Goal: Task Accomplishment & Management: Use online tool/utility

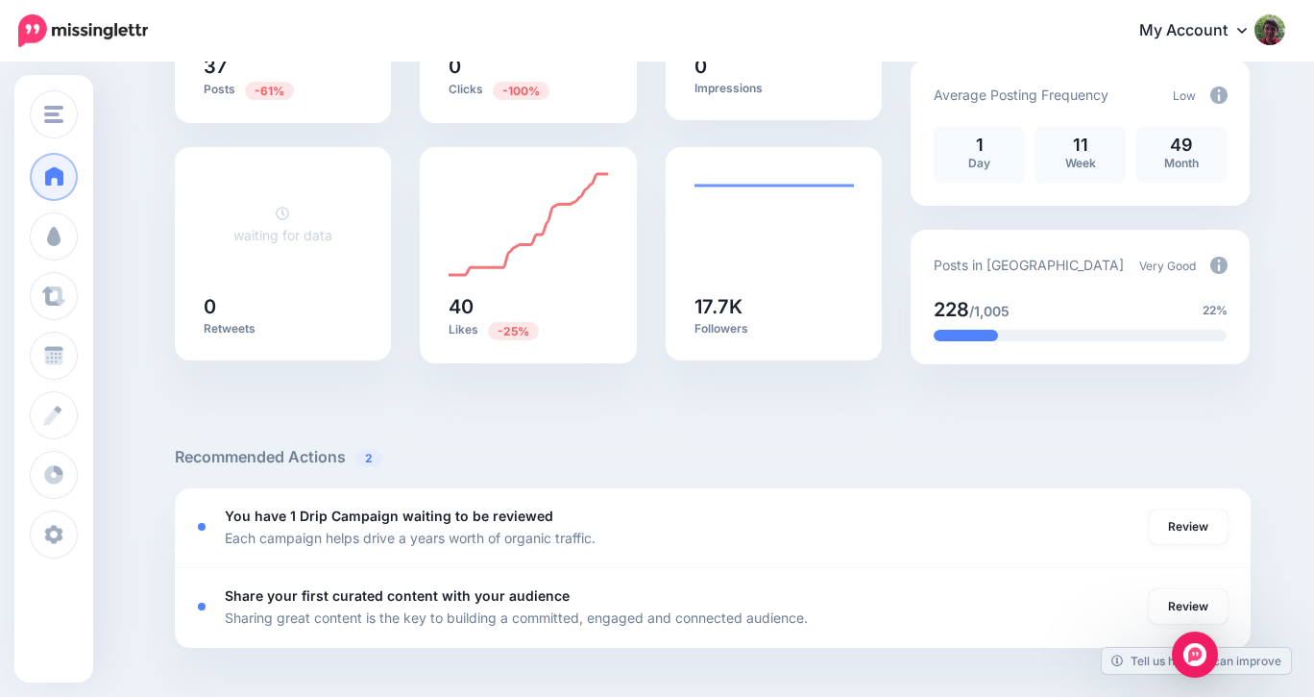
scroll to position [338, 0]
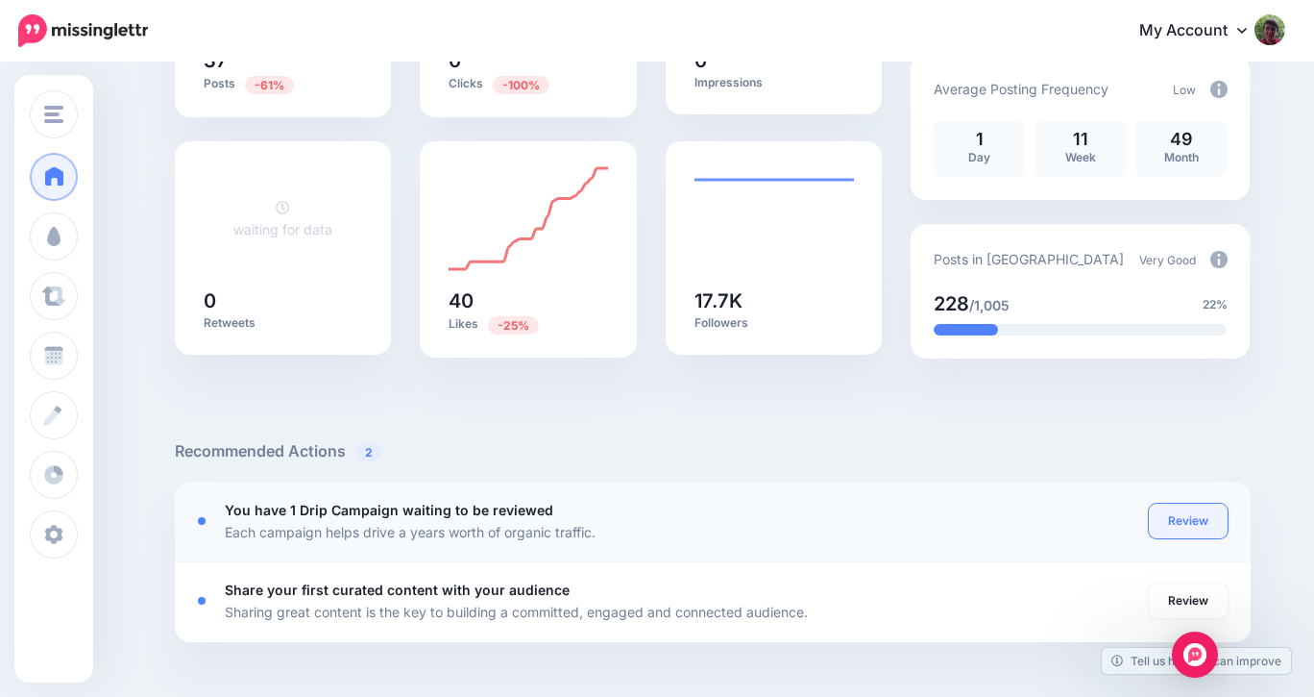
click at [1188, 525] on link "Review" at bounding box center [1188, 520] width 79 height 35
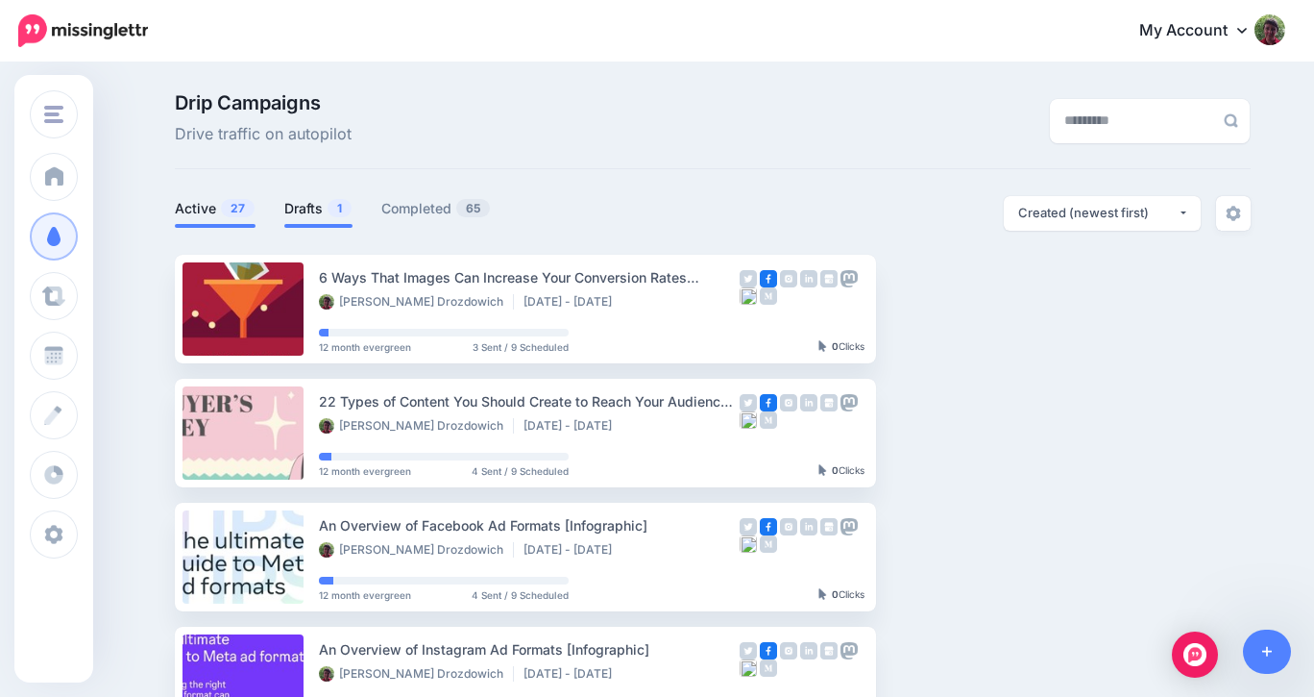
click at [306, 207] on link "Drafts 1" at bounding box center [318, 208] width 68 height 23
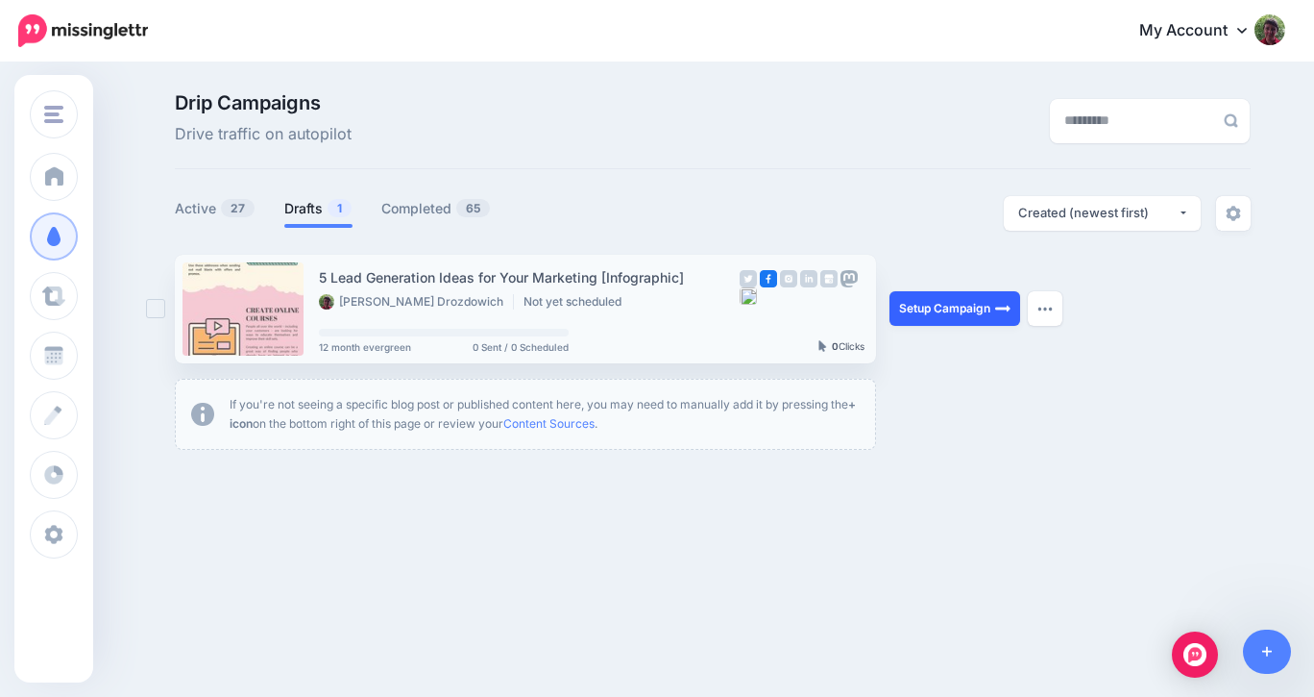
click at [945, 305] on link "Setup Campaign" at bounding box center [955, 308] width 131 height 35
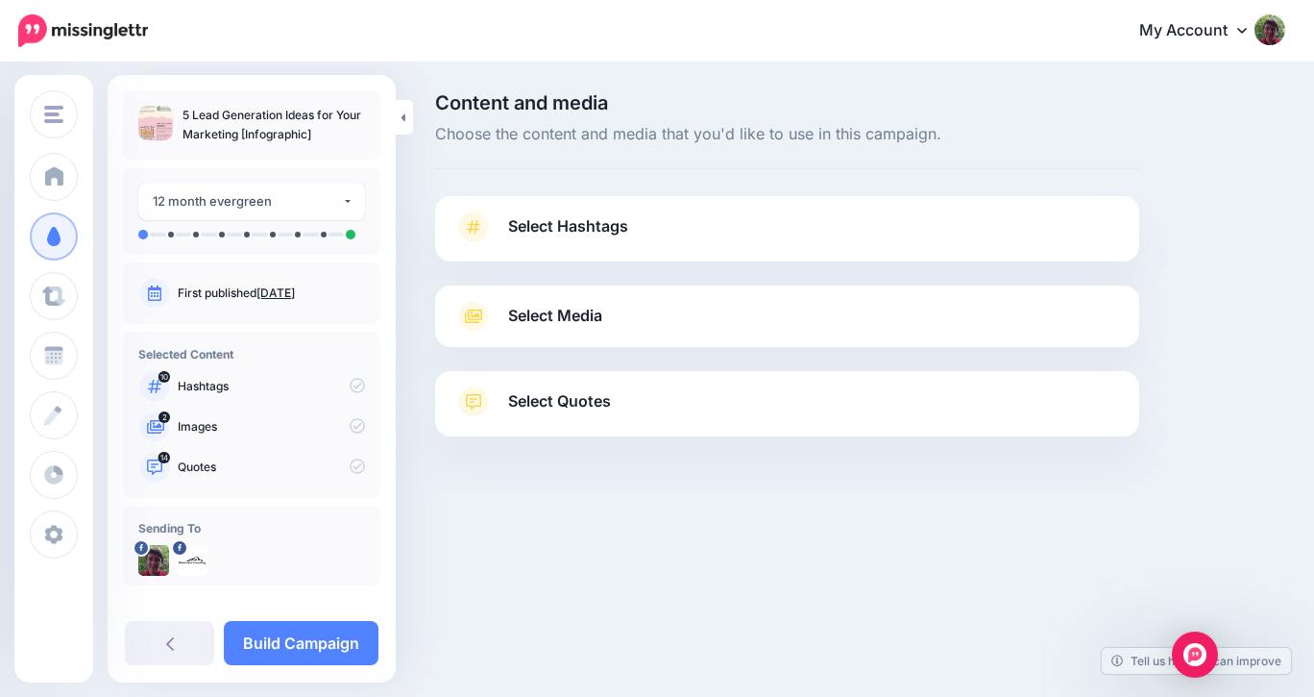
click at [985, 232] on link "Select Hashtags" at bounding box center [787, 236] width 666 height 50
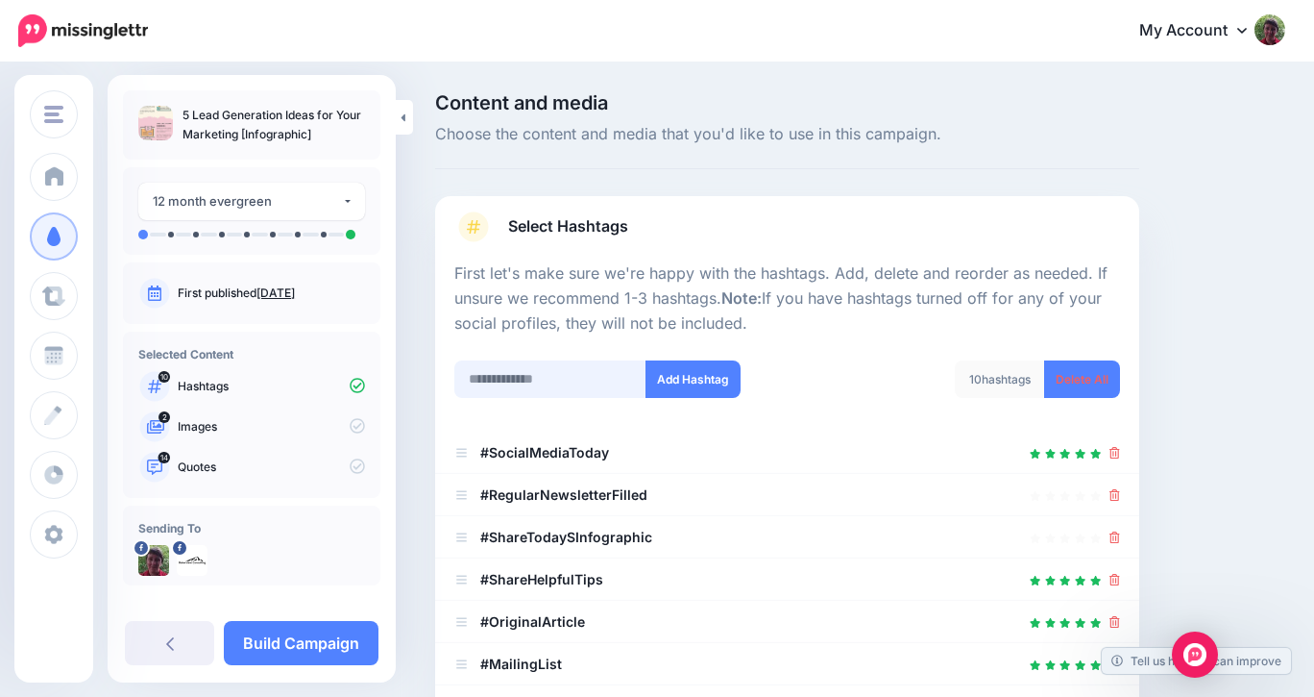
click at [624, 379] on input "text" at bounding box center [550, 378] width 192 height 37
type input "**********"
click at [700, 380] on button "Add Hashtag" at bounding box center [693, 378] width 95 height 37
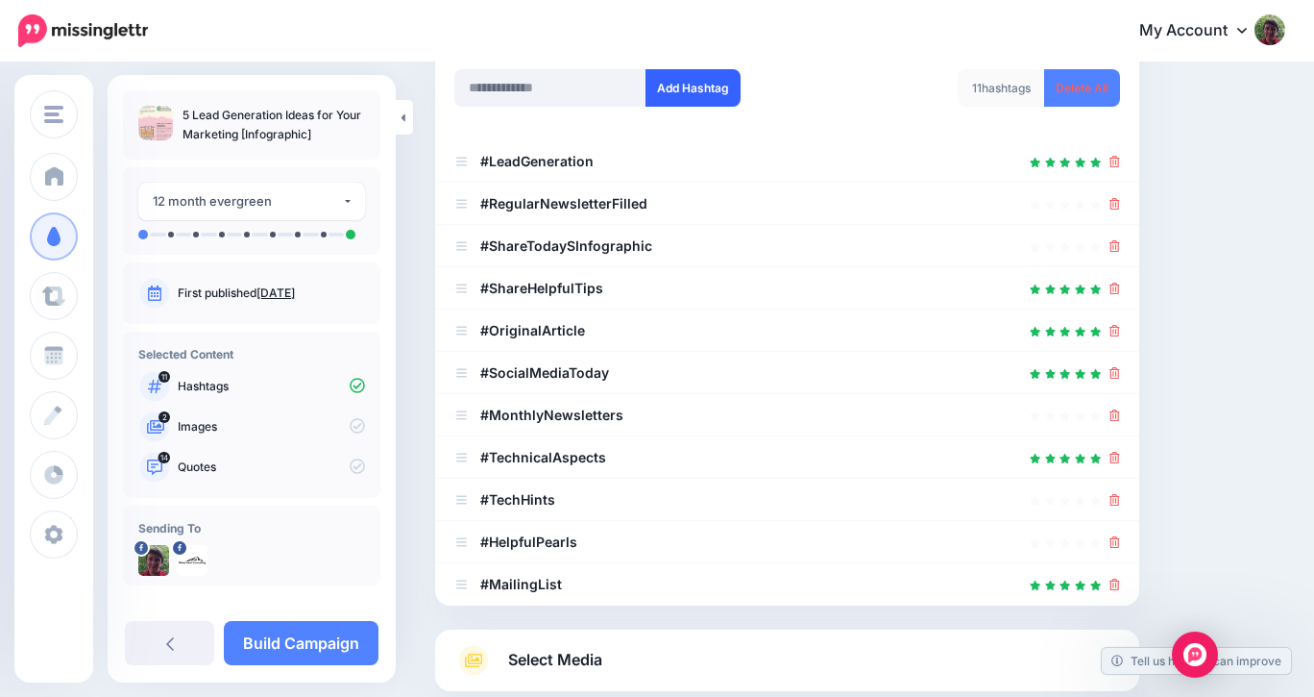
scroll to position [282, 0]
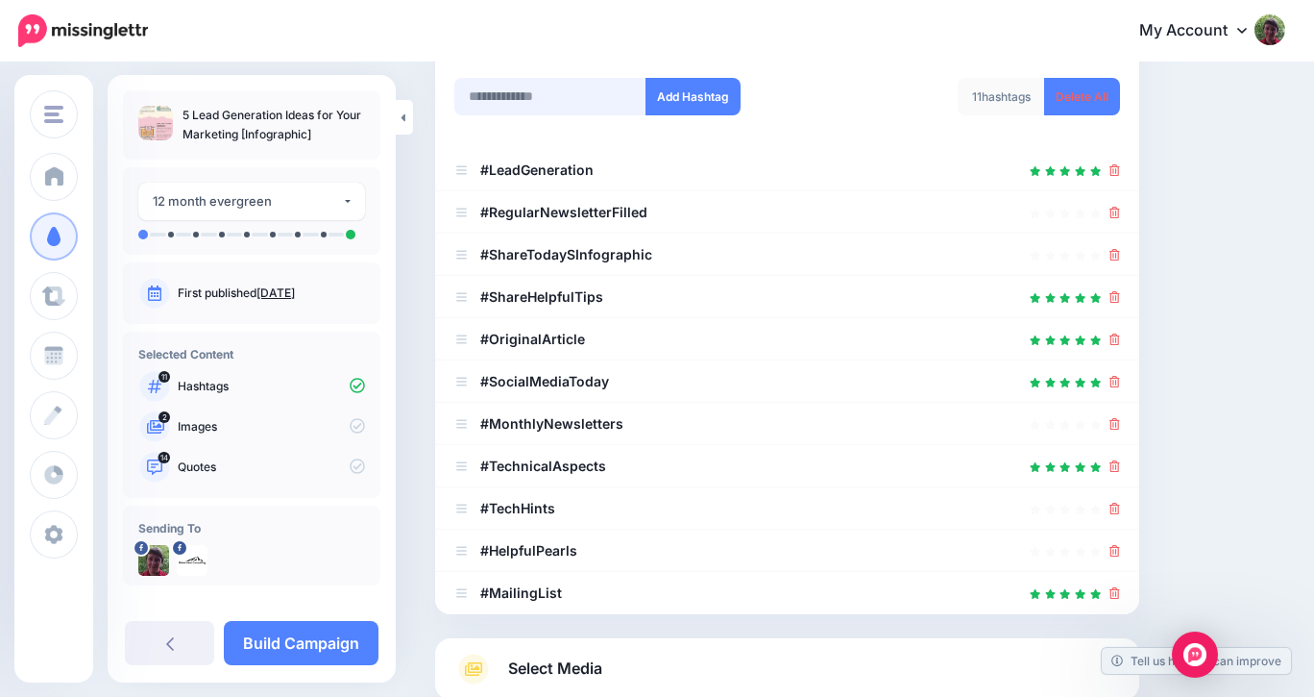
click at [561, 106] on input "text" at bounding box center [550, 96] width 192 height 37
type input "*********"
click at [691, 94] on button "Add Hashtag" at bounding box center [693, 96] width 95 height 37
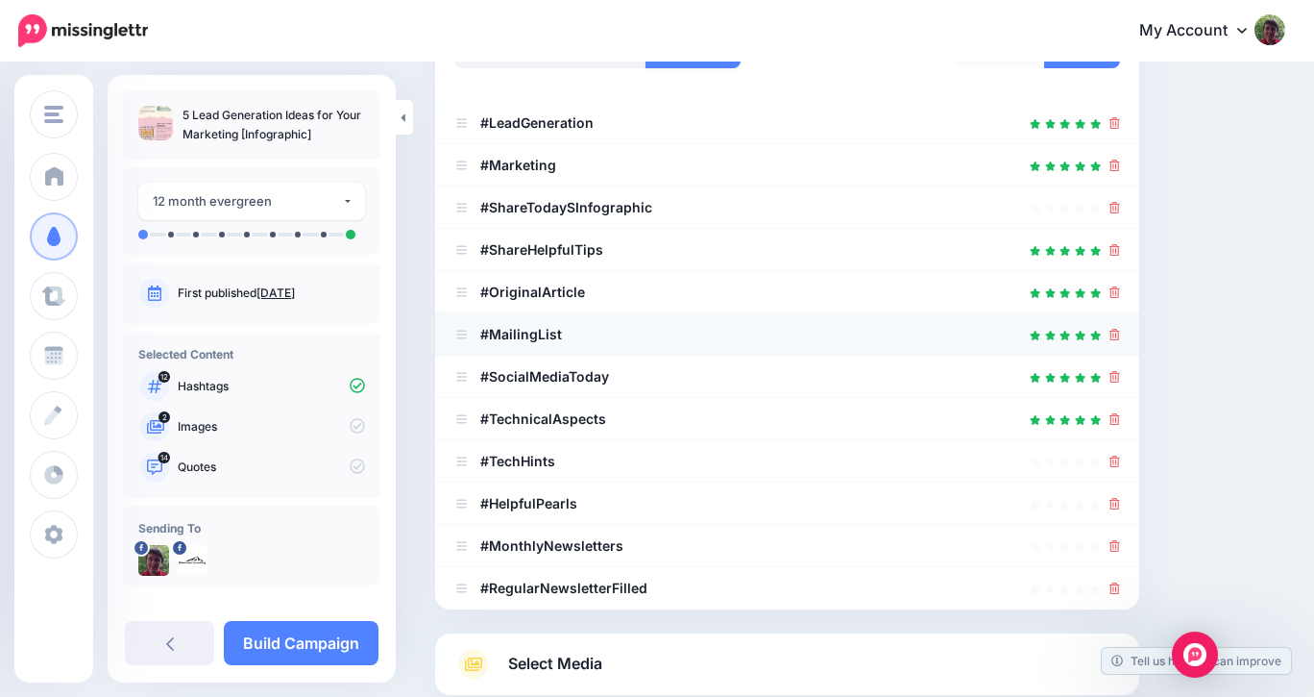
scroll to position [328, 0]
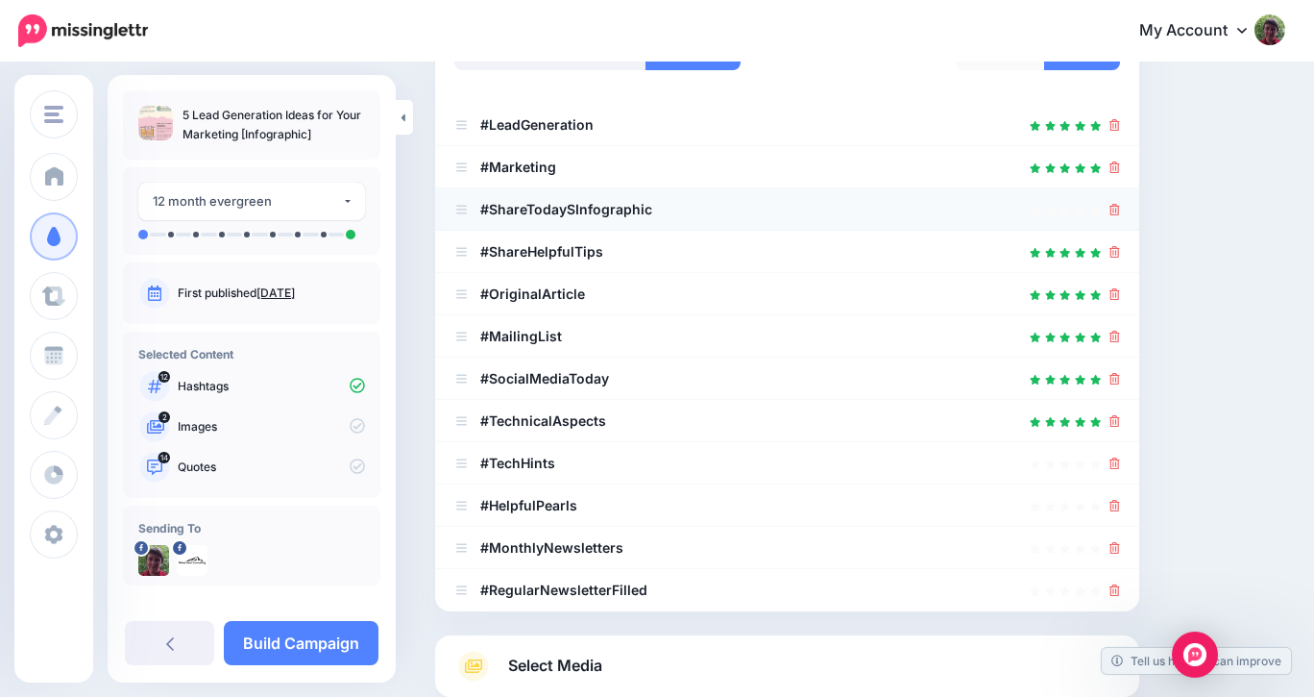
click at [1115, 205] on icon at bounding box center [1115, 210] width 11 height 12
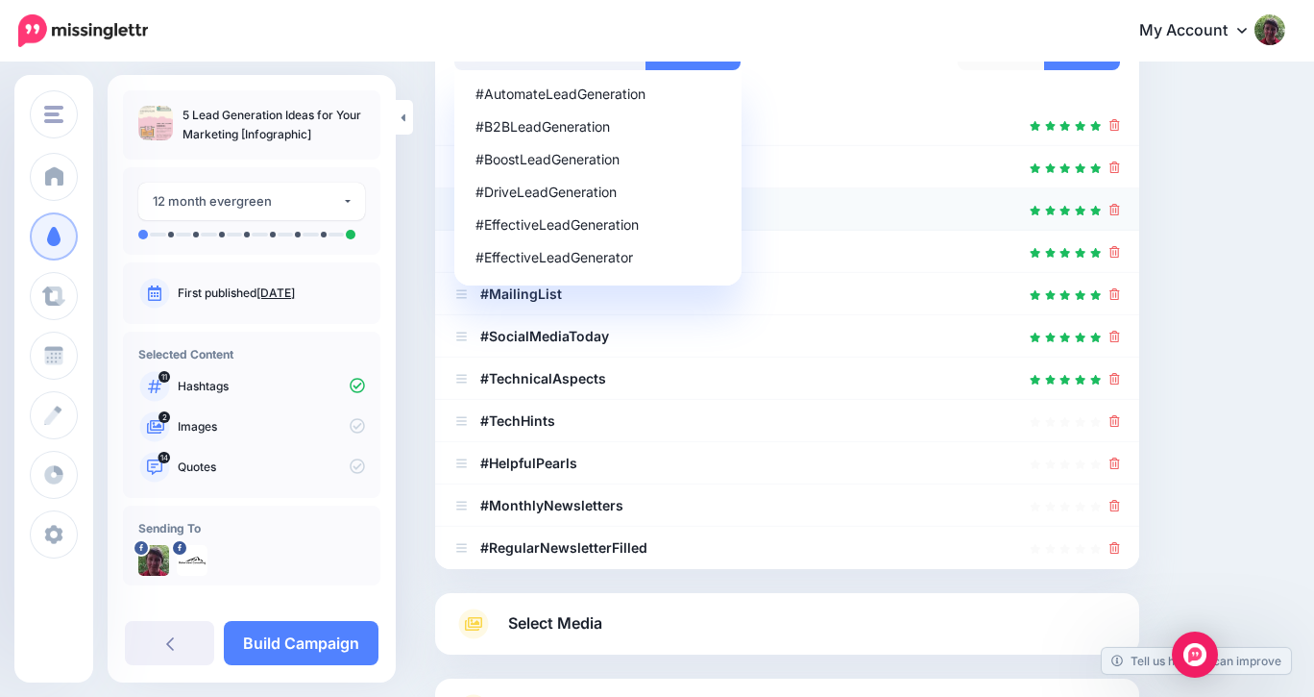
click at [1115, 207] on icon at bounding box center [1115, 210] width 11 height 12
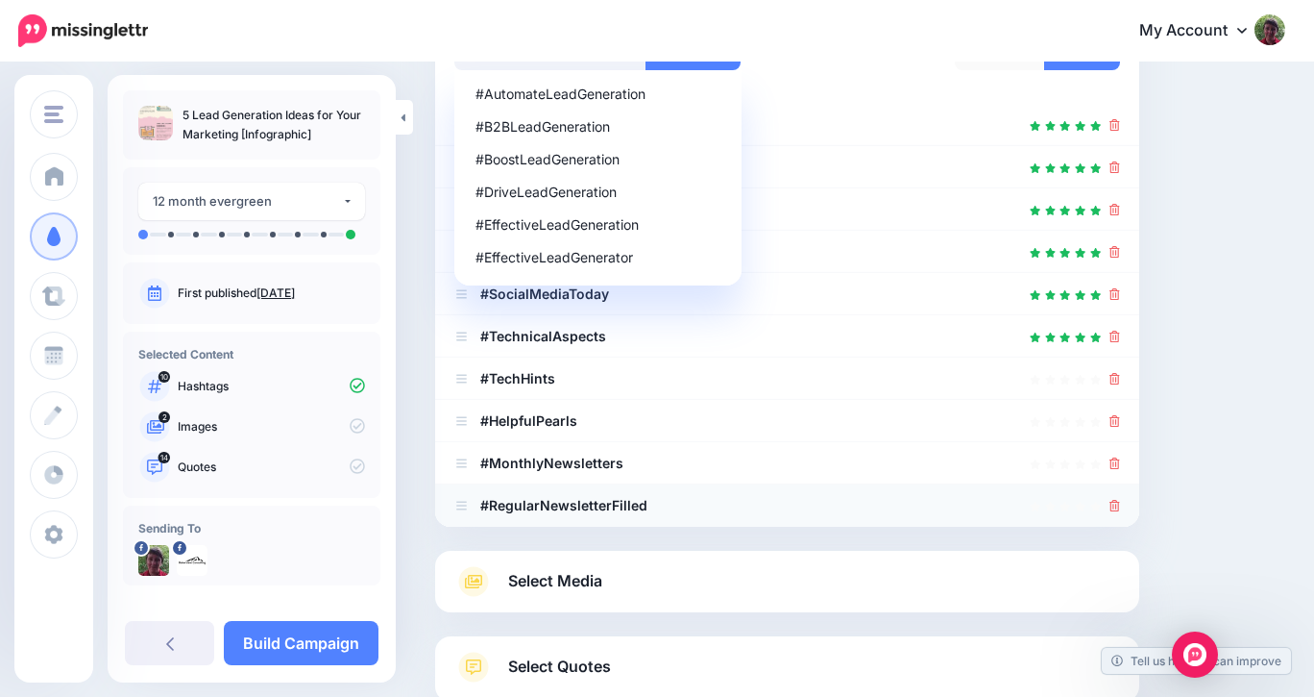
click at [1117, 501] on icon at bounding box center [1115, 506] width 11 height 12
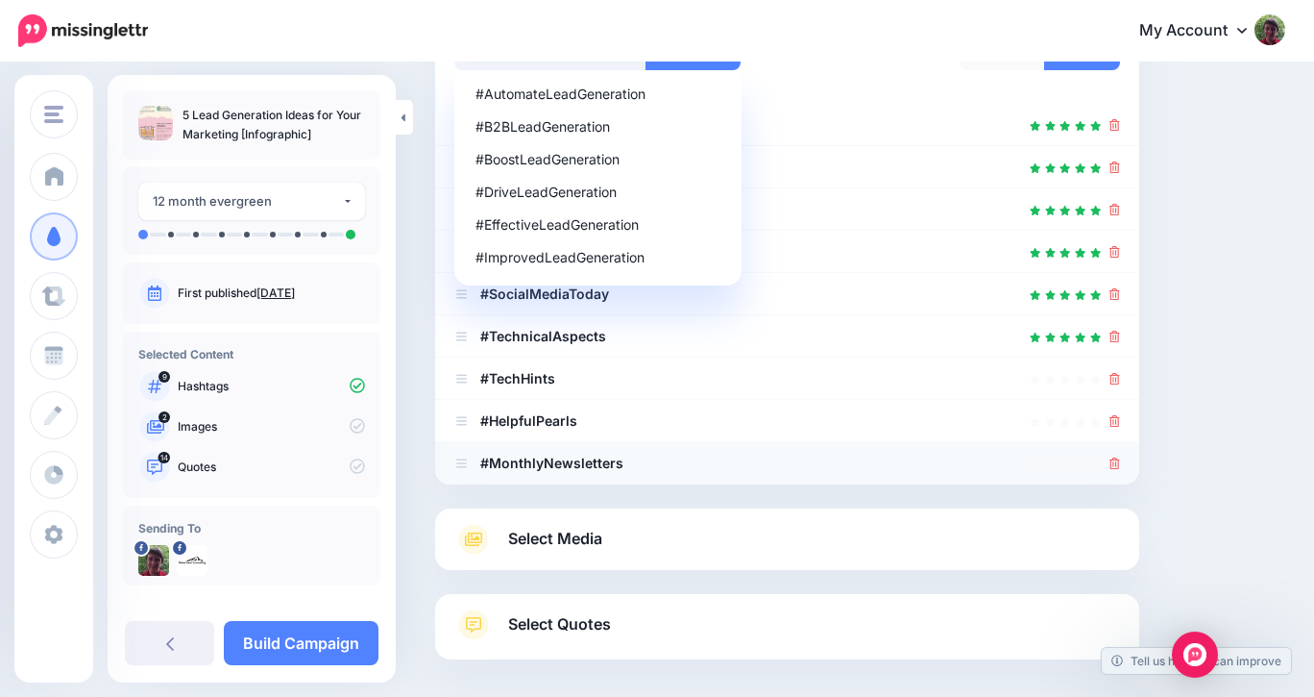
click at [1114, 458] on icon at bounding box center [1115, 463] width 11 height 12
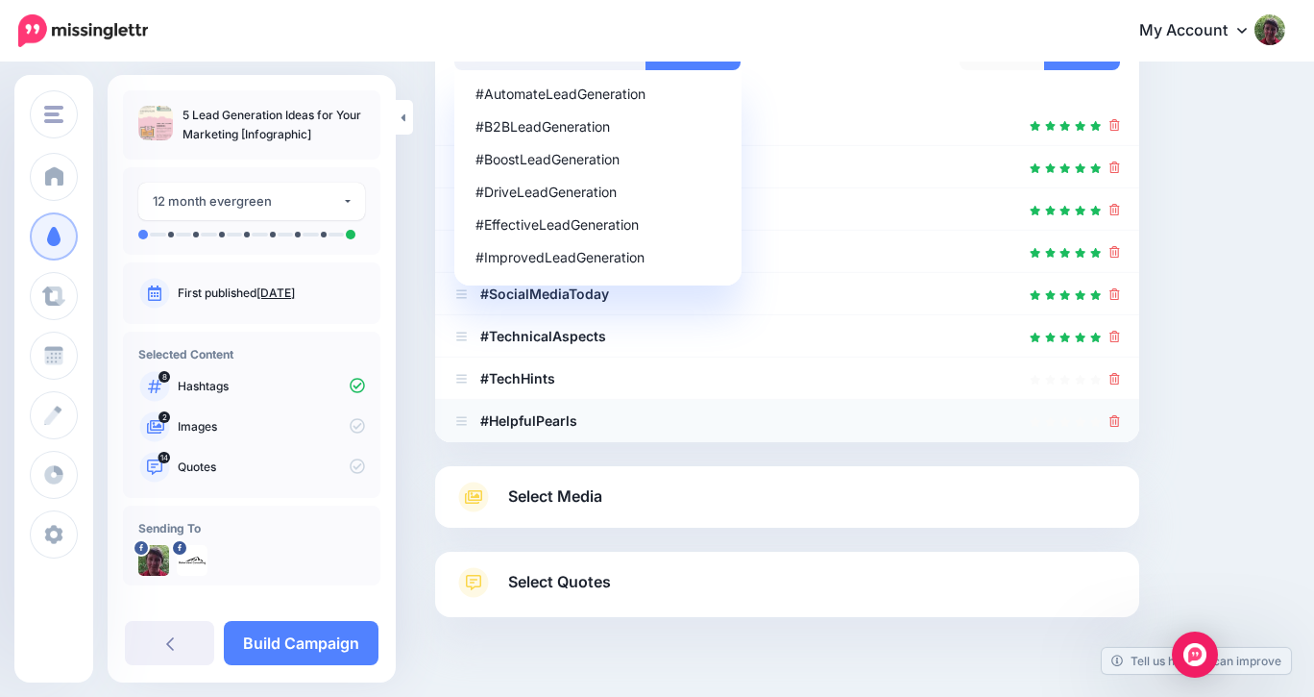
click at [1118, 418] on icon at bounding box center [1115, 421] width 11 height 12
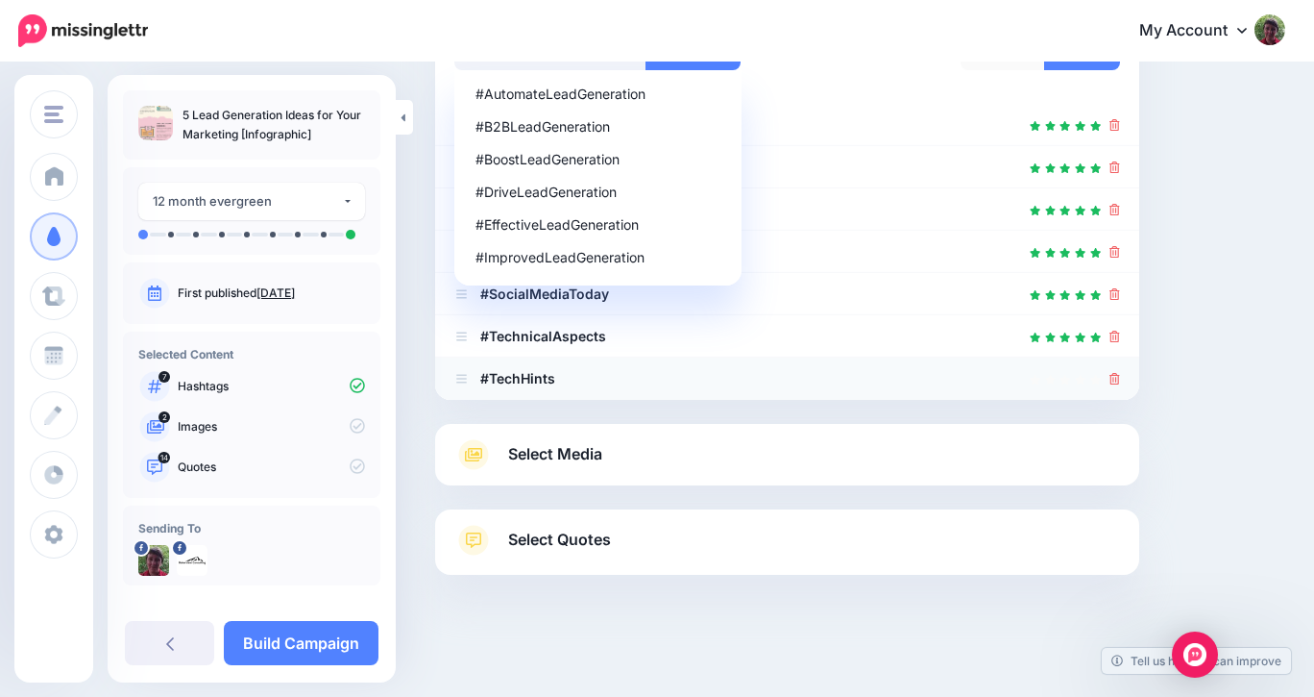
click at [1117, 373] on icon at bounding box center [1115, 379] width 11 height 12
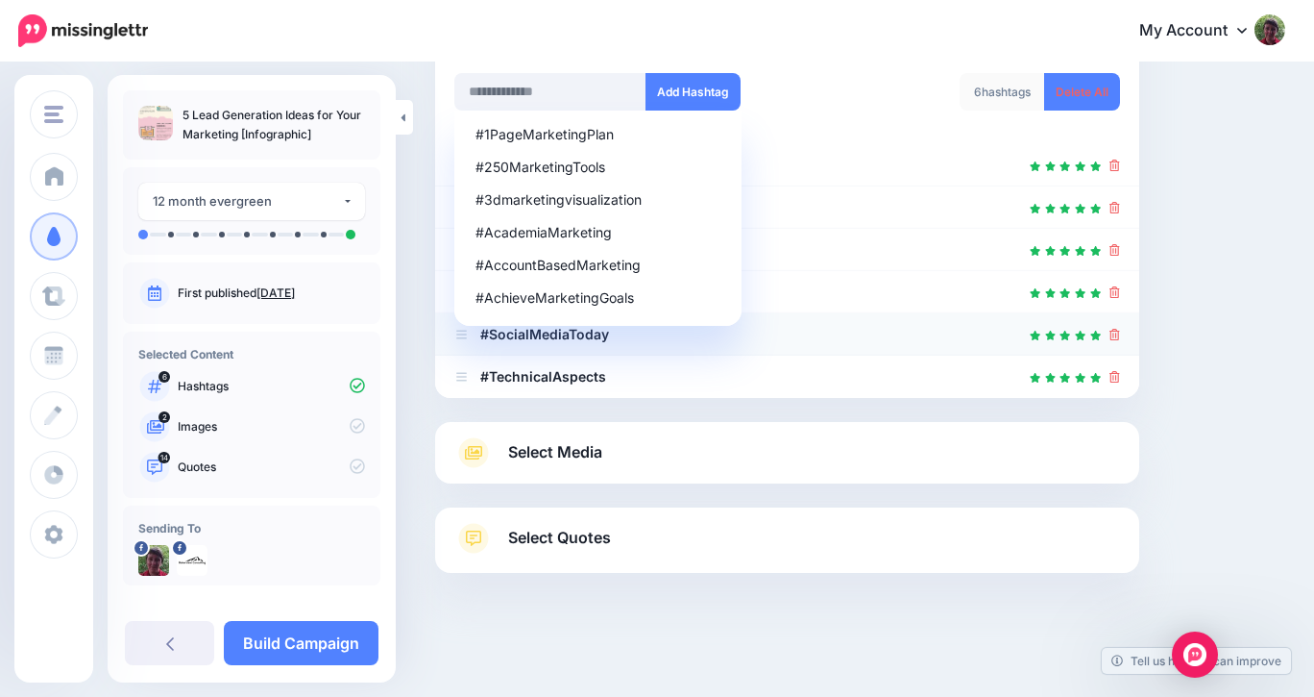
click at [1115, 333] on icon at bounding box center [1115, 335] width 11 height 12
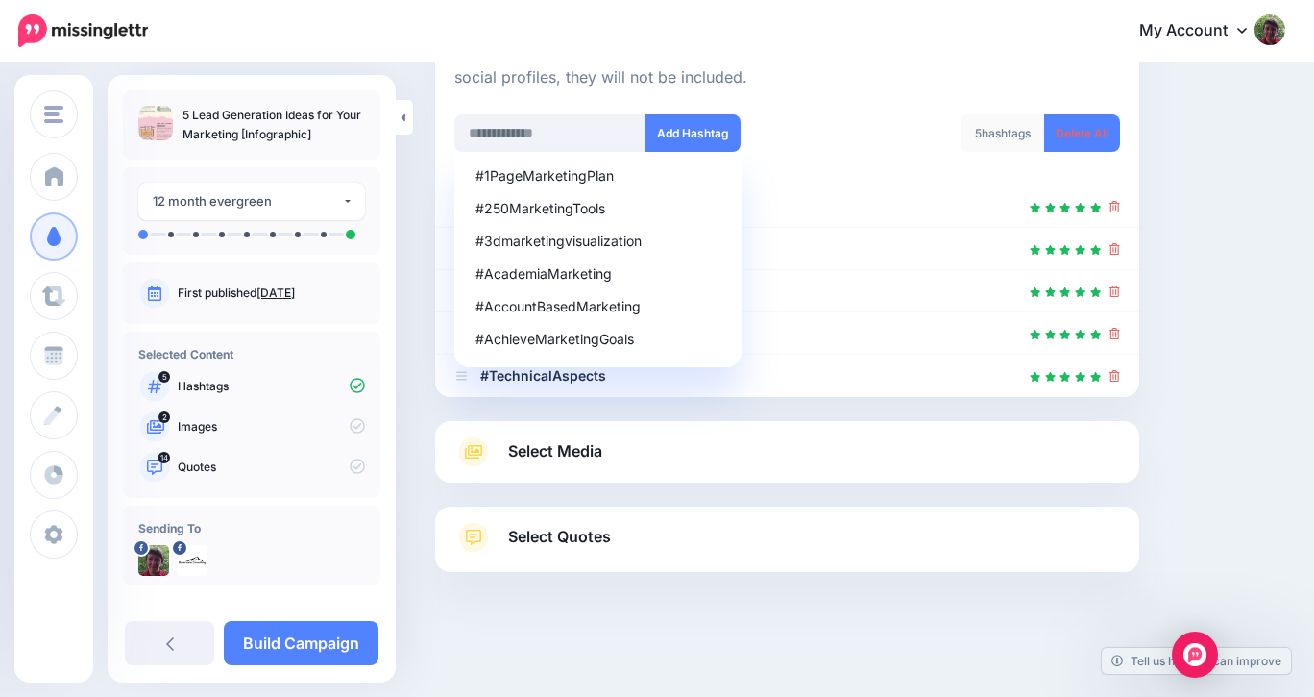
scroll to position [245, 0]
click at [915, 462] on link "Select Media" at bounding box center [787, 452] width 666 height 31
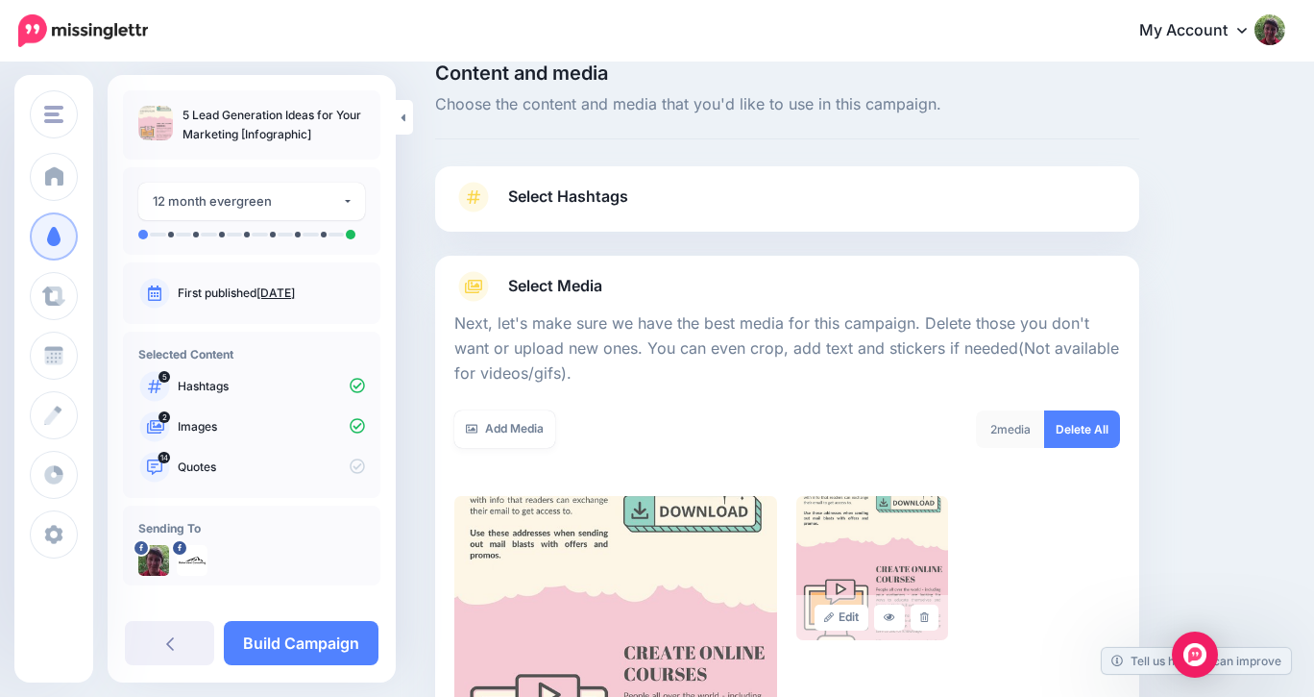
scroll to position [0, 0]
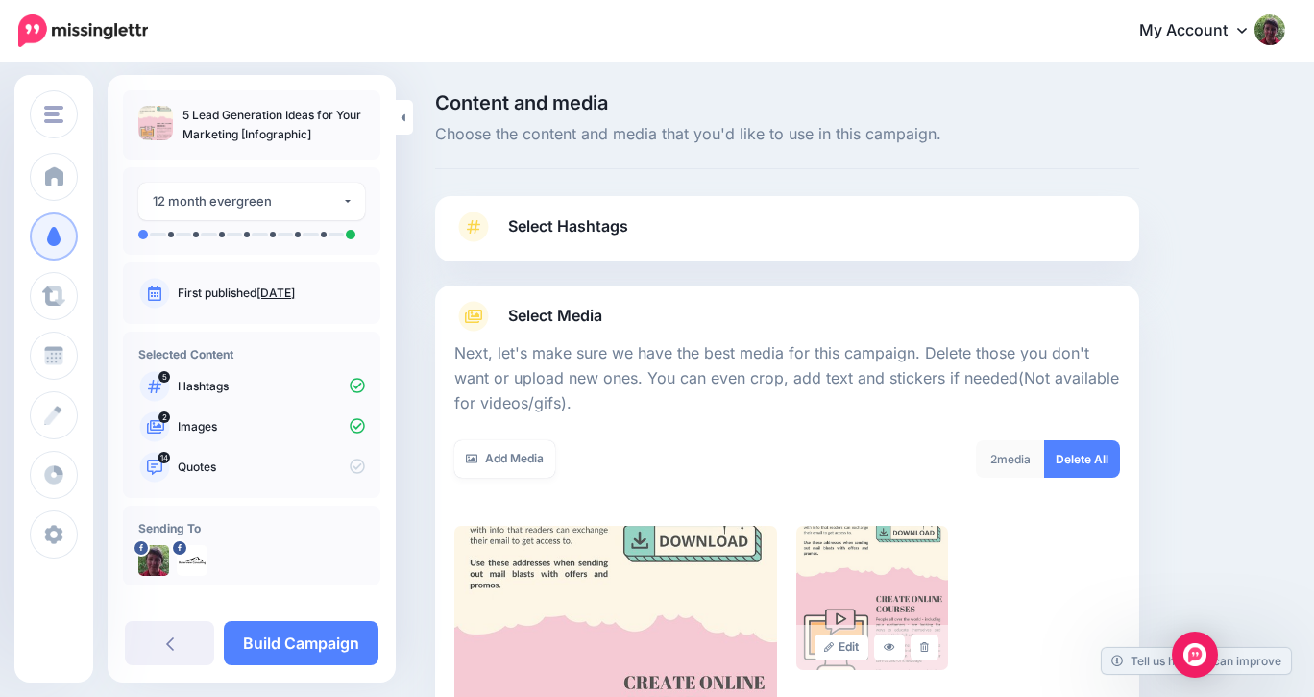
click at [889, 222] on link "Select Hashtags" at bounding box center [787, 236] width 666 height 50
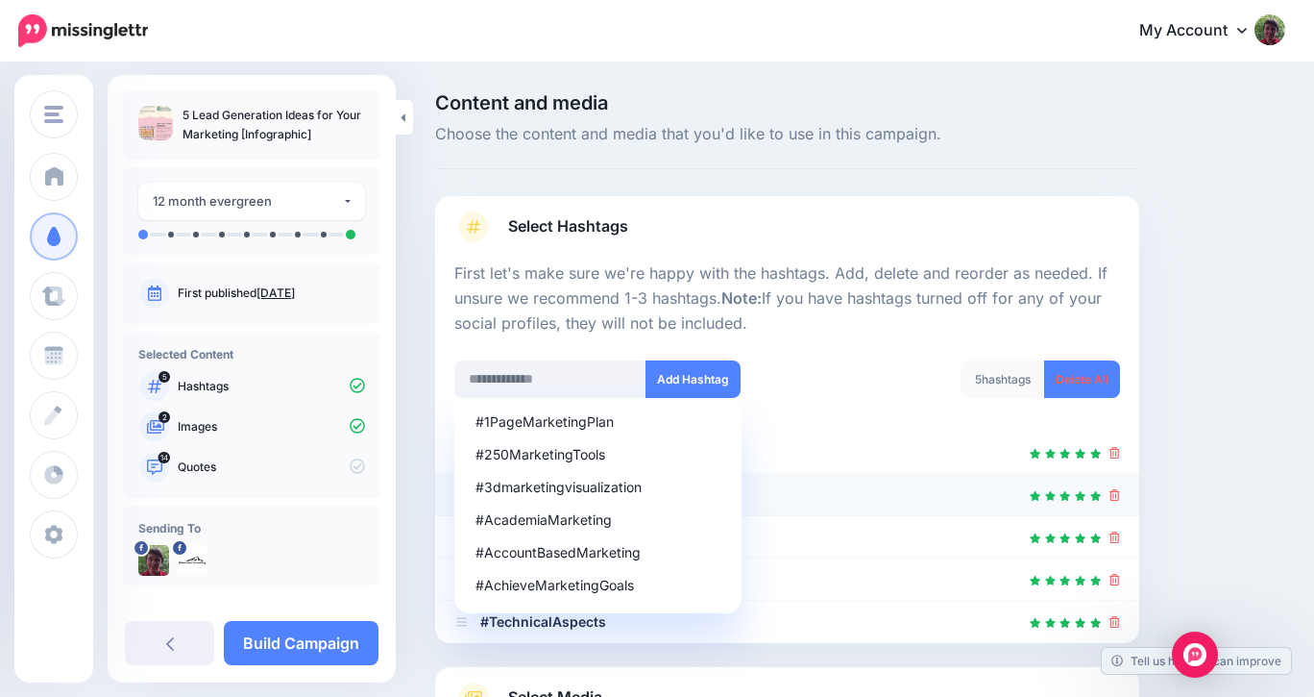
click at [880, 484] on div at bounding box center [787, 494] width 666 height 23
click at [500, 378] on input "text" at bounding box center [550, 378] width 192 height 37
click at [810, 404] on div "5 hashtags Delete All" at bounding box center [960, 390] width 347 height 61
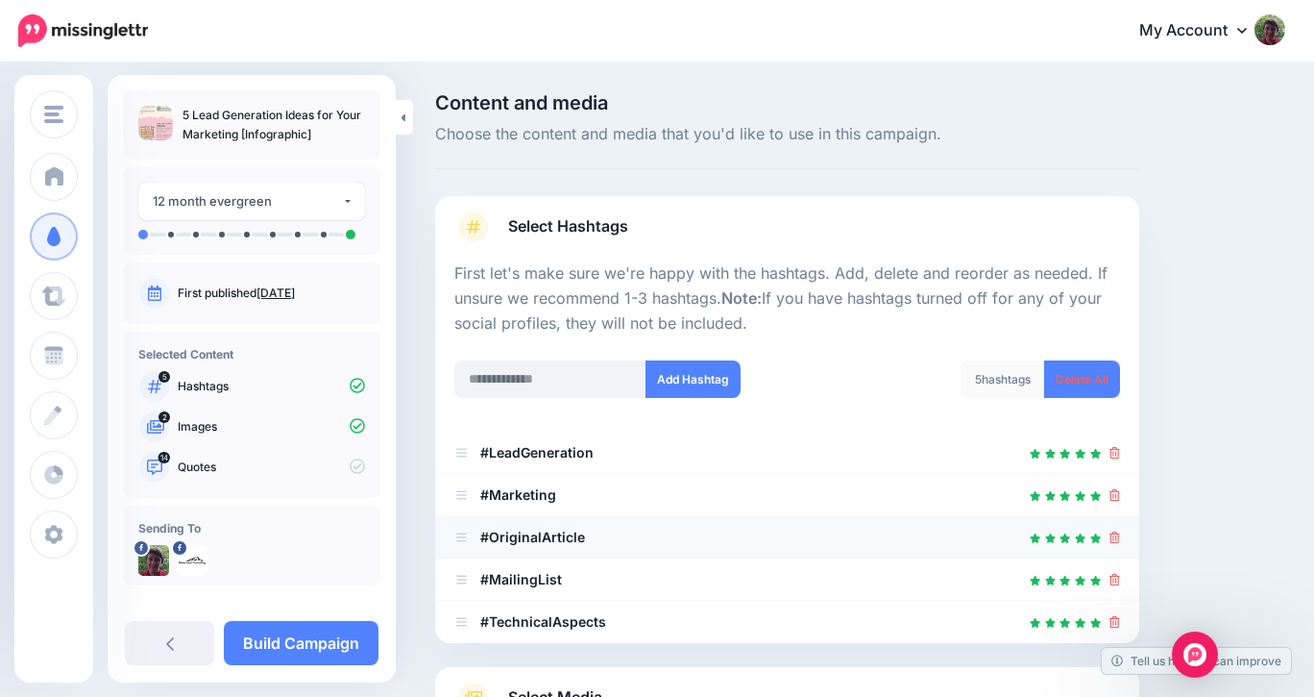
click at [1118, 535] on icon at bounding box center [1115, 537] width 11 height 12
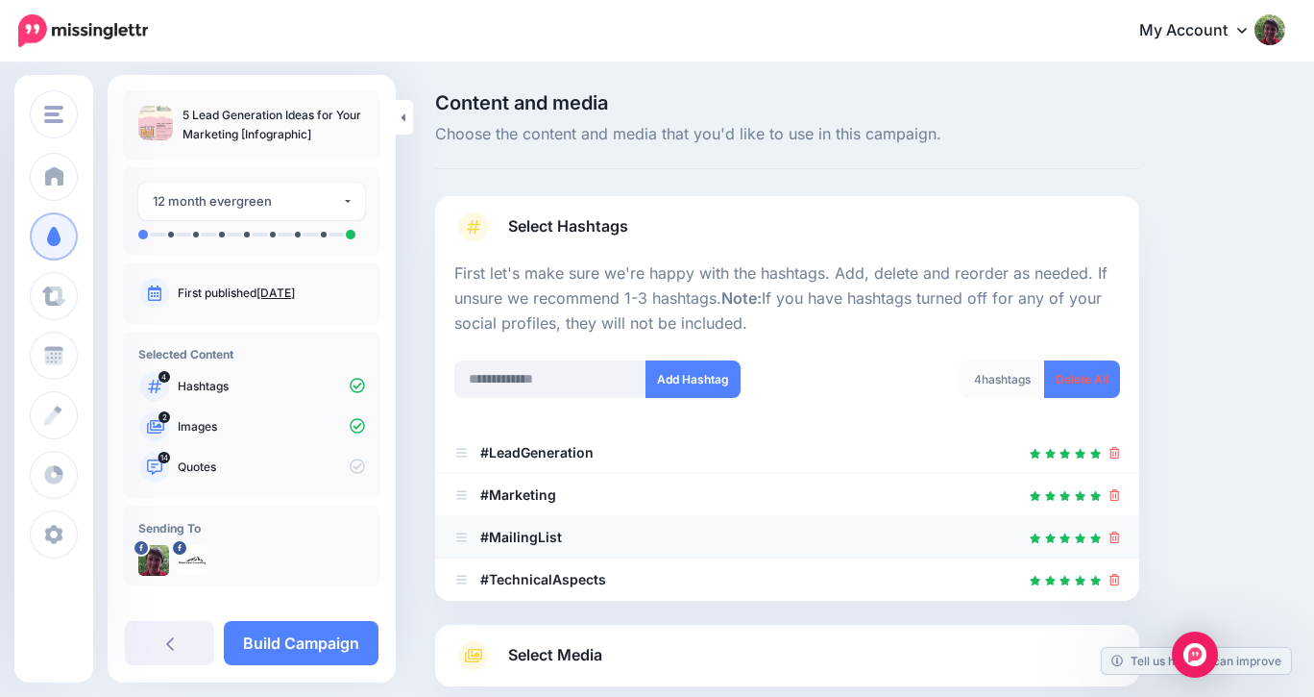
click at [1117, 533] on icon at bounding box center [1115, 537] width 11 height 12
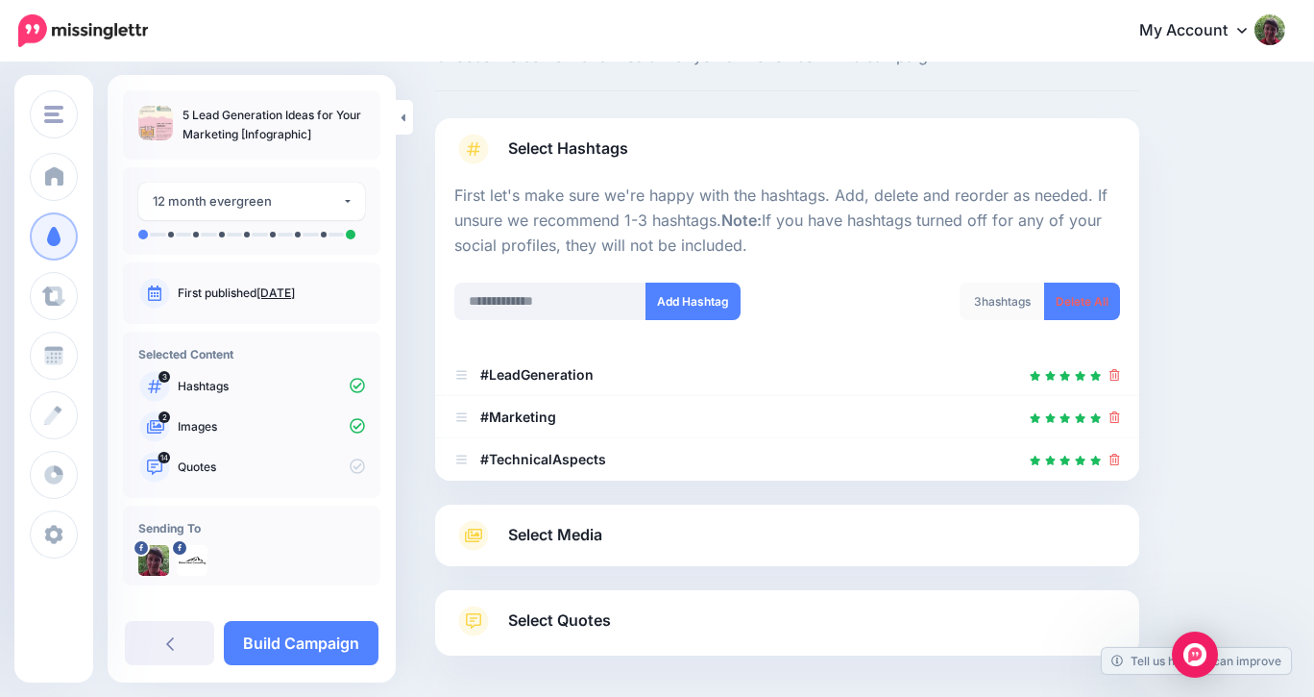
scroll to position [76, 0]
click at [1112, 535] on link "Select Media" at bounding box center [787, 537] width 666 height 31
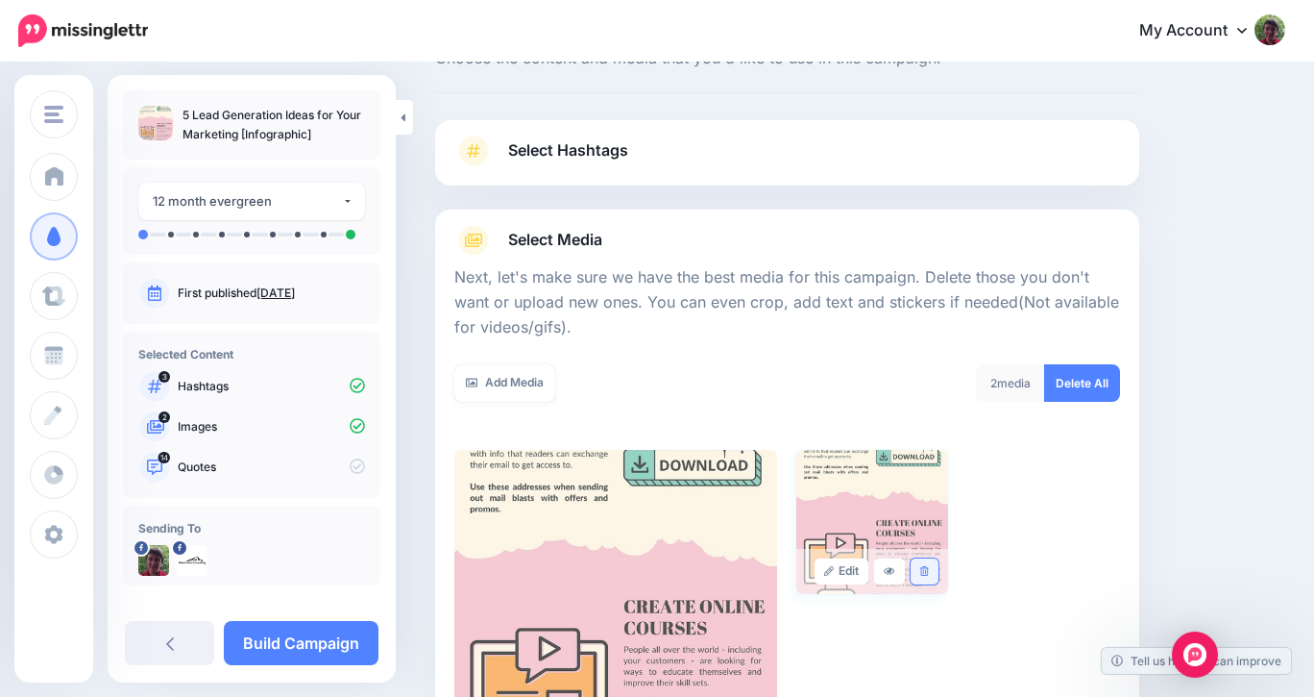
click at [918, 572] on link at bounding box center [925, 571] width 28 height 26
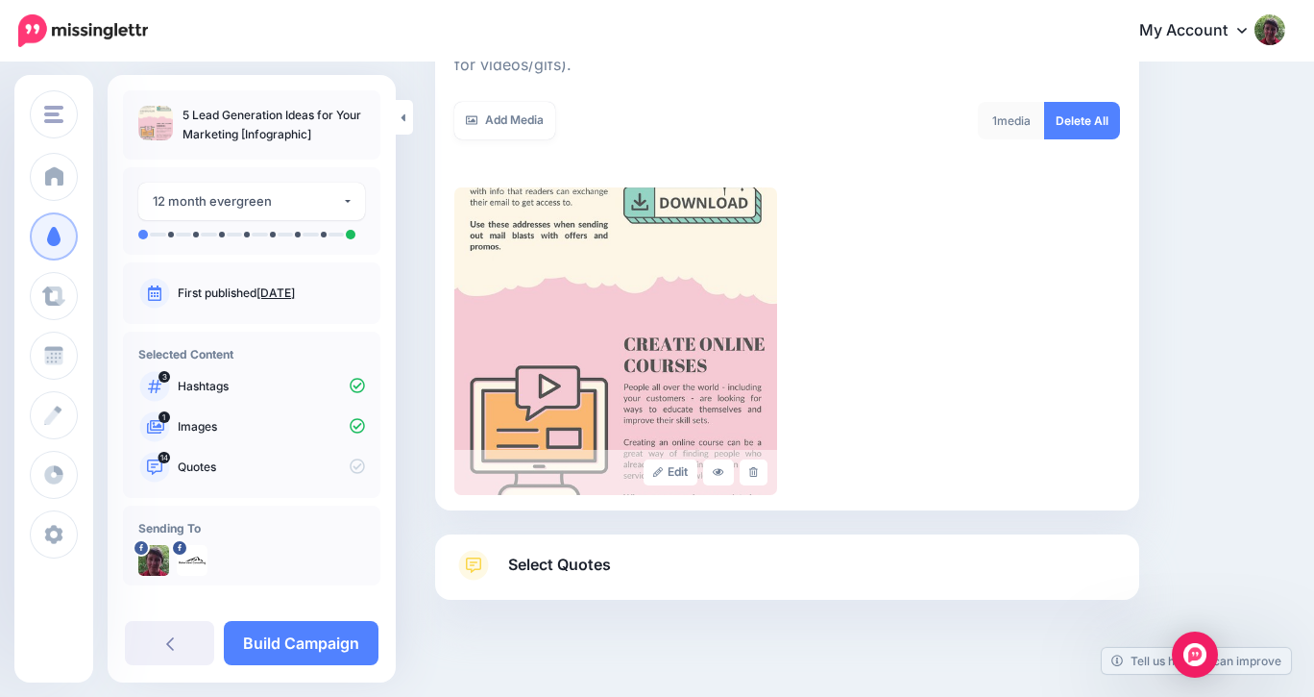
scroll to position [365, 0]
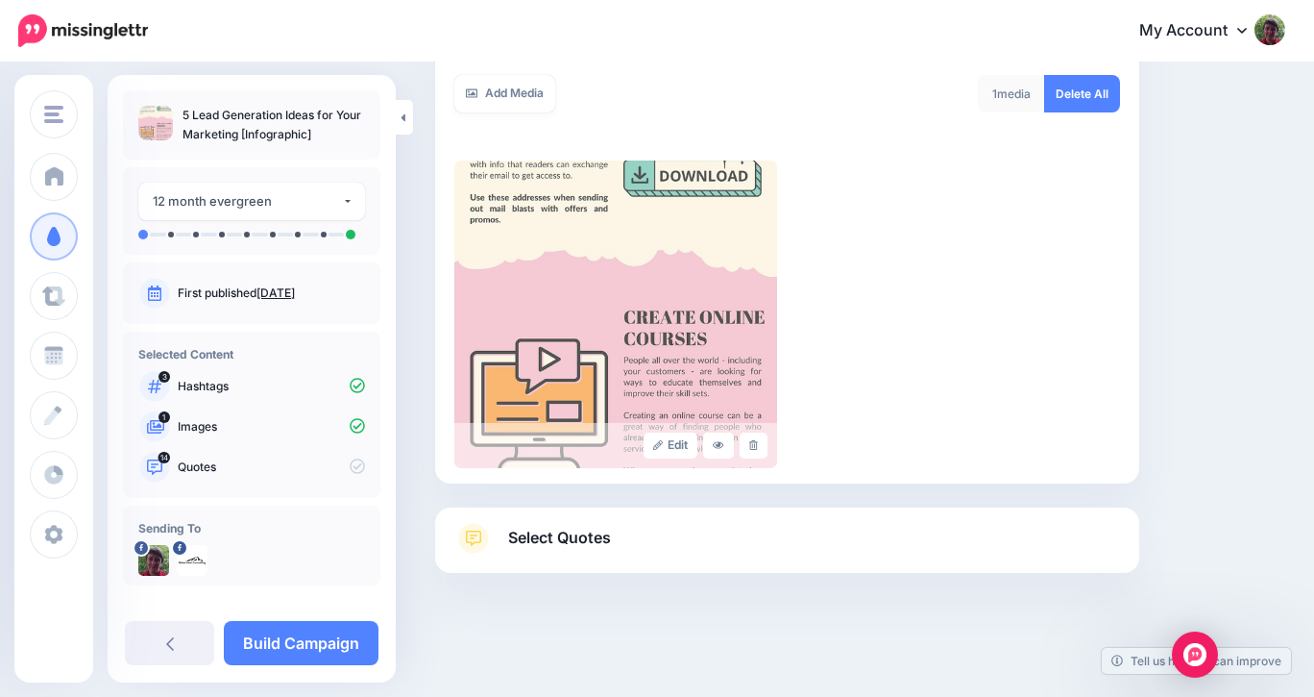
click at [1041, 532] on link "Select Quotes" at bounding box center [787, 548] width 666 height 50
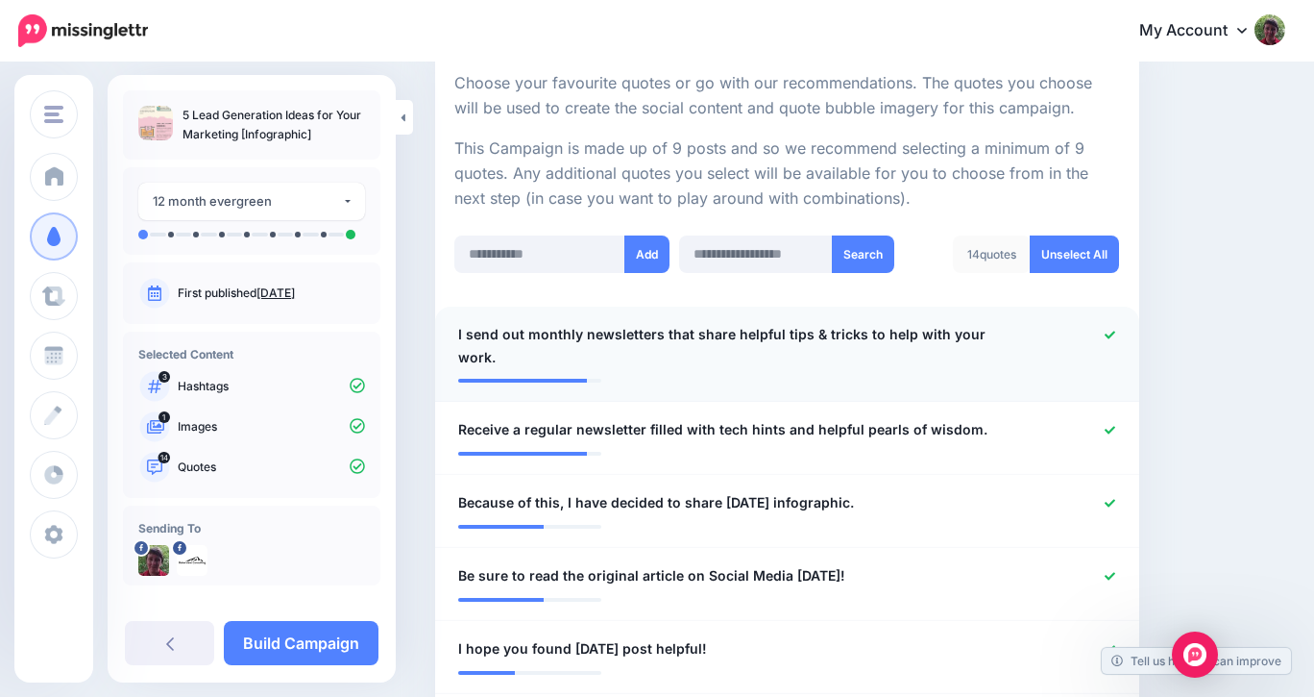
click at [1108, 331] on icon at bounding box center [1110, 335] width 11 height 11
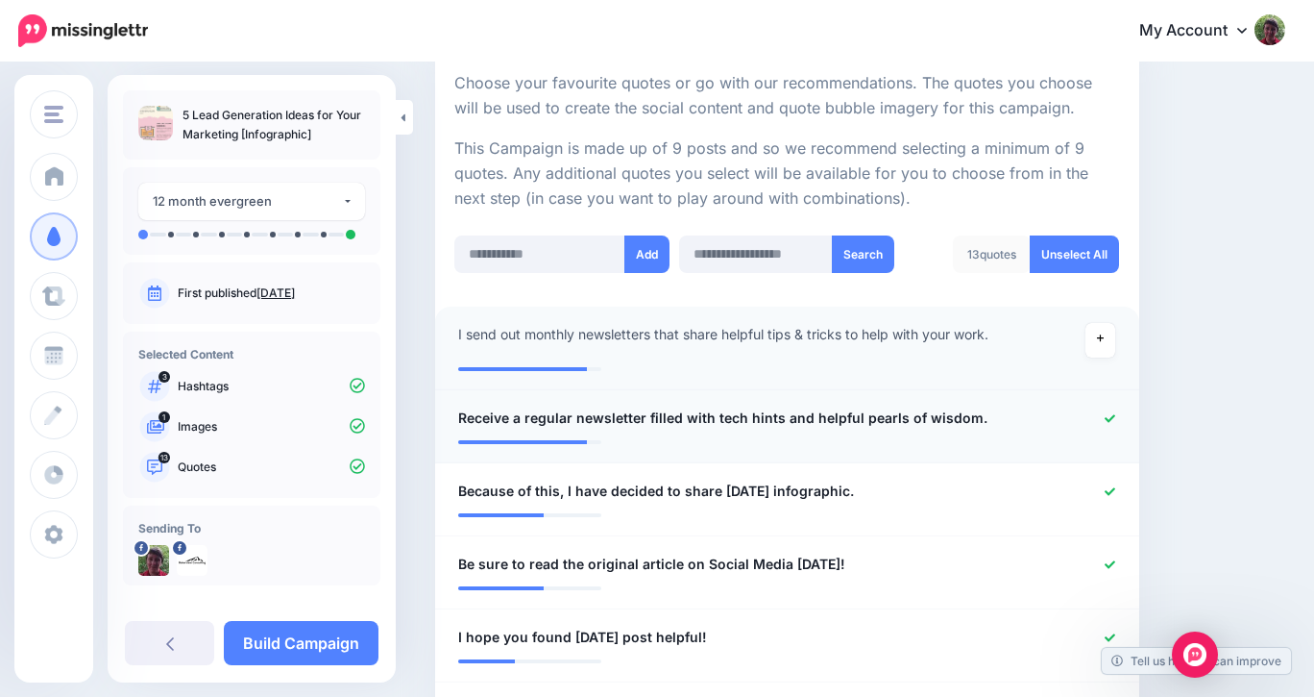
click at [1110, 416] on icon at bounding box center [1110, 418] width 11 height 11
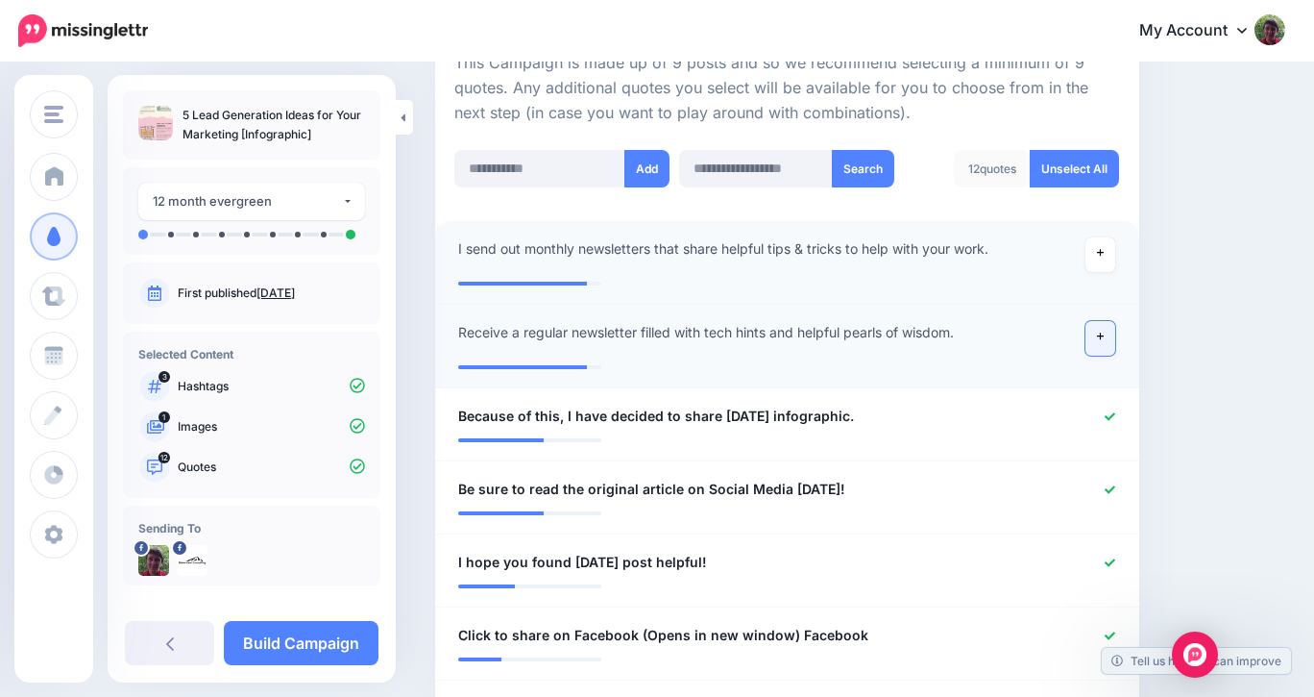
scroll to position [456, 0]
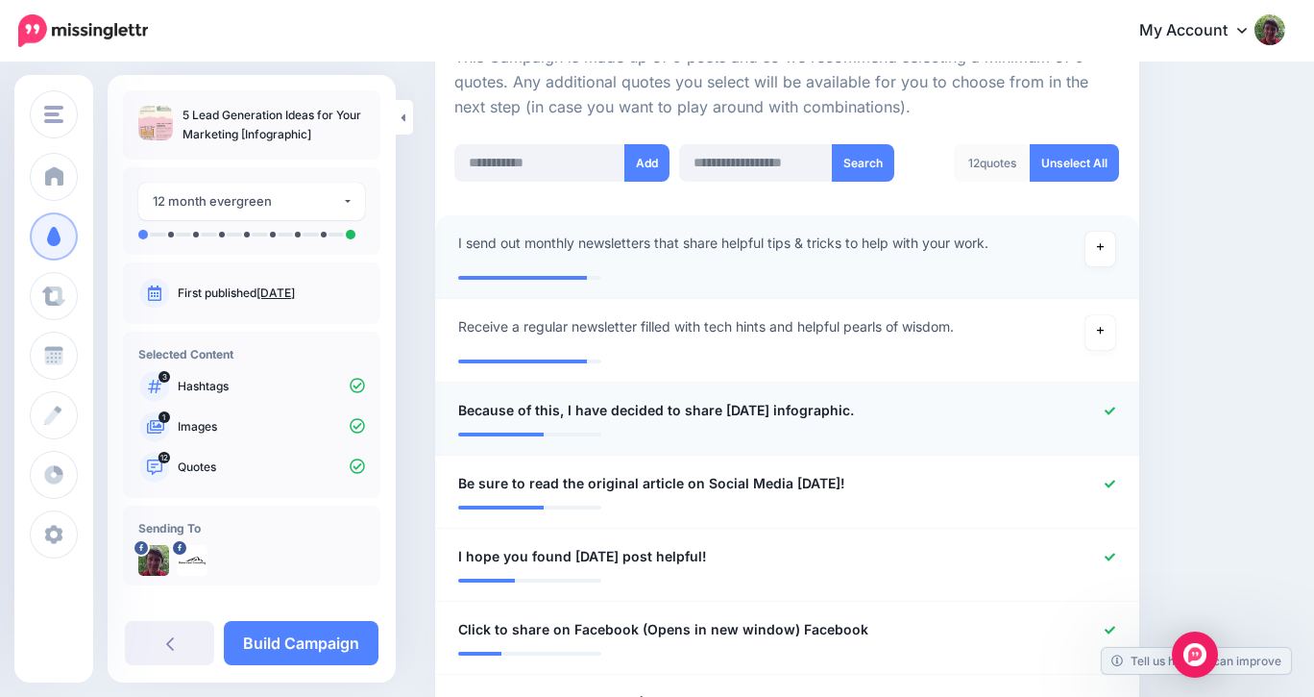
click at [1110, 413] on icon at bounding box center [1110, 410] width 11 height 8
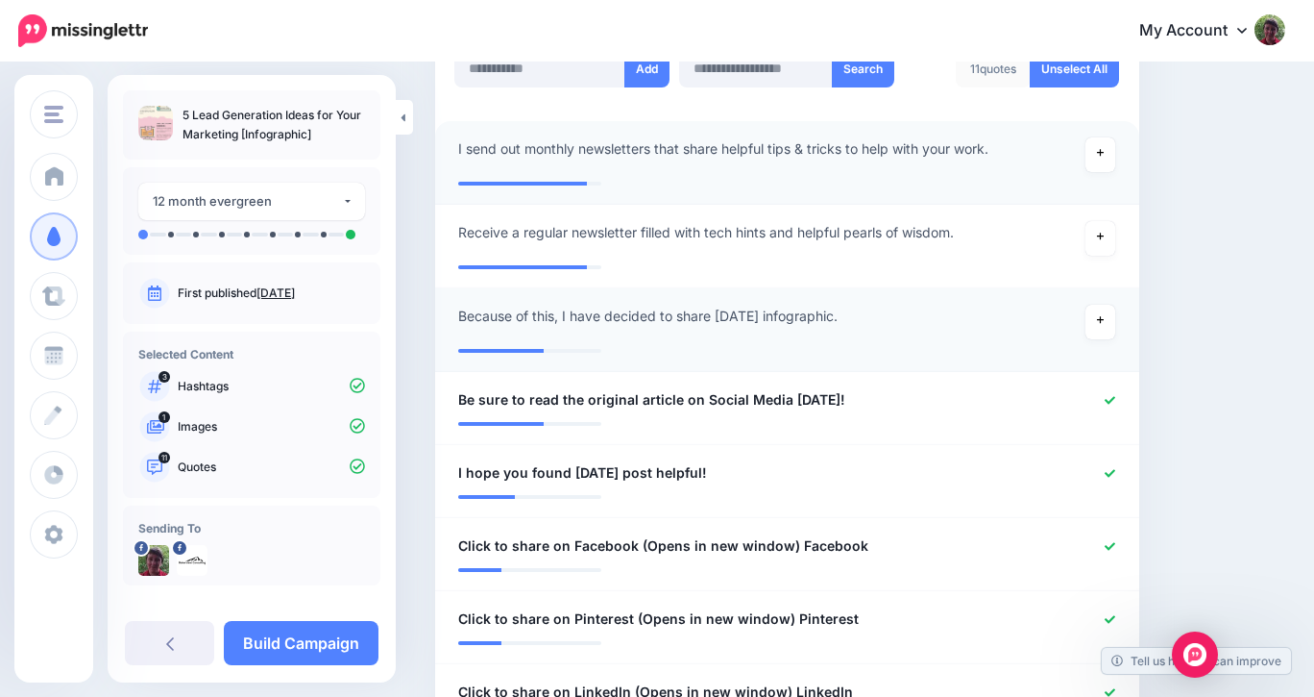
scroll to position [549, 0]
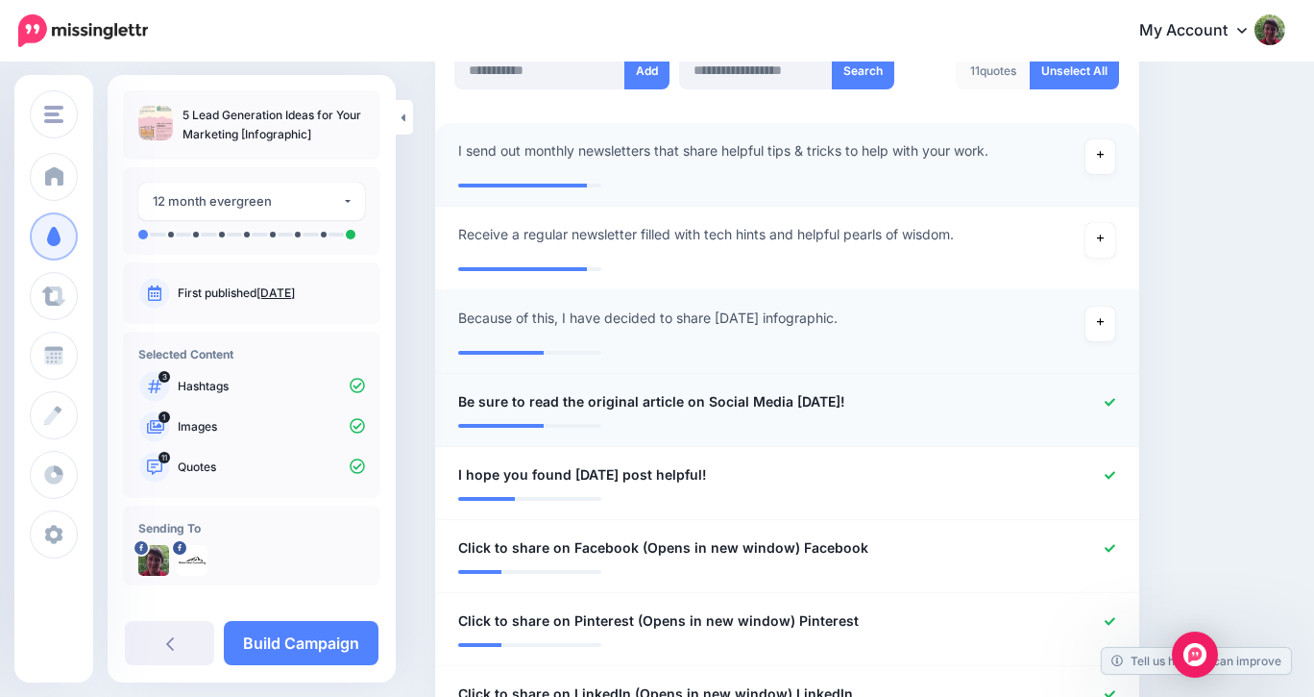
click at [1111, 397] on icon at bounding box center [1110, 402] width 11 height 11
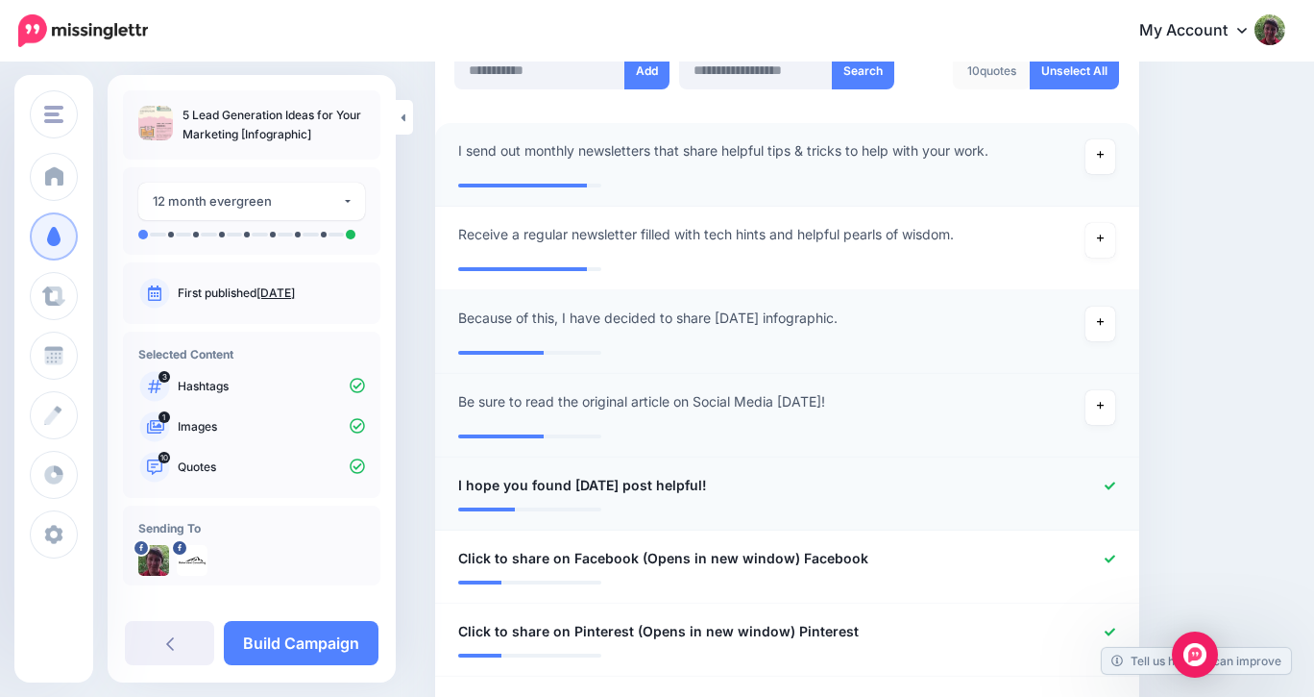
click at [1109, 480] on icon at bounding box center [1110, 485] width 11 height 11
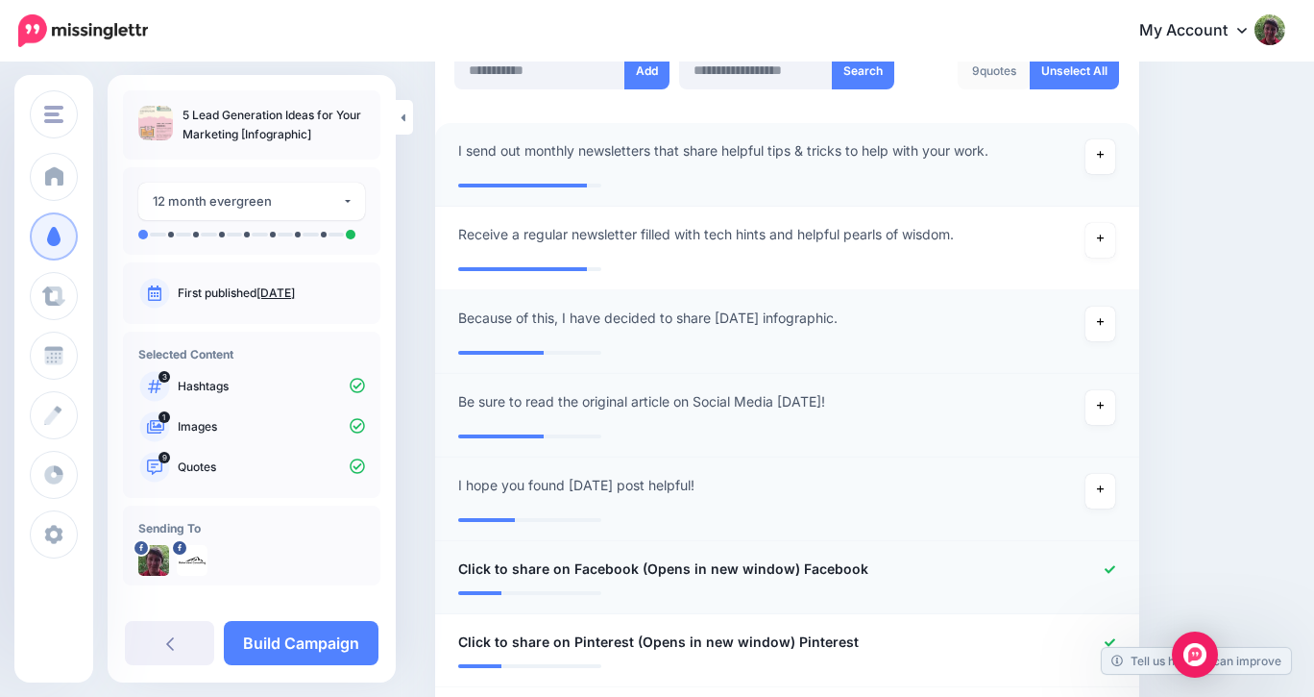
click at [1112, 569] on icon at bounding box center [1110, 569] width 11 height 8
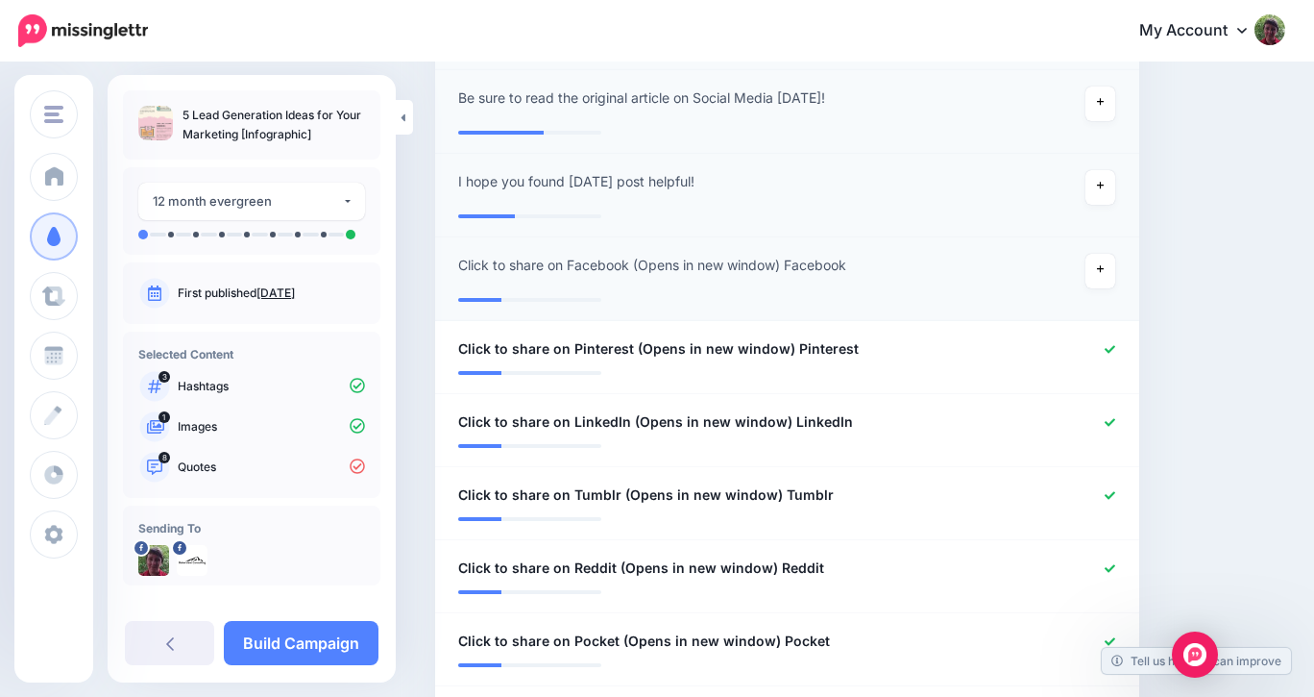
scroll to position [859, 0]
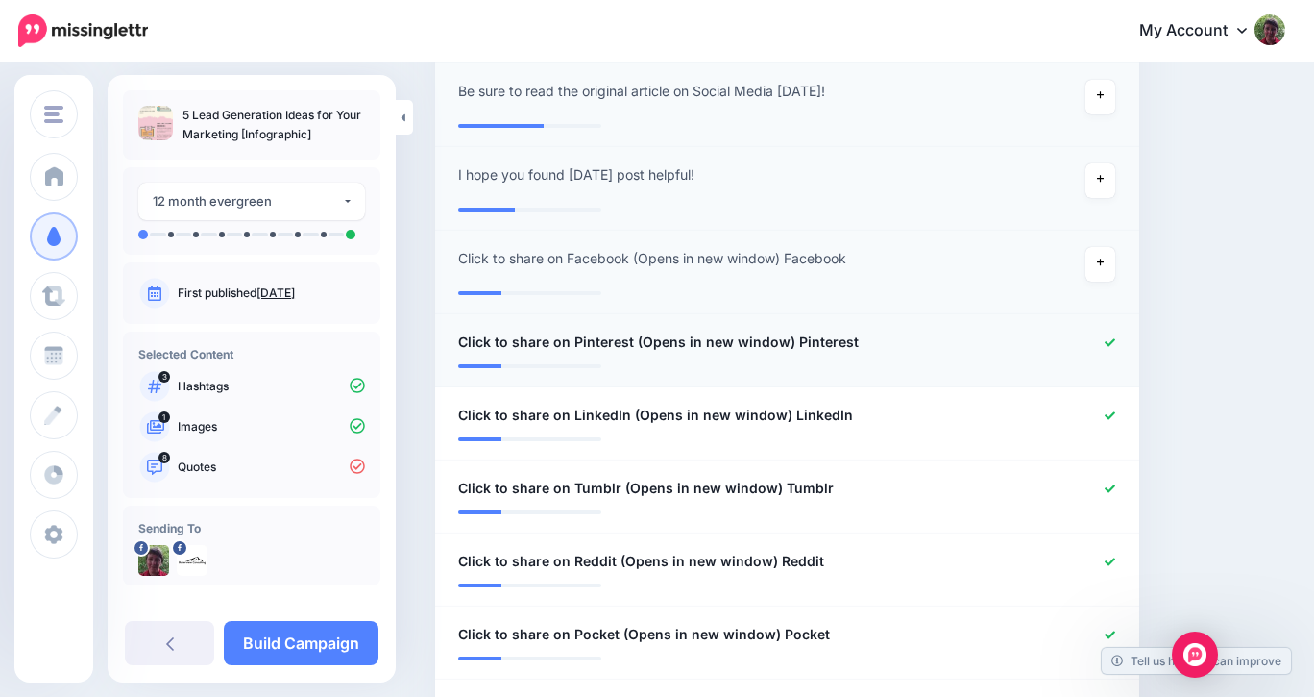
click at [1108, 338] on icon at bounding box center [1110, 342] width 11 height 11
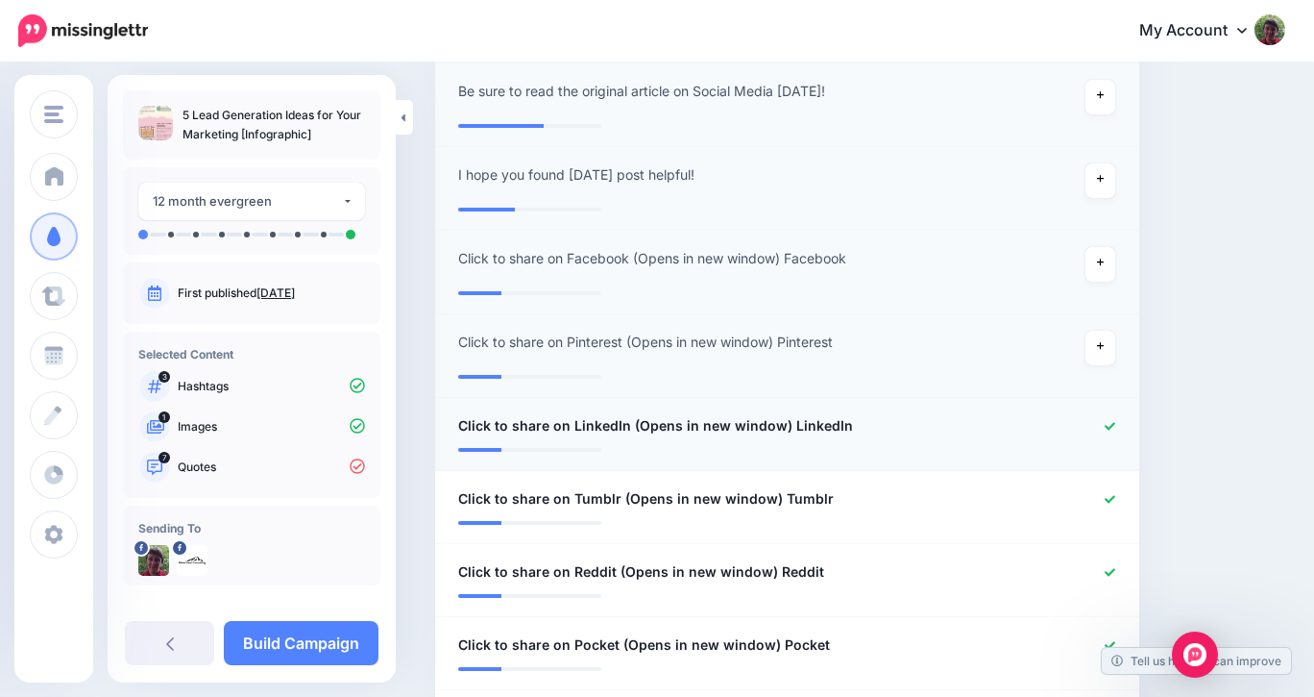
click at [1108, 422] on icon at bounding box center [1110, 426] width 11 height 11
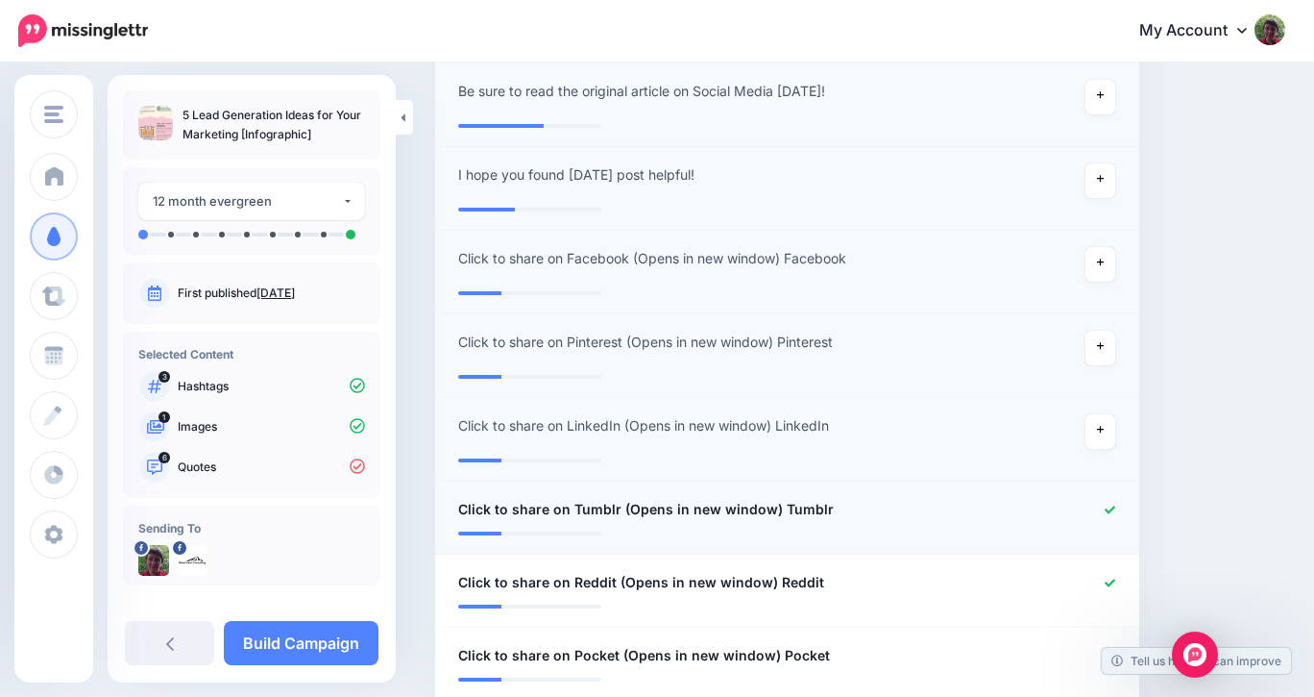
click at [1112, 507] on icon at bounding box center [1110, 509] width 11 height 8
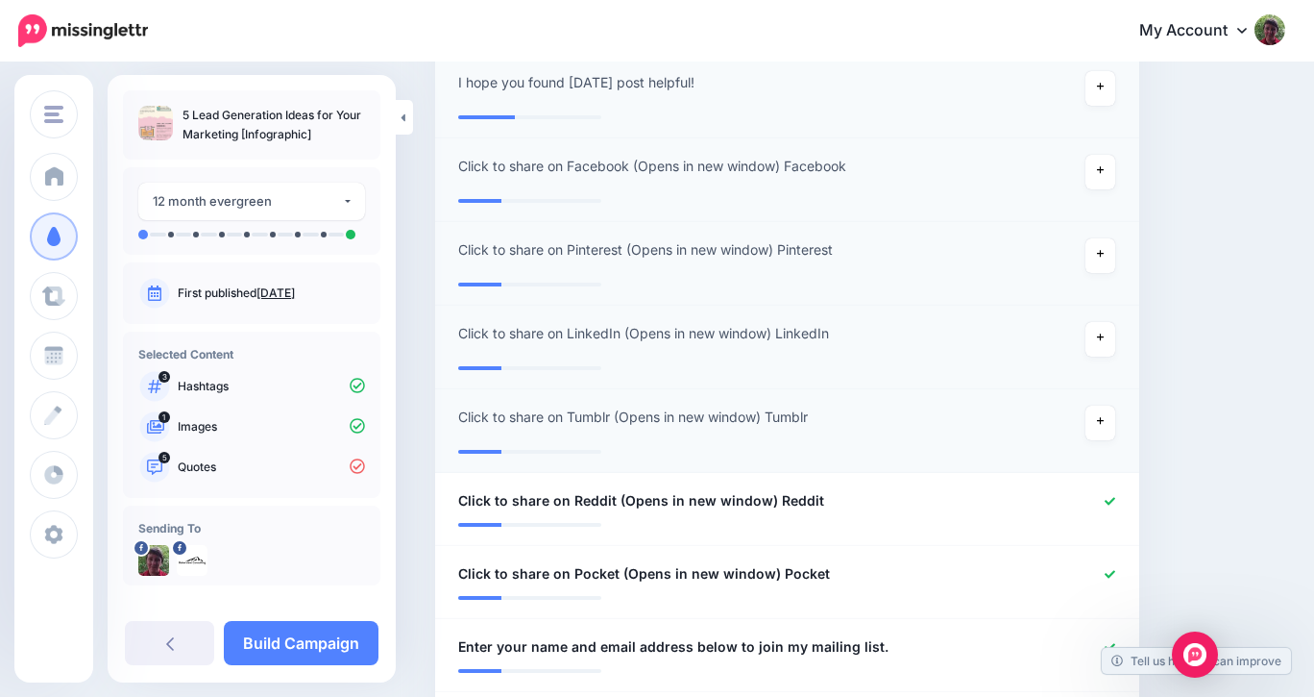
scroll to position [958, 0]
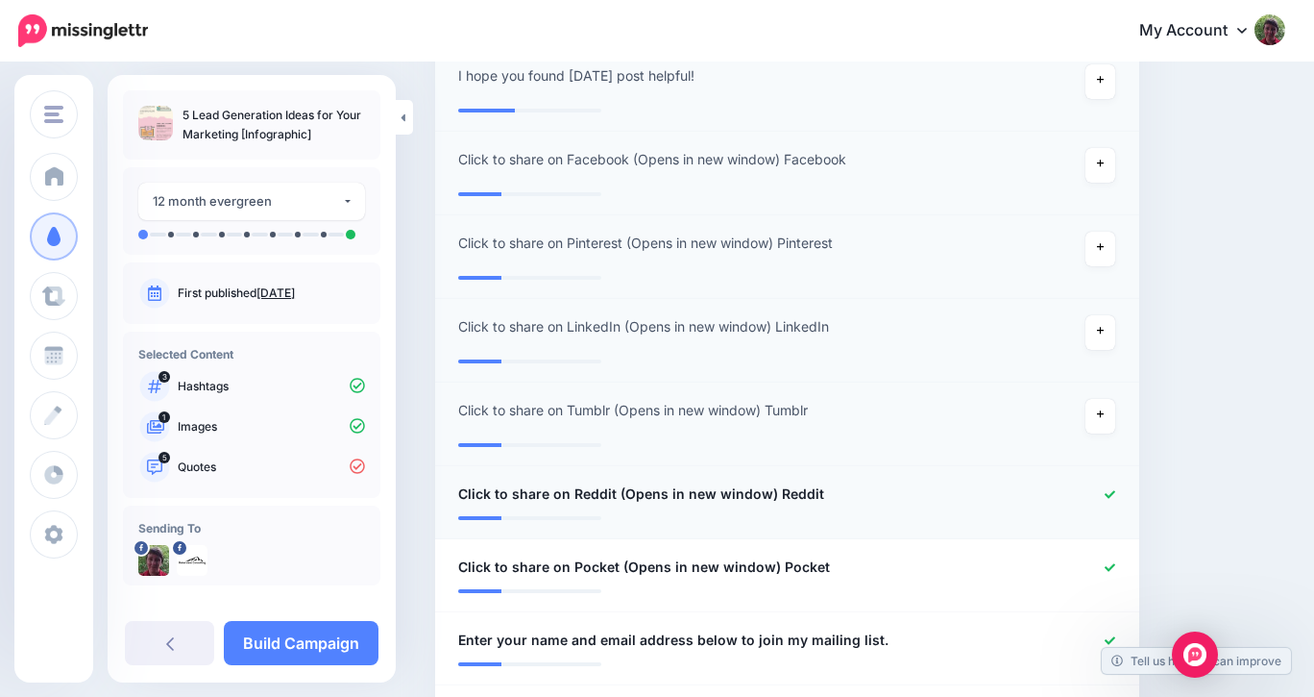
click at [1111, 490] on icon at bounding box center [1110, 494] width 11 height 11
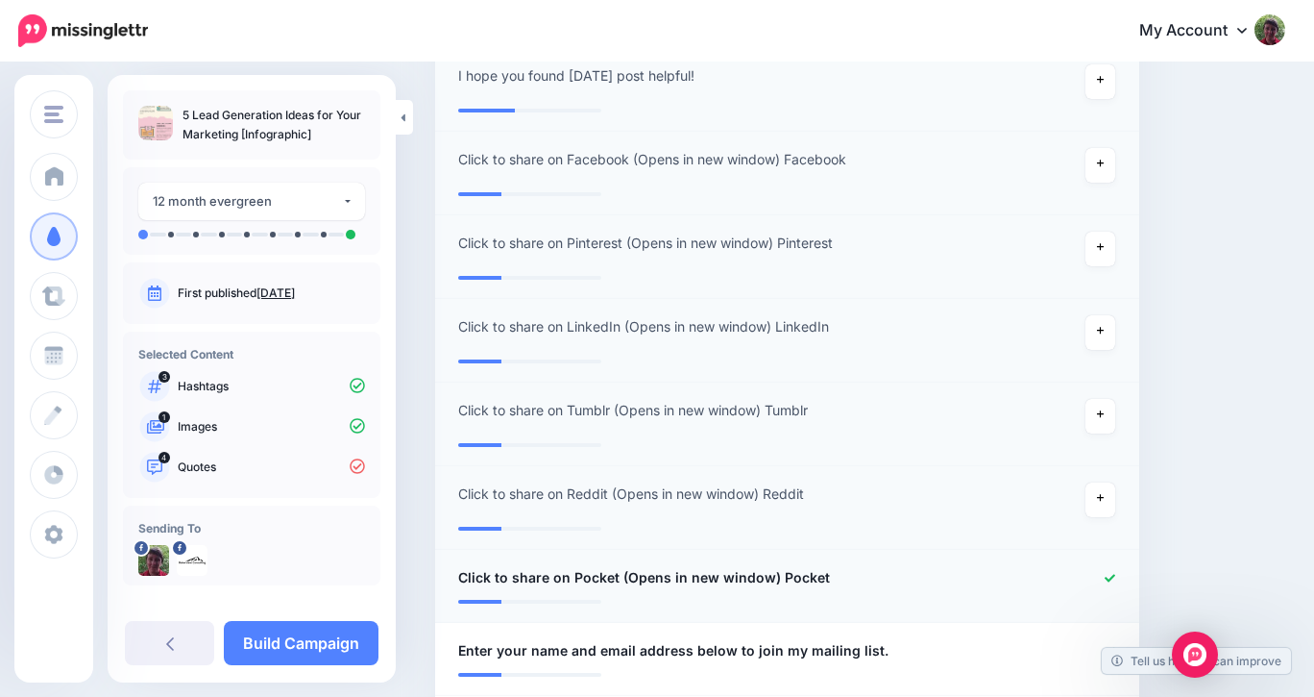
click at [1110, 576] on icon at bounding box center [1110, 578] width 11 height 11
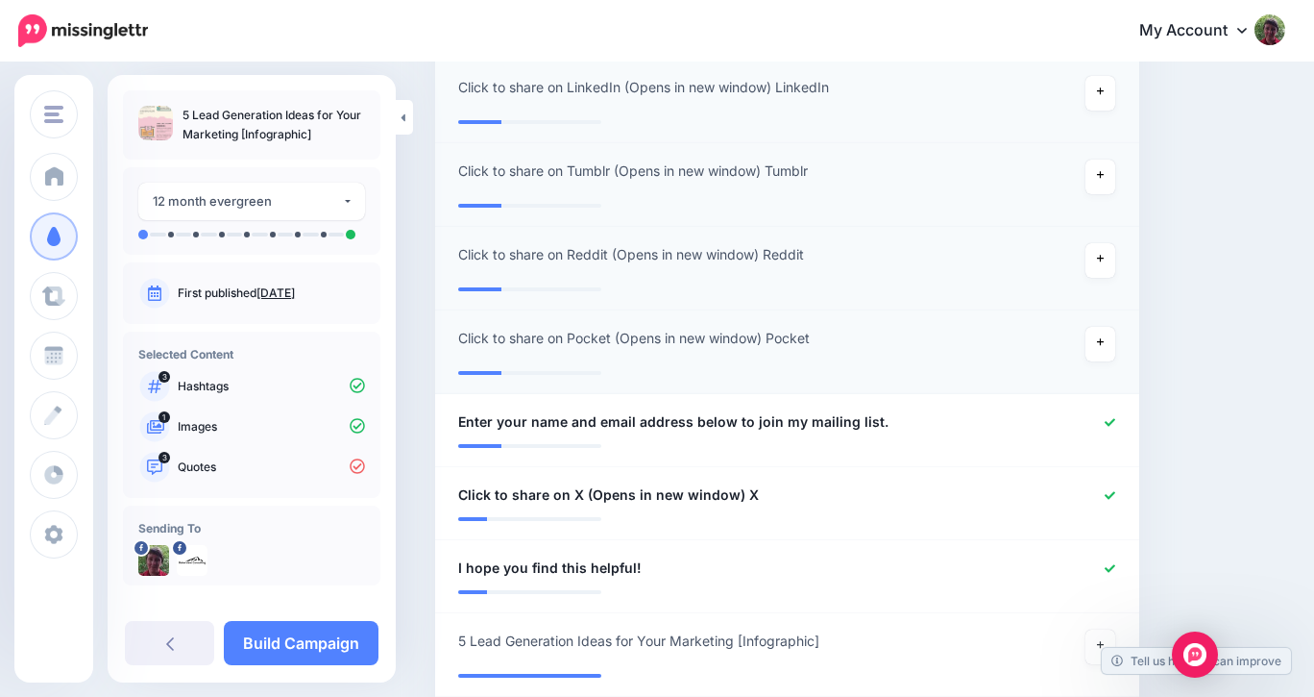
scroll to position [1199, 0]
click at [1106, 419] on icon at bounding box center [1110, 420] width 11 height 8
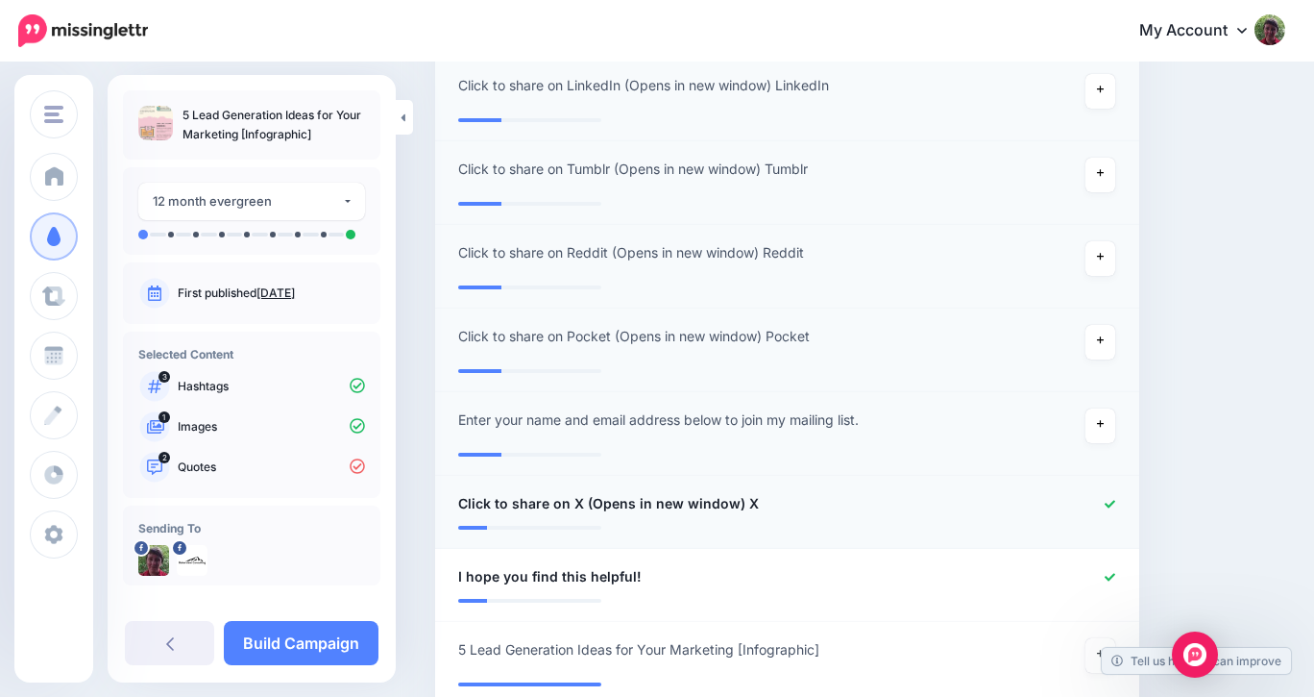
click at [1107, 501] on icon at bounding box center [1110, 504] width 11 height 11
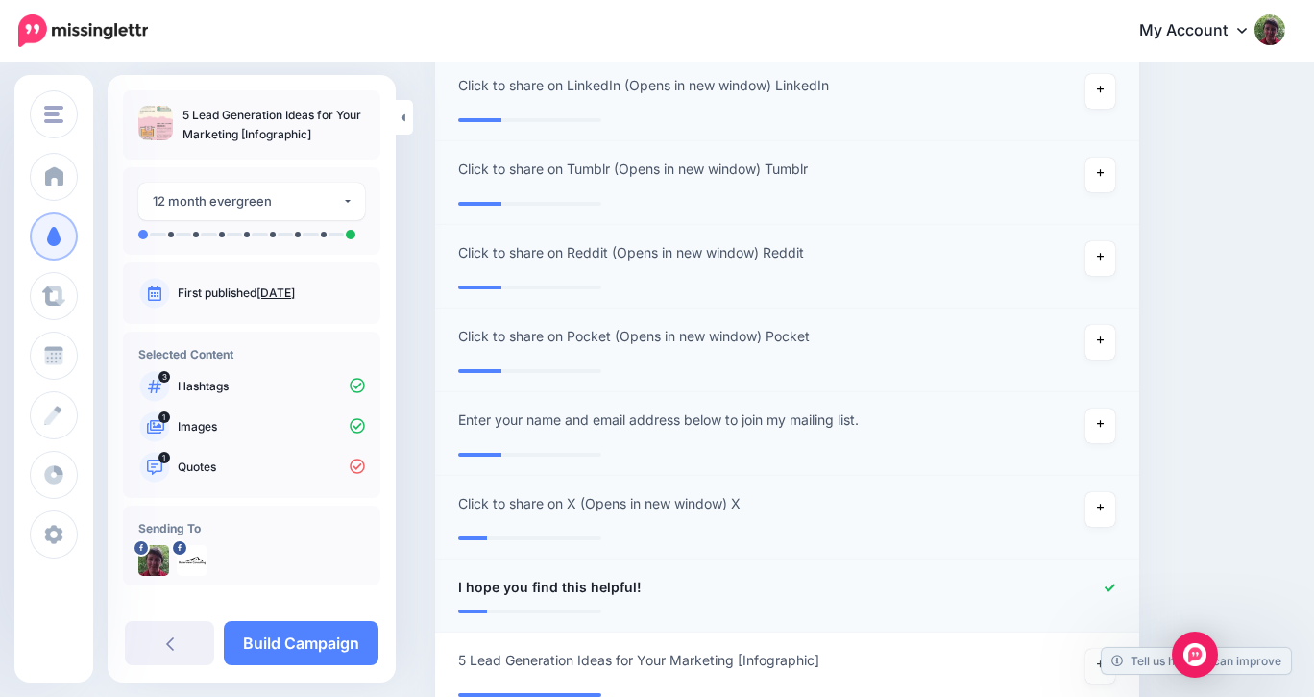
click at [1112, 590] on icon at bounding box center [1110, 587] width 11 height 11
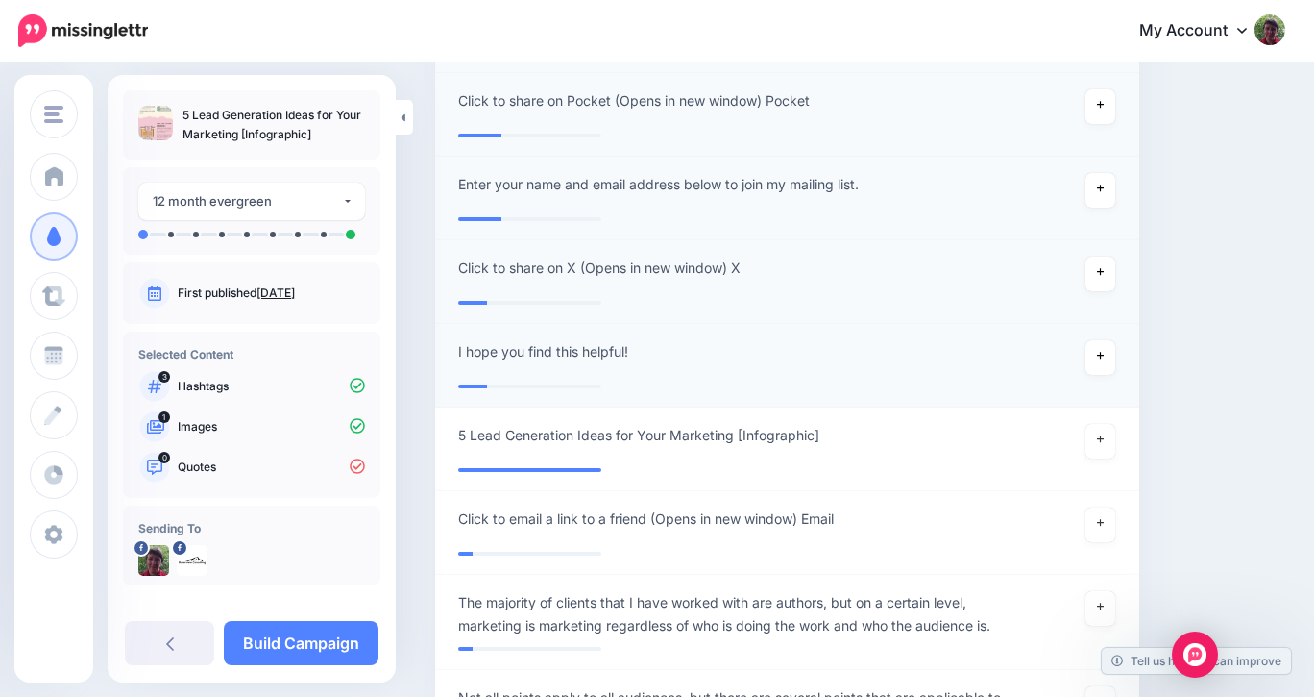
scroll to position [1436, 0]
click at [1099, 439] on icon at bounding box center [1101, 437] width 8 height 11
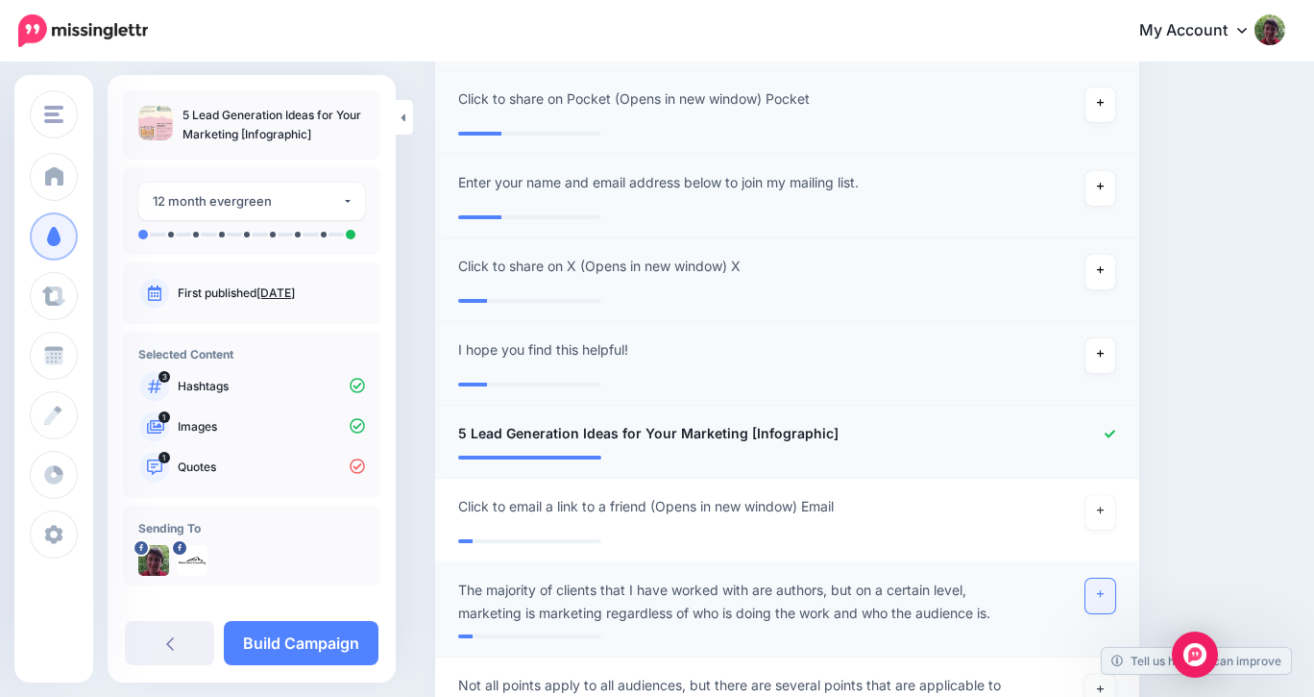
click at [1096, 599] on link at bounding box center [1101, 595] width 31 height 35
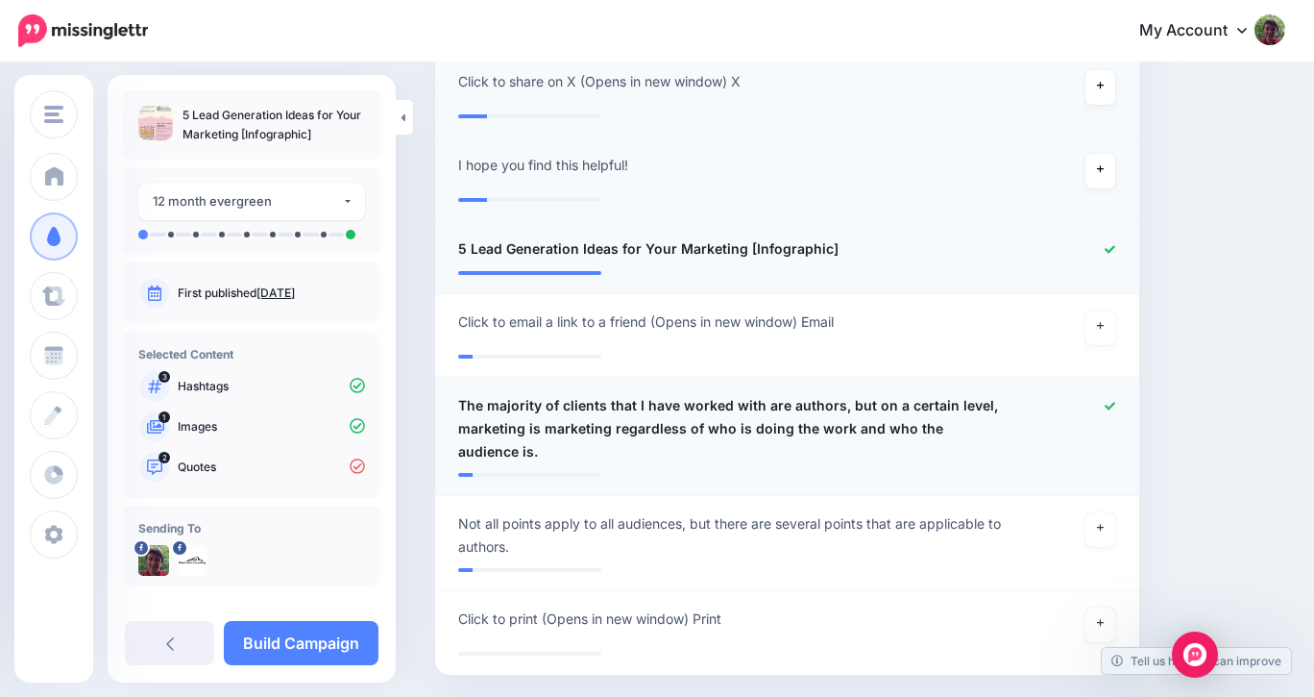
scroll to position [1630, 0]
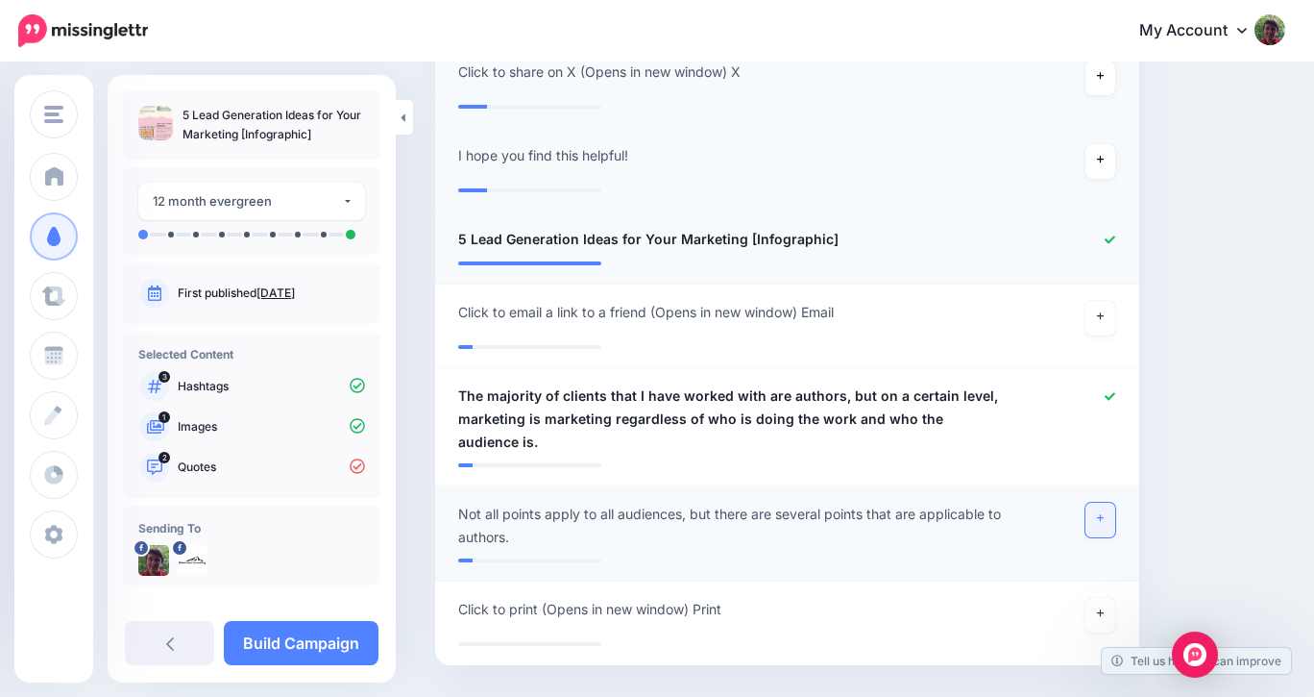
click at [1101, 506] on link at bounding box center [1101, 519] width 31 height 35
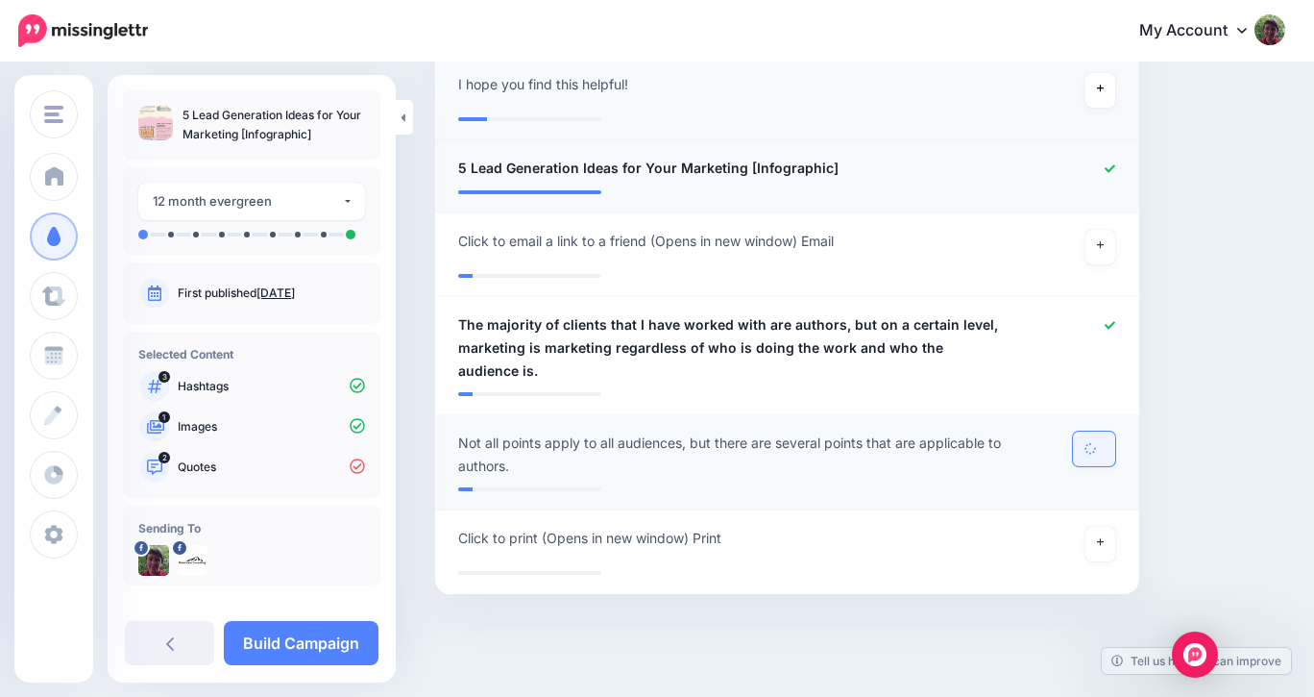
scroll to position [1723, 0]
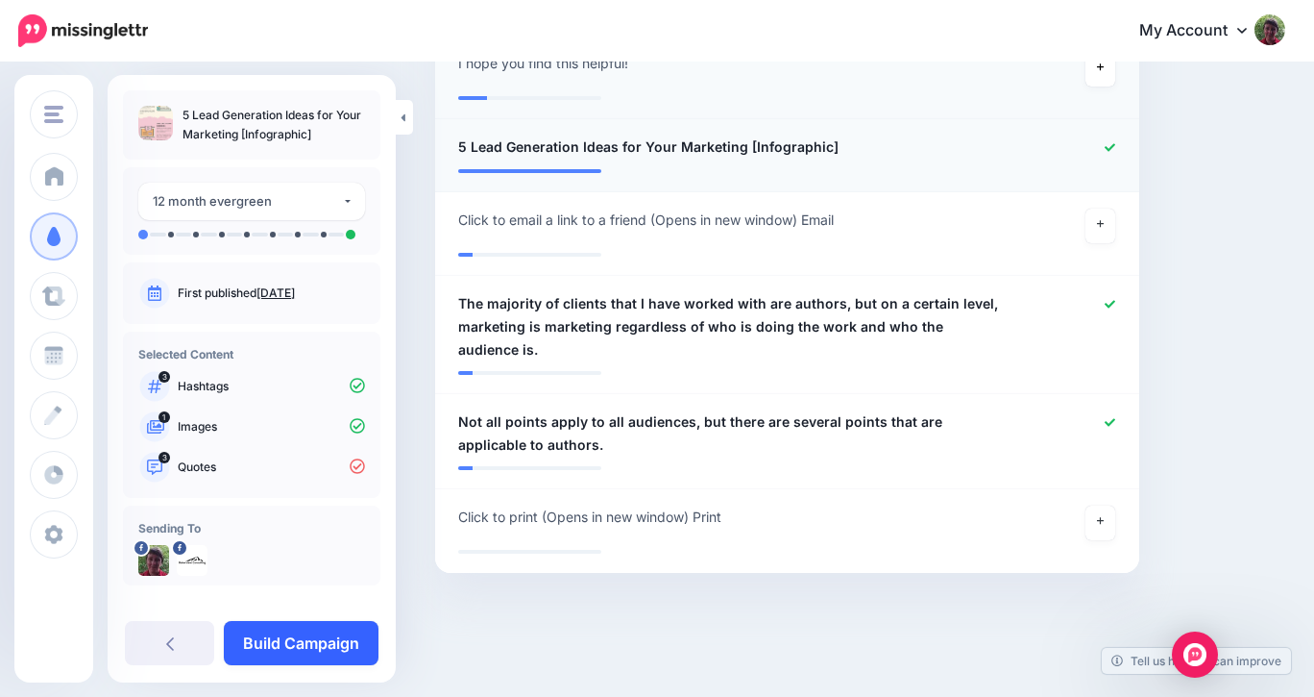
click at [280, 635] on link "Build Campaign" at bounding box center [301, 643] width 155 height 44
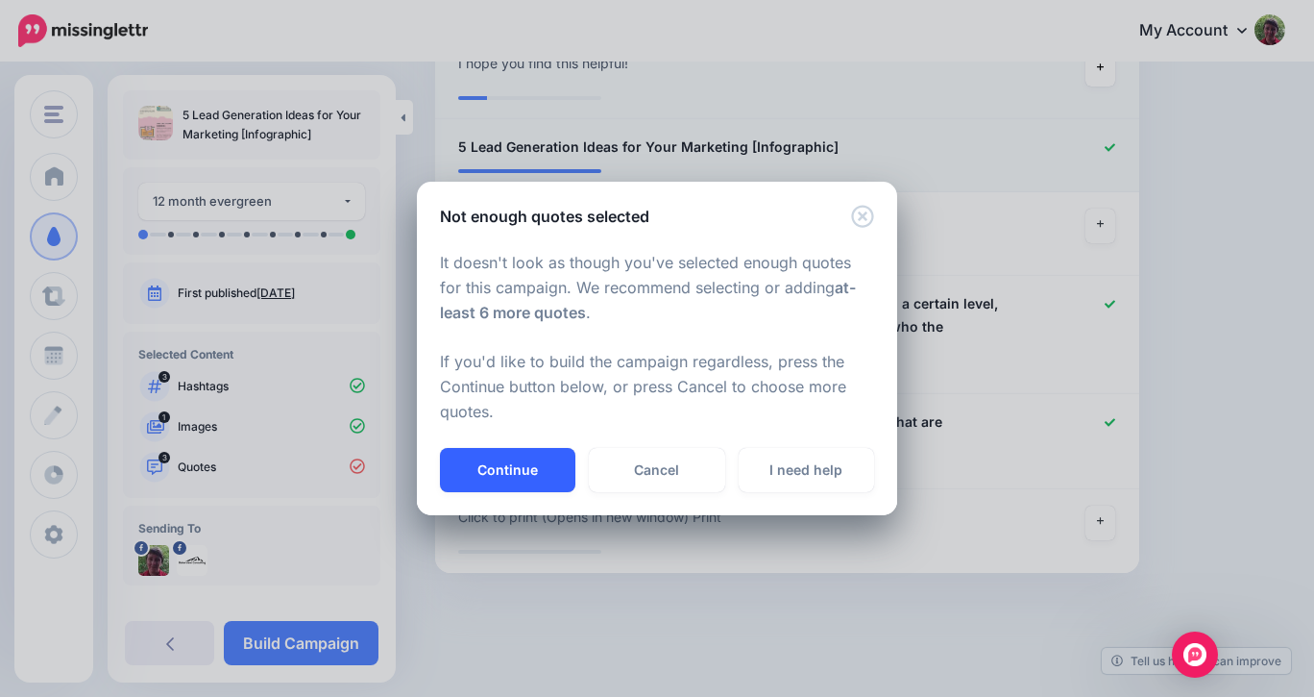
click at [490, 475] on button "Continue" at bounding box center [507, 470] width 135 height 44
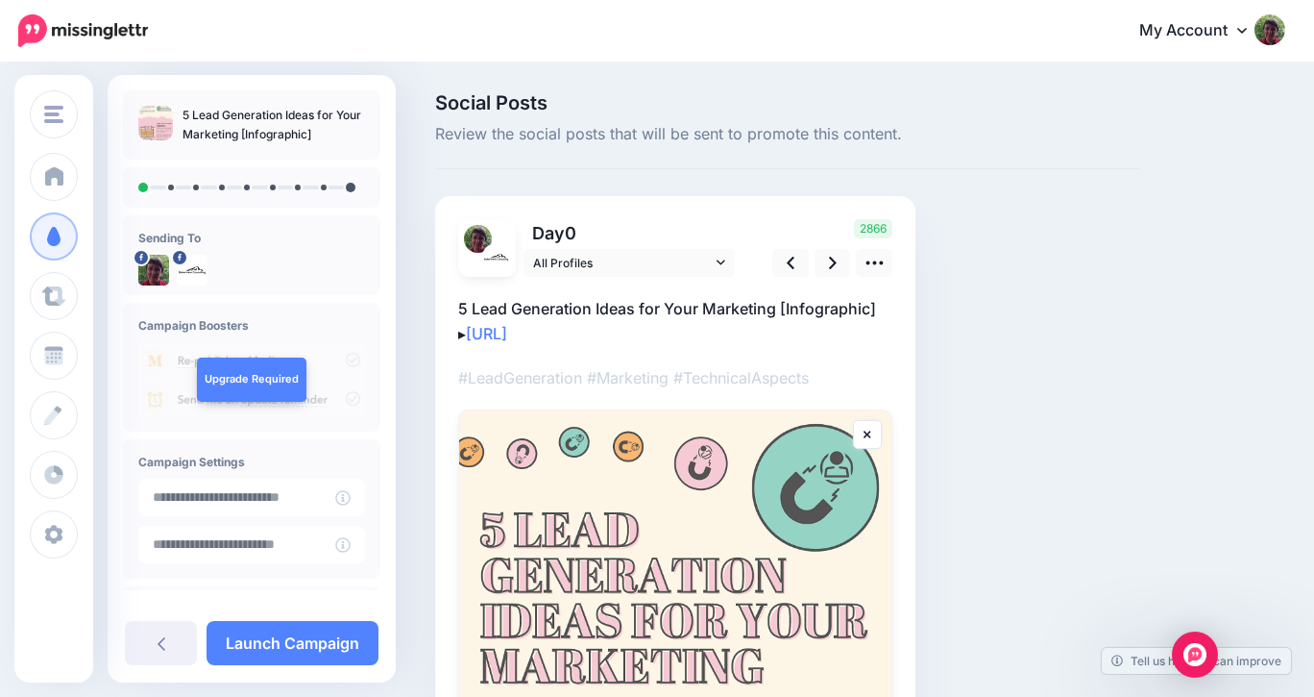
drag, startPoint x: 632, startPoint y: 331, endPoint x: 452, endPoint y: 312, distance: 181.6
copy p "5 Lead Generation Ideas for Your Marketing [Infographic] ▸ https://lttr.ai/AimwS"
click at [884, 256] on icon at bounding box center [875, 263] width 20 height 20
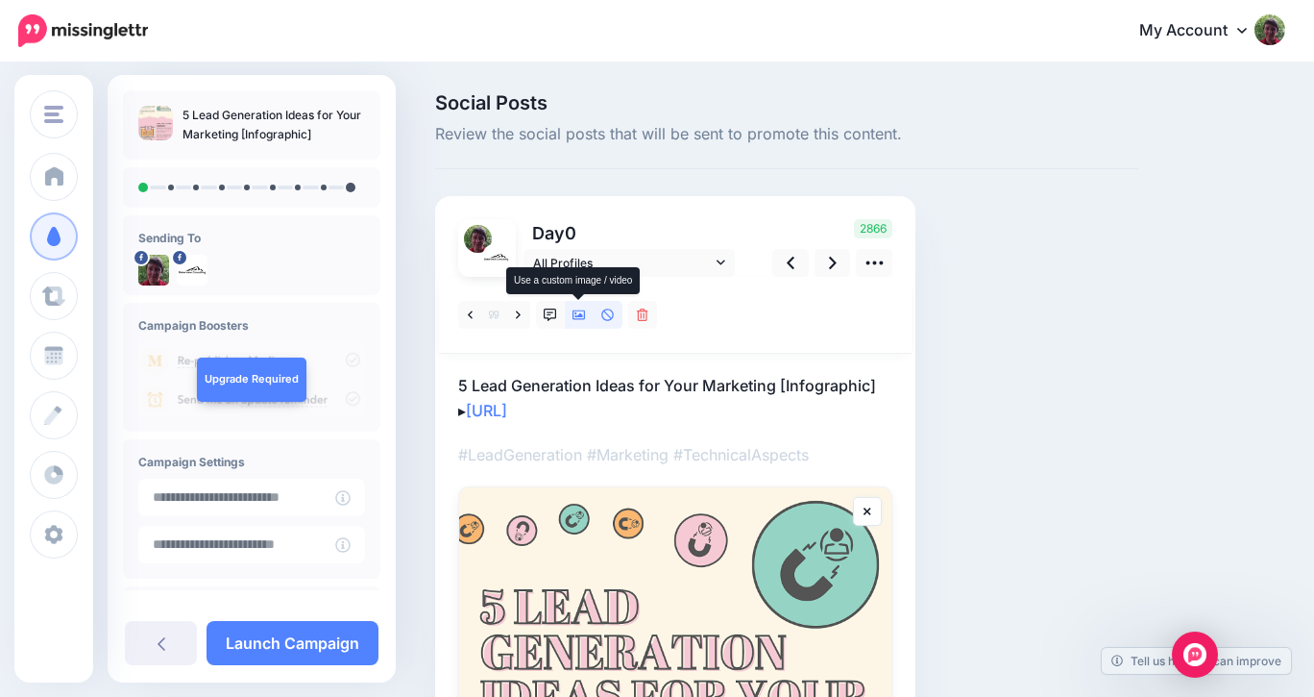
click at [576, 319] on icon at bounding box center [579, 315] width 13 height 10
click at [831, 263] on icon at bounding box center [833, 263] width 8 height 20
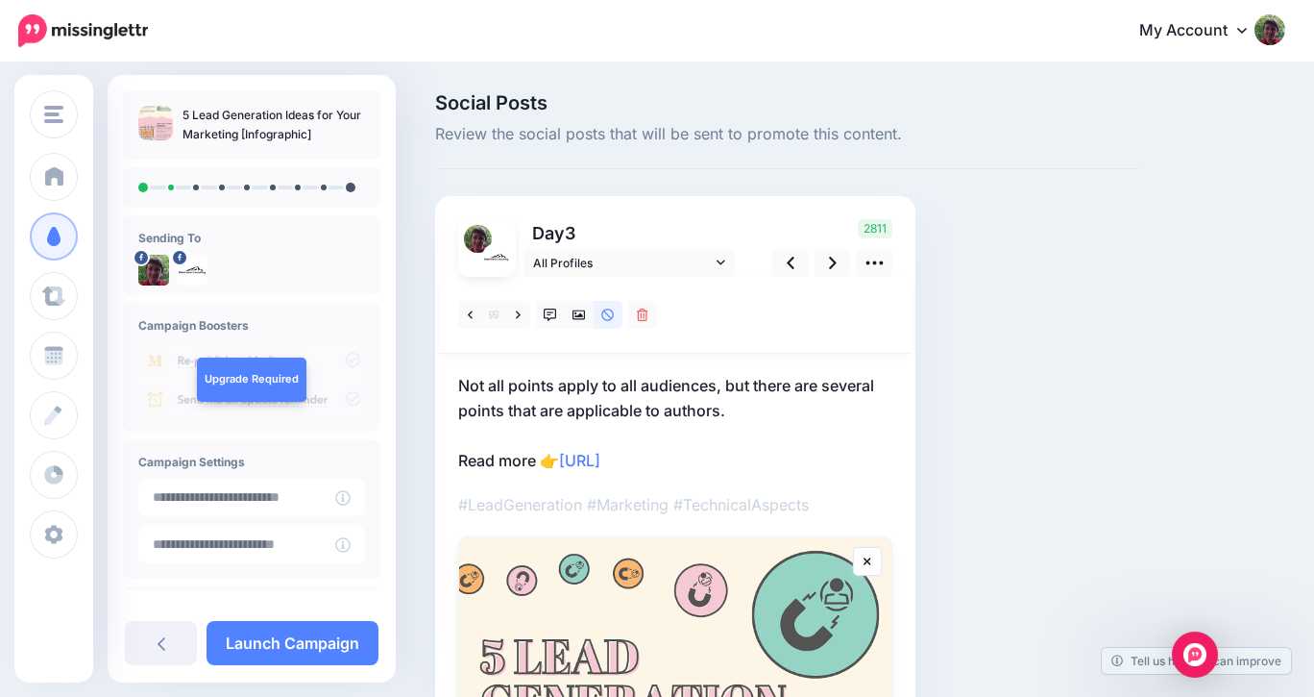
click at [740, 412] on p "Not all points apply to all audiences, but there are several points that are ap…" at bounding box center [675, 423] width 434 height 100
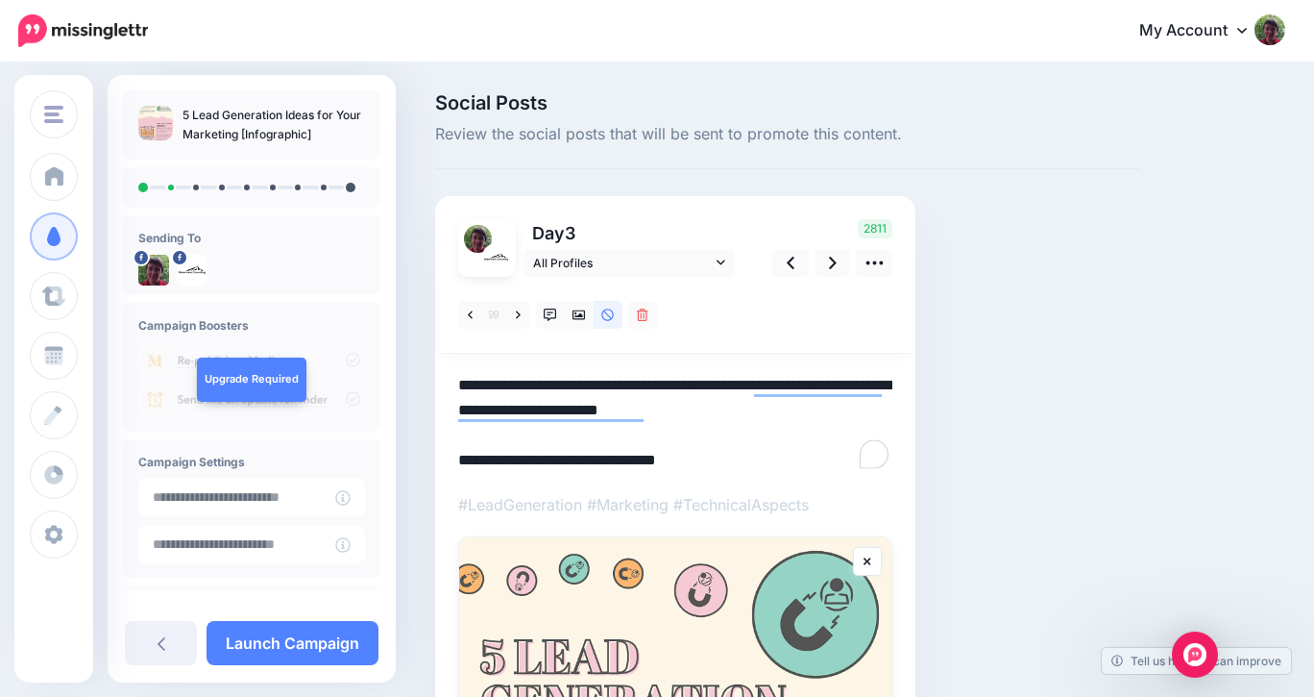
drag, startPoint x: 739, startPoint y: 412, endPoint x: 455, endPoint y: 382, distance: 285.0
paste textarea "To enrich screen reader interactions, please activate Accessibility in Grammarl…"
drag, startPoint x: 624, startPoint y: 414, endPoint x: 445, endPoint y: 412, distance: 178.7
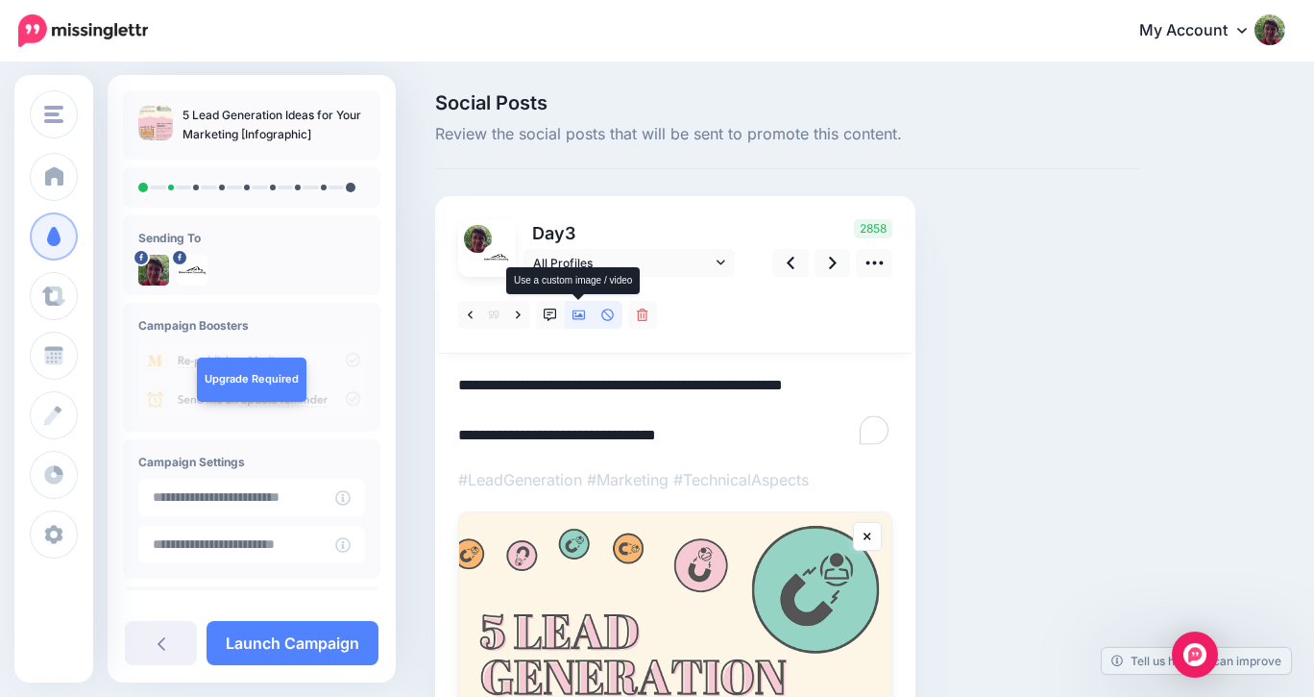
click at [580, 313] on icon at bounding box center [579, 315] width 13 height 10
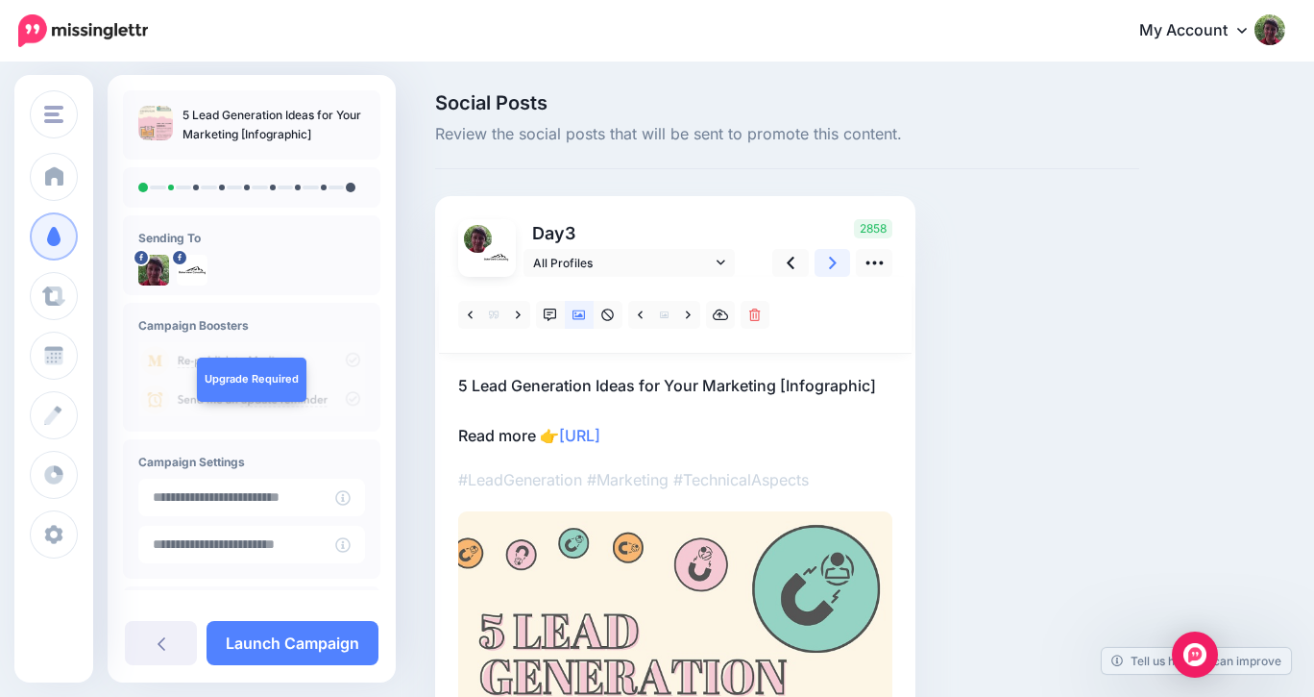
click at [835, 260] on icon at bounding box center [833, 263] width 8 height 20
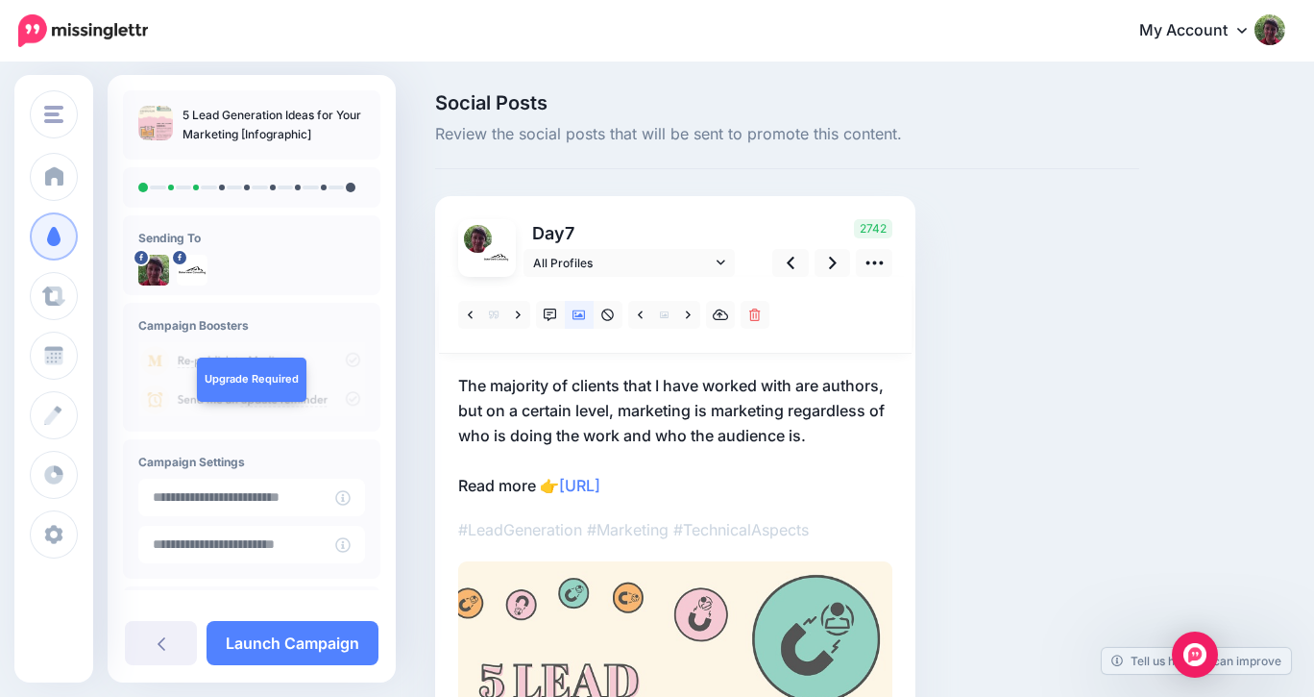
click at [458, 384] on p "The majority of clients that I have worked with are authors, but on a certain l…" at bounding box center [675, 435] width 434 height 125
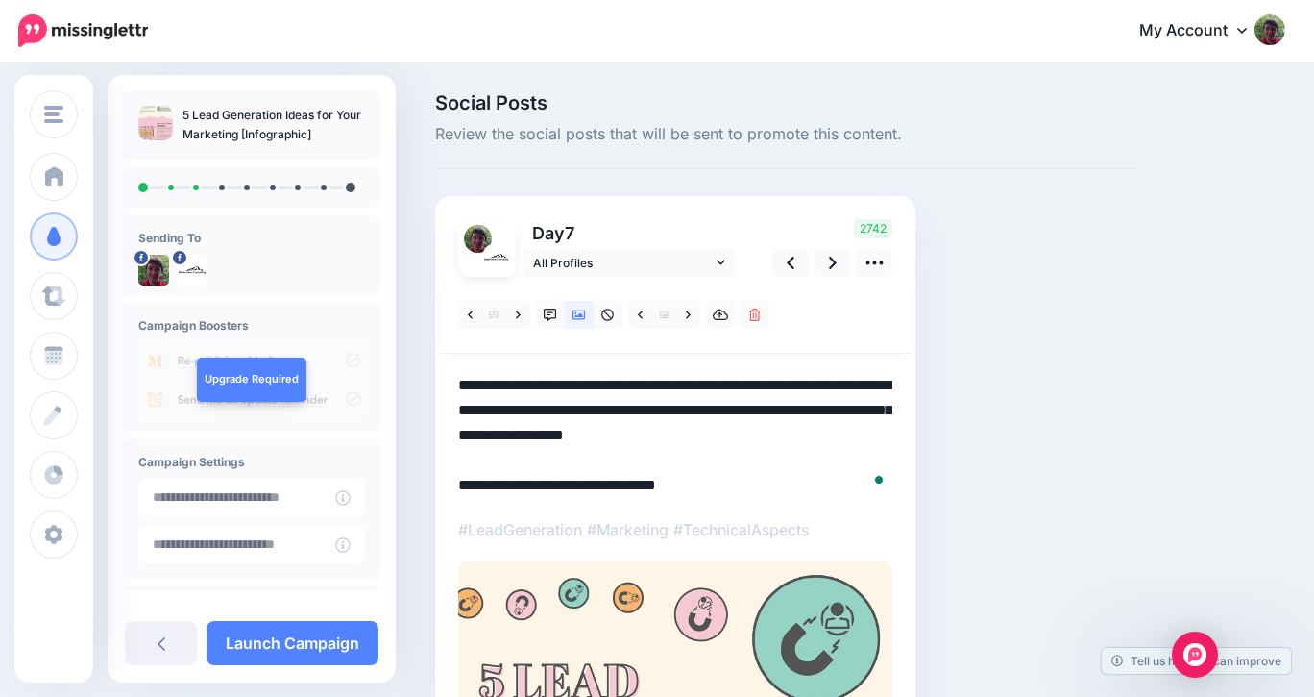
click at [458, 384] on textarea "**********" at bounding box center [675, 435] width 434 height 125
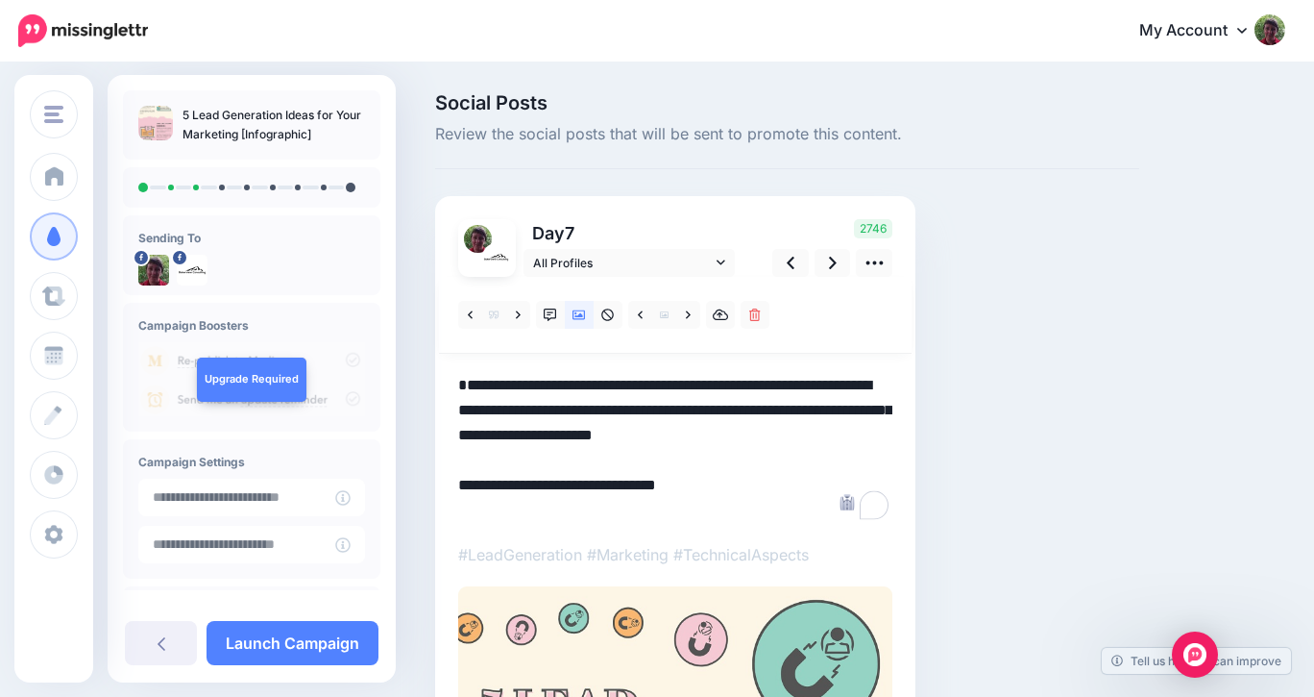
paste textarea "**********"
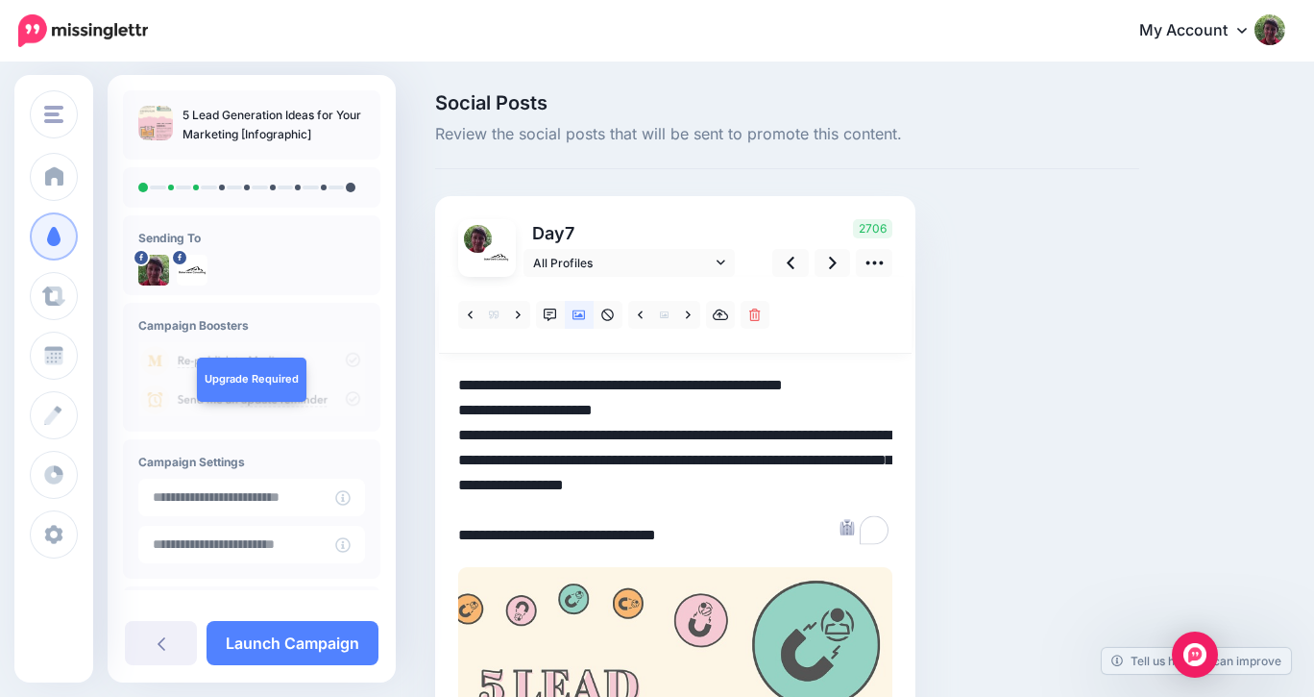
drag, startPoint x: 625, startPoint y: 409, endPoint x: 453, endPoint y: 414, distance: 172.0
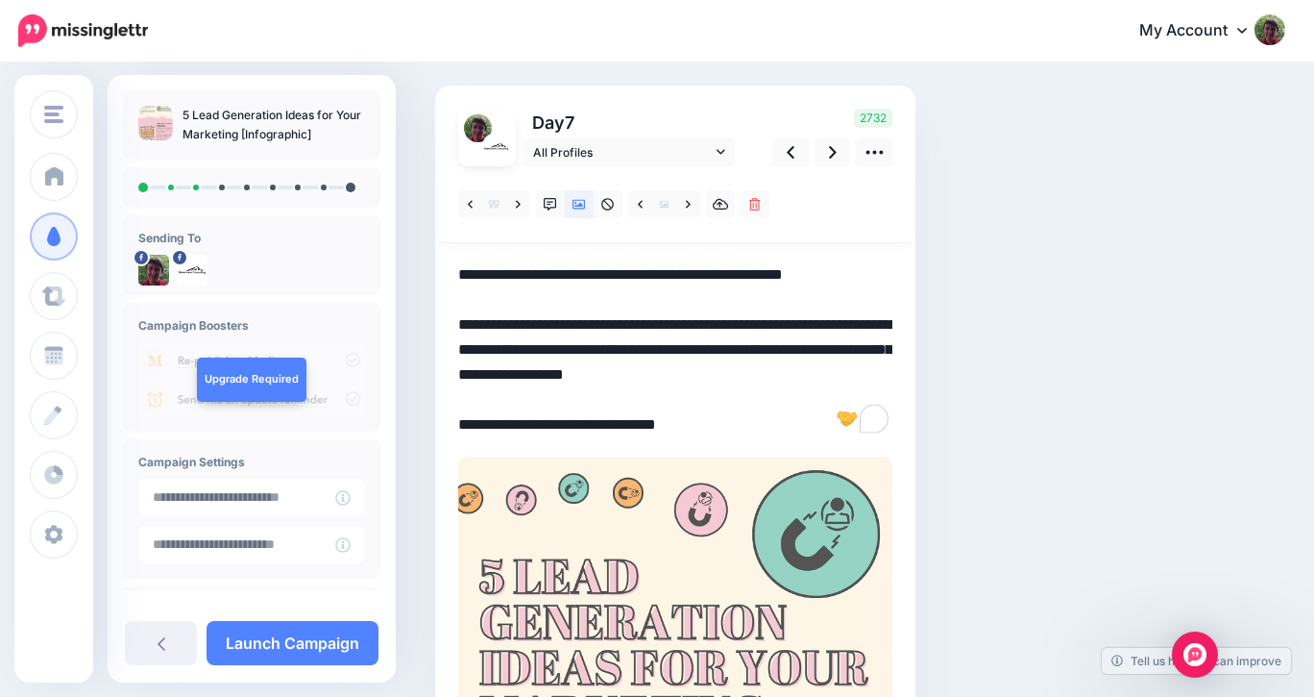
scroll to position [104, 0]
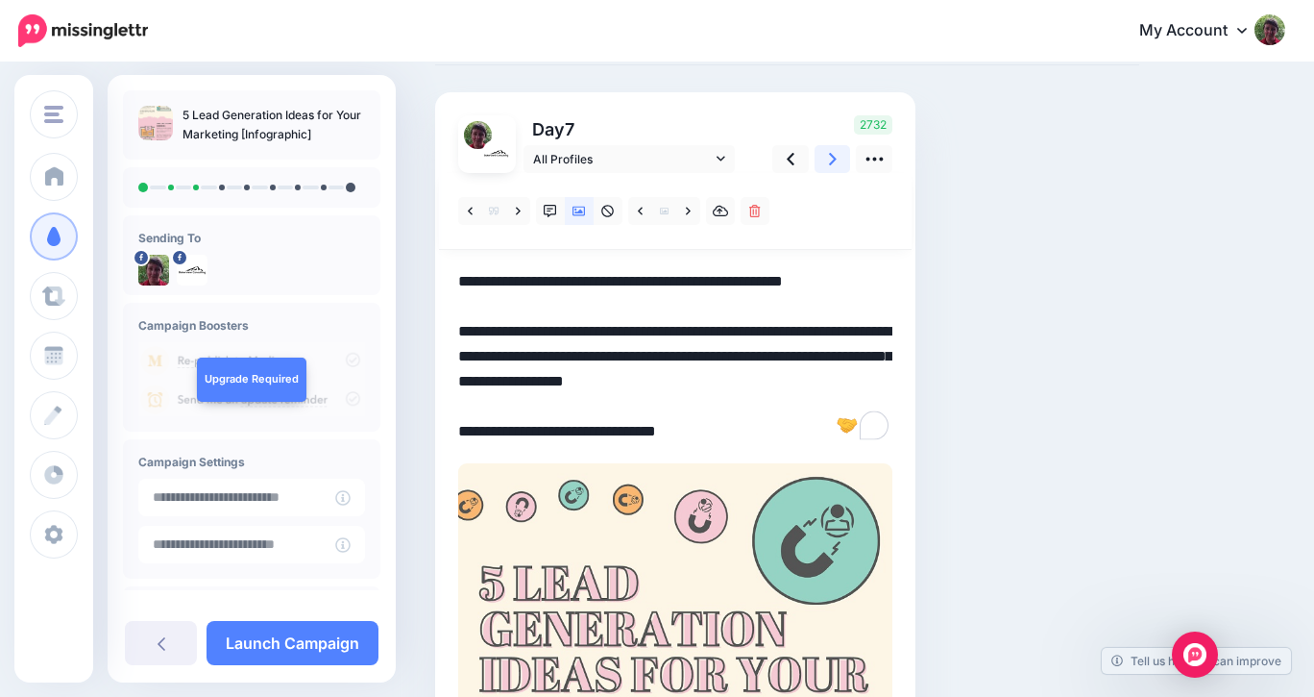
click at [829, 158] on icon at bounding box center [833, 159] width 8 height 20
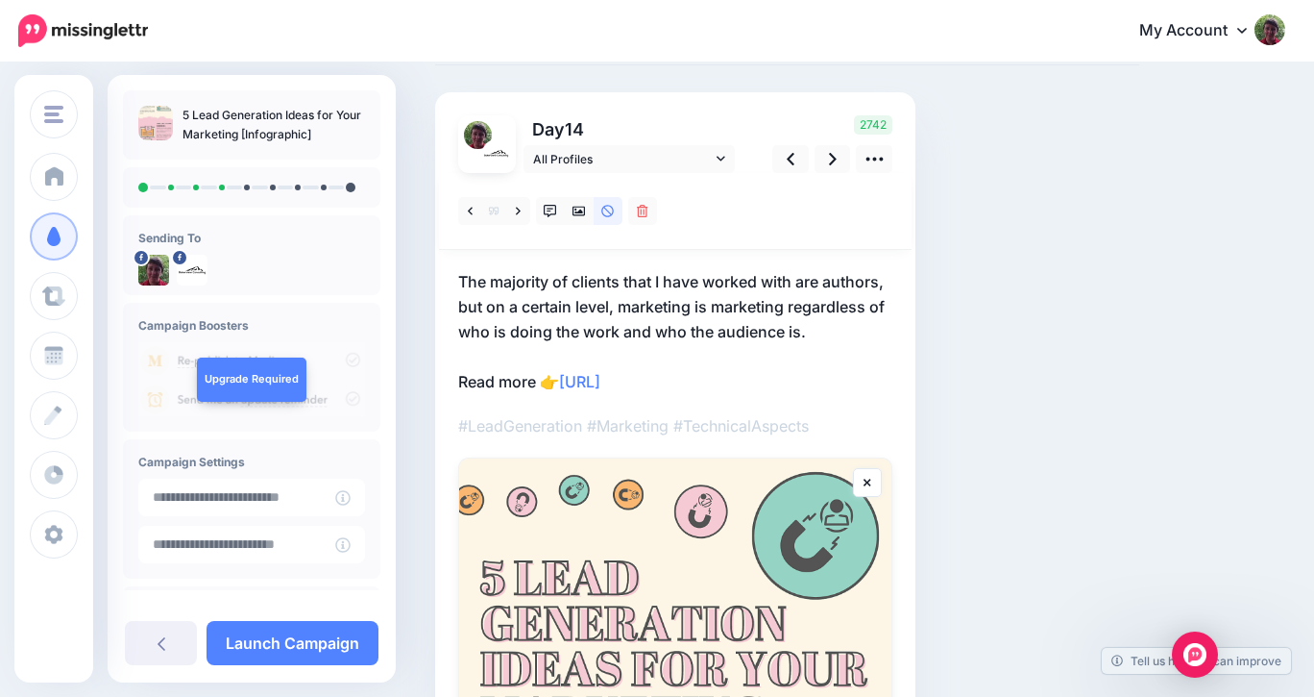
click at [458, 276] on p "The majority of clients that I have worked with are authors, but on a certain l…" at bounding box center [675, 331] width 434 height 125
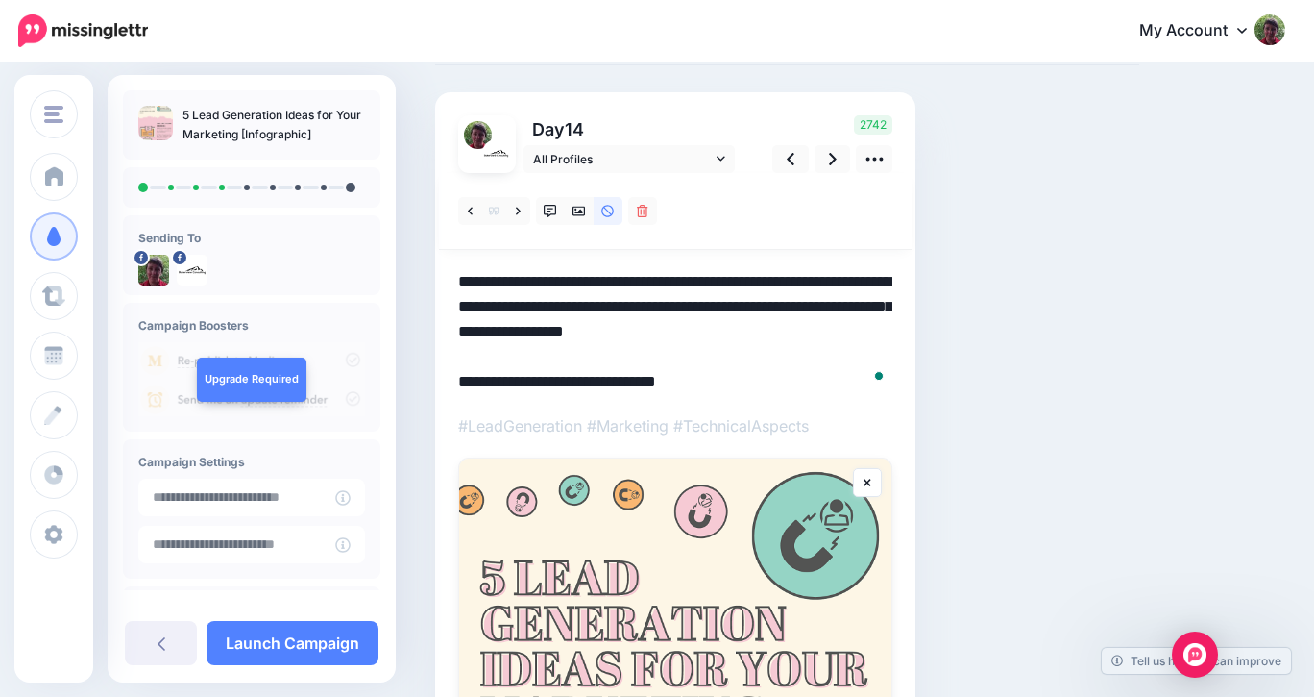
click at [458, 276] on textarea "**********" at bounding box center [675, 331] width 434 height 125
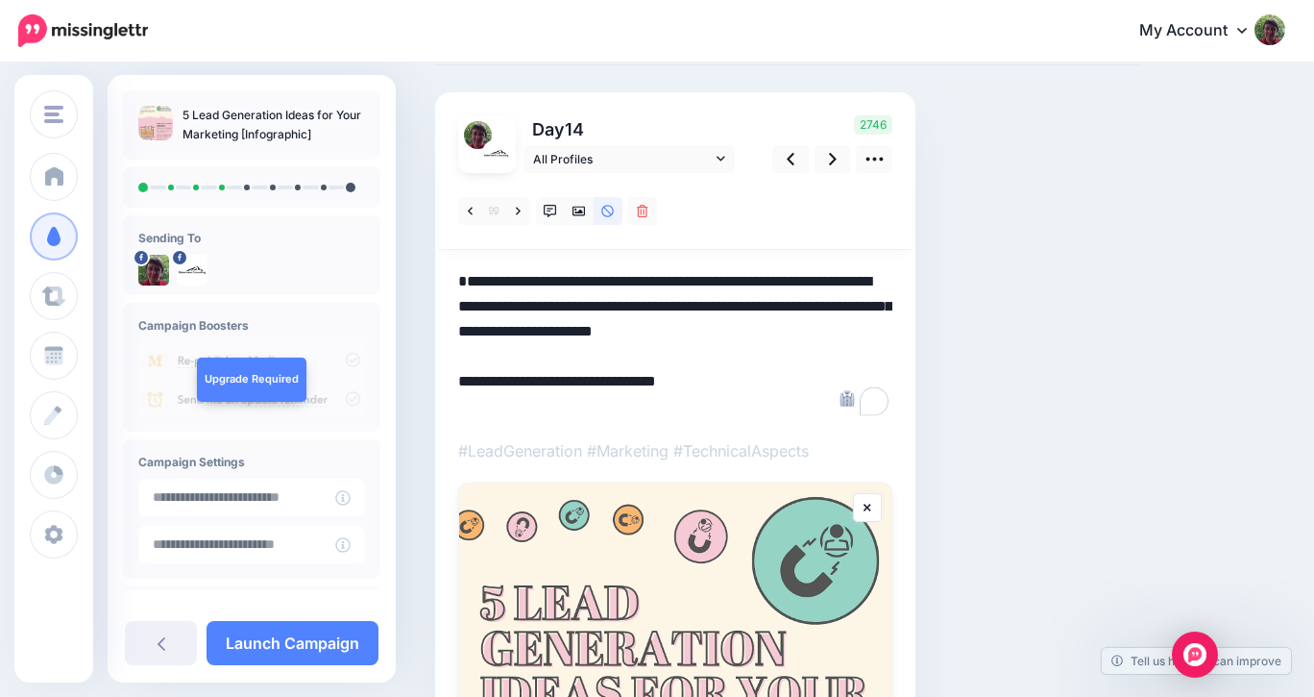
paste textarea "**********"
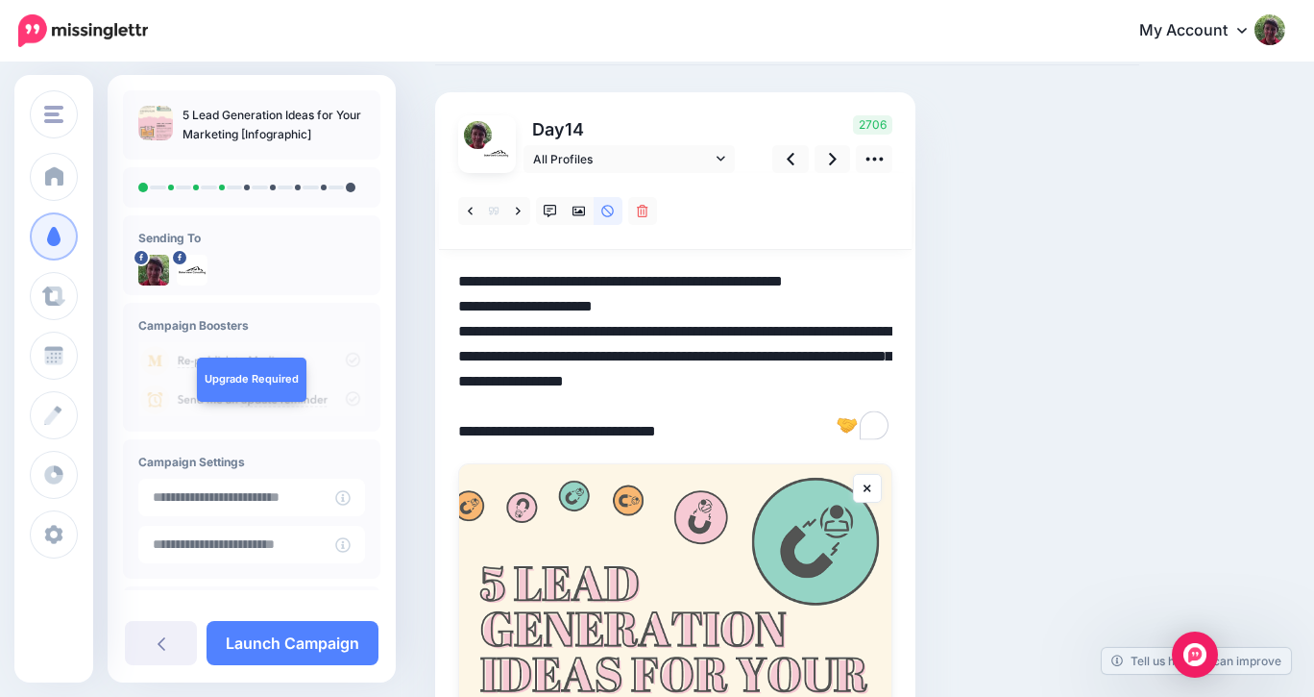
drag, startPoint x: 623, startPoint y: 309, endPoint x: 462, endPoint y: 313, distance: 160.5
click at [462, 313] on textarea "**********" at bounding box center [675, 356] width 434 height 175
click at [833, 161] on icon at bounding box center [833, 159] width 8 height 20
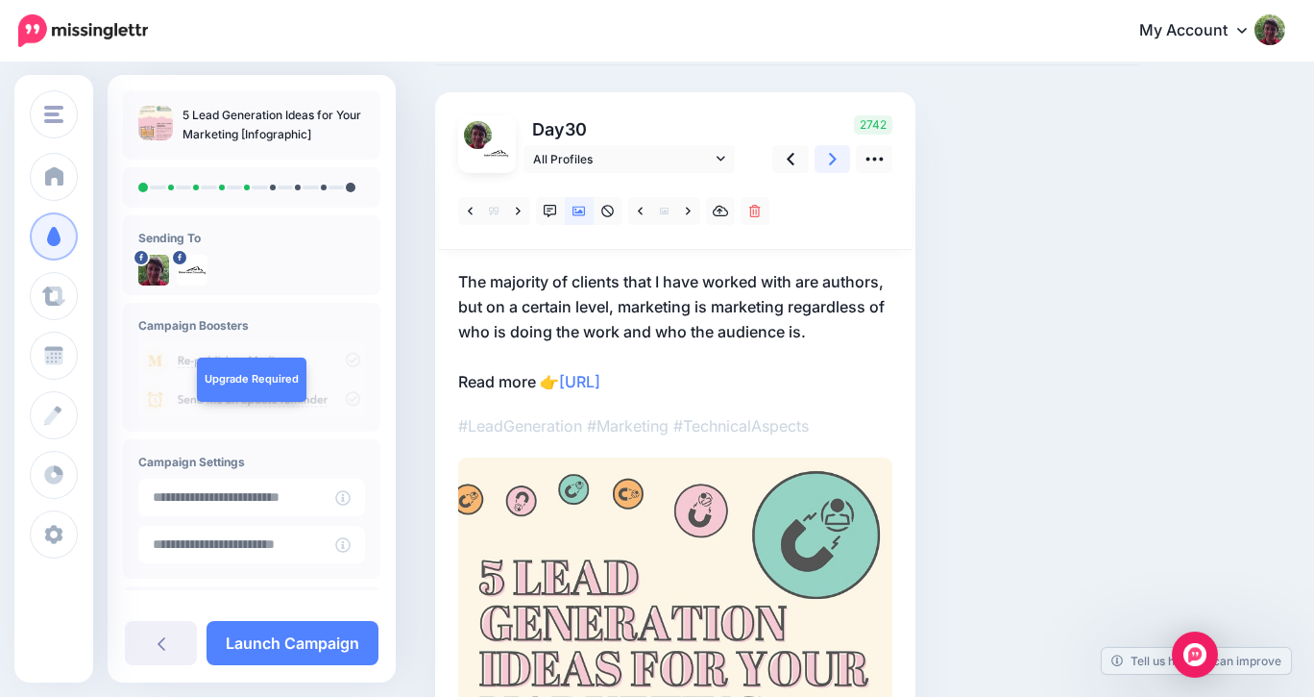
scroll to position [0, 0]
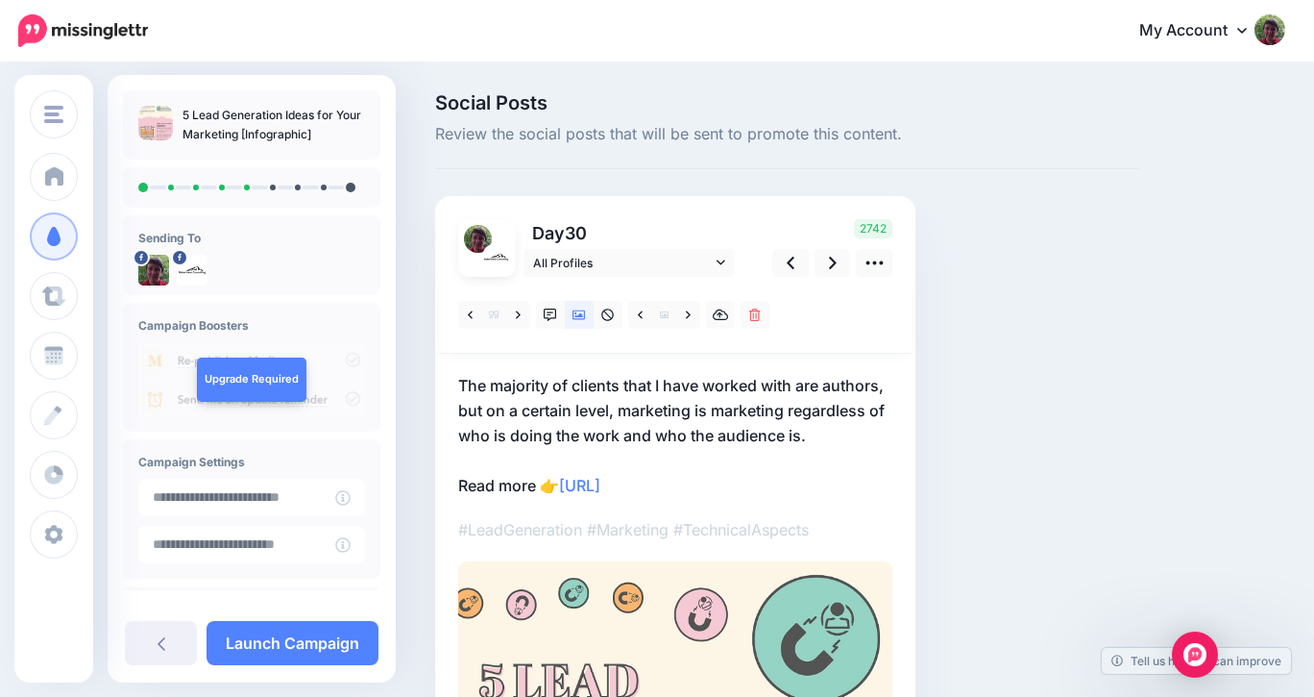
click at [459, 384] on p "The majority of clients that I have worked with are authors, but on a certain l…" at bounding box center [675, 435] width 434 height 125
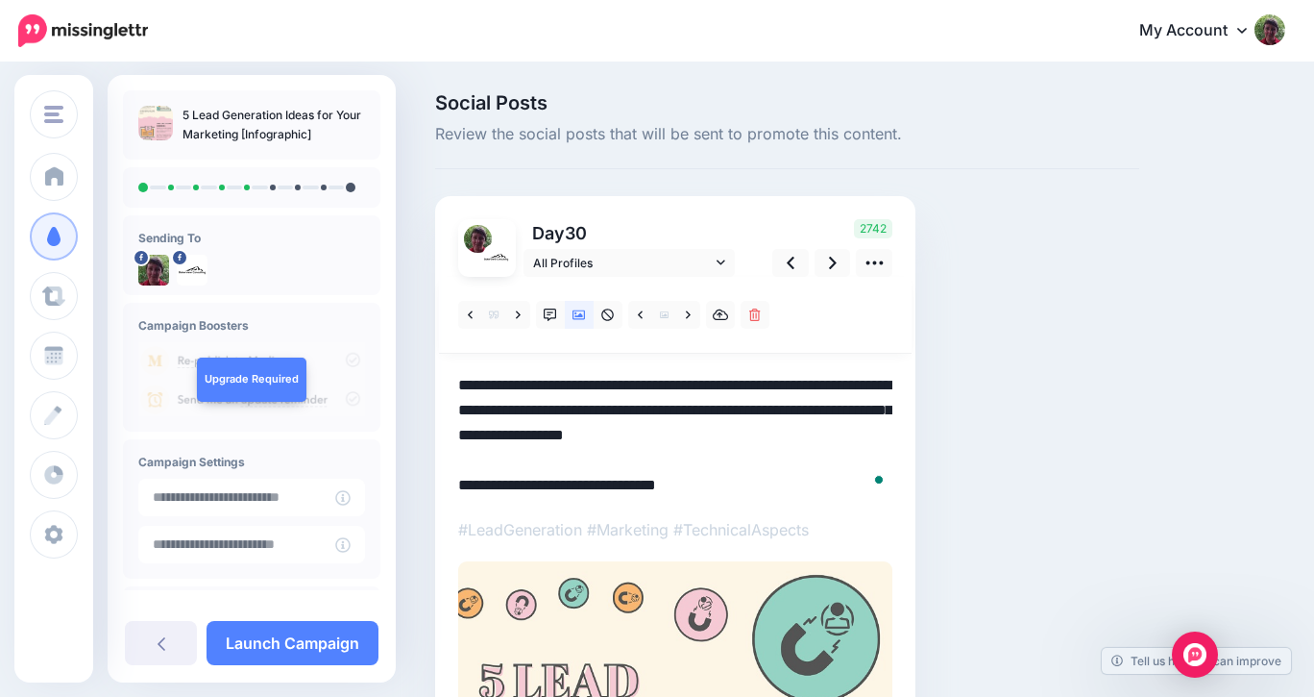
click at [459, 384] on textarea "**********" at bounding box center [675, 435] width 434 height 125
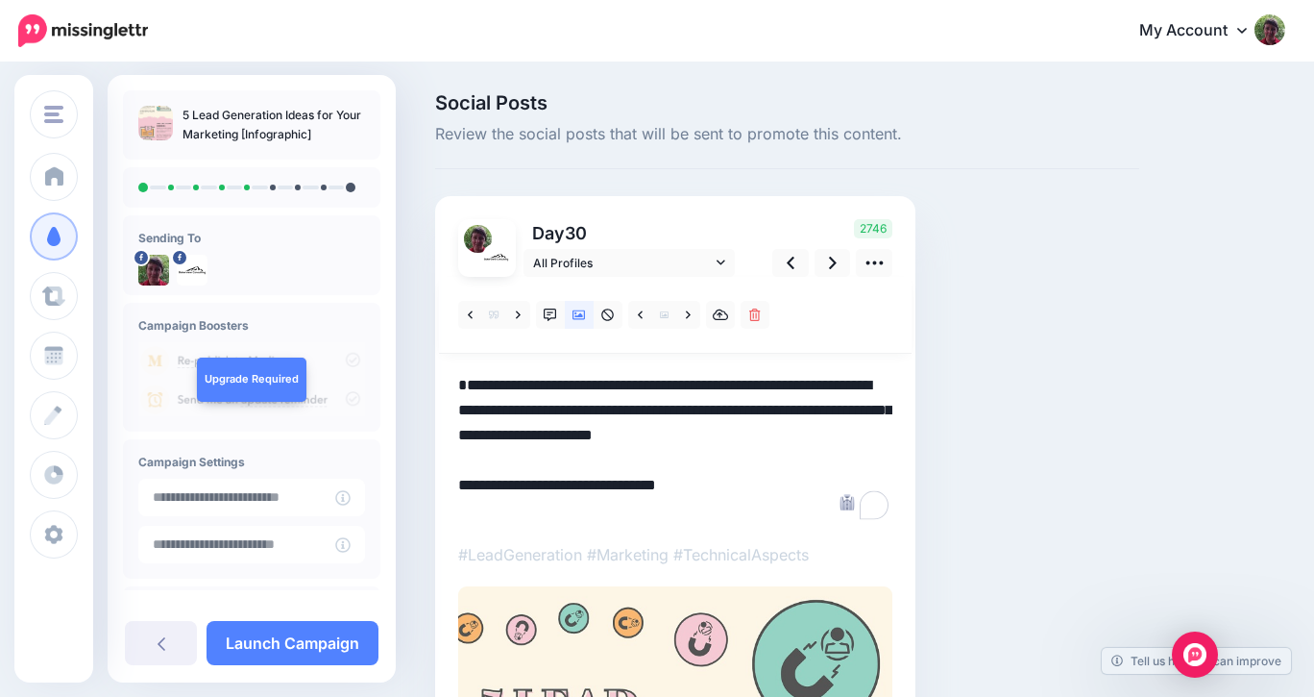
paste textarea "**********"
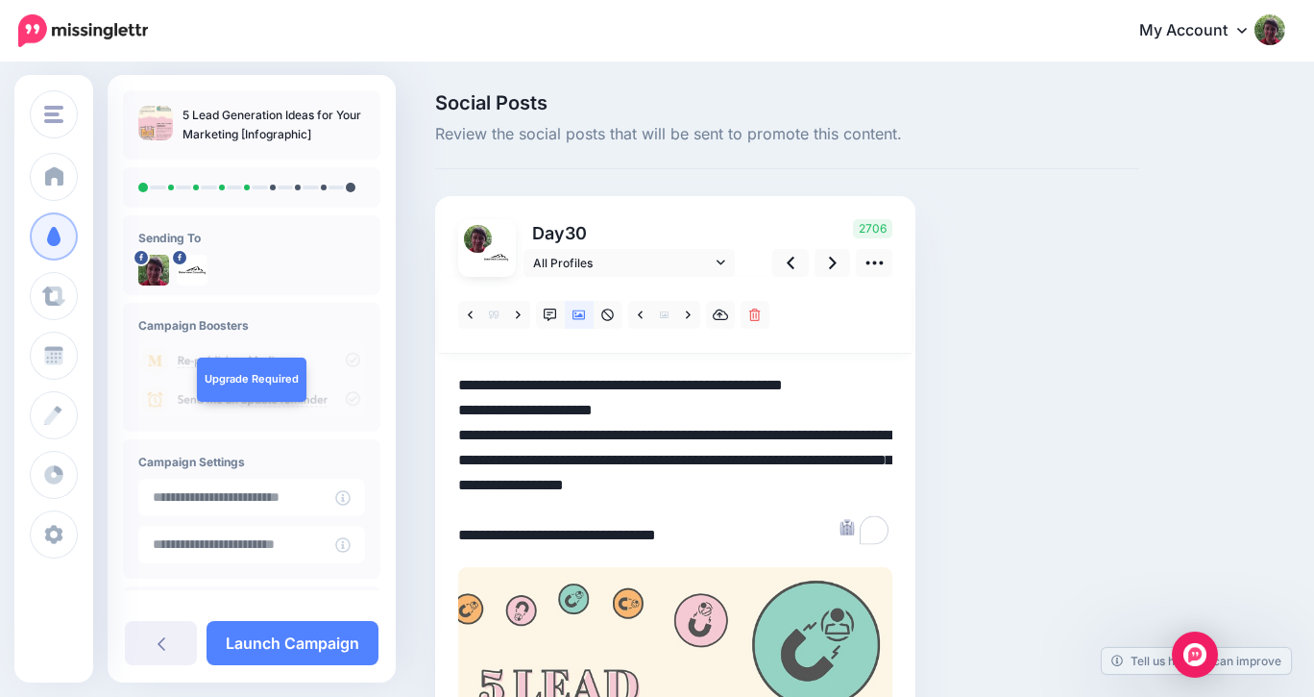
drag, startPoint x: 620, startPoint y: 413, endPoint x: 441, endPoint y: 413, distance: 178.7
click at [832, 258] on icon at bounding box center [833, 263] width 8 height 12
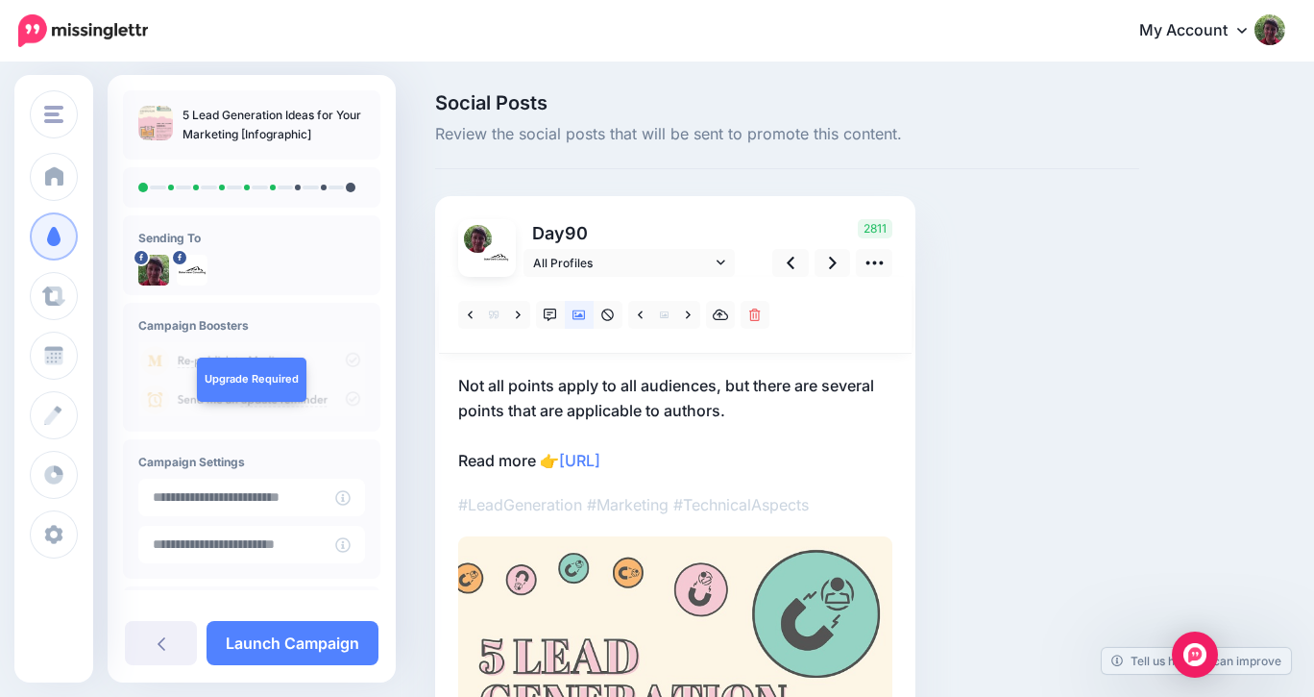
click at [459, 380] on p "Not all points apply to all audiences, but there are several points that are ap…" at bounding box center [675, 423] width 434 height 100
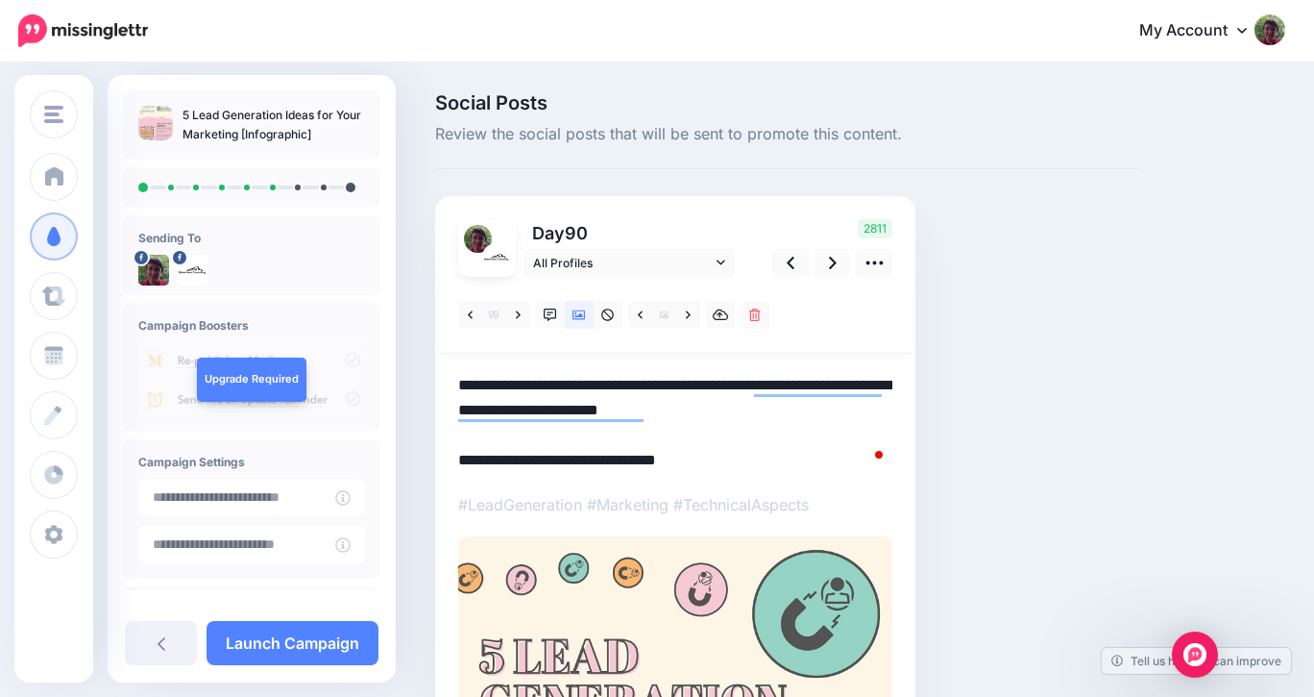
click at [459, 380] on textarea "**********" at bounding box center [675, 423] width 434 height 100
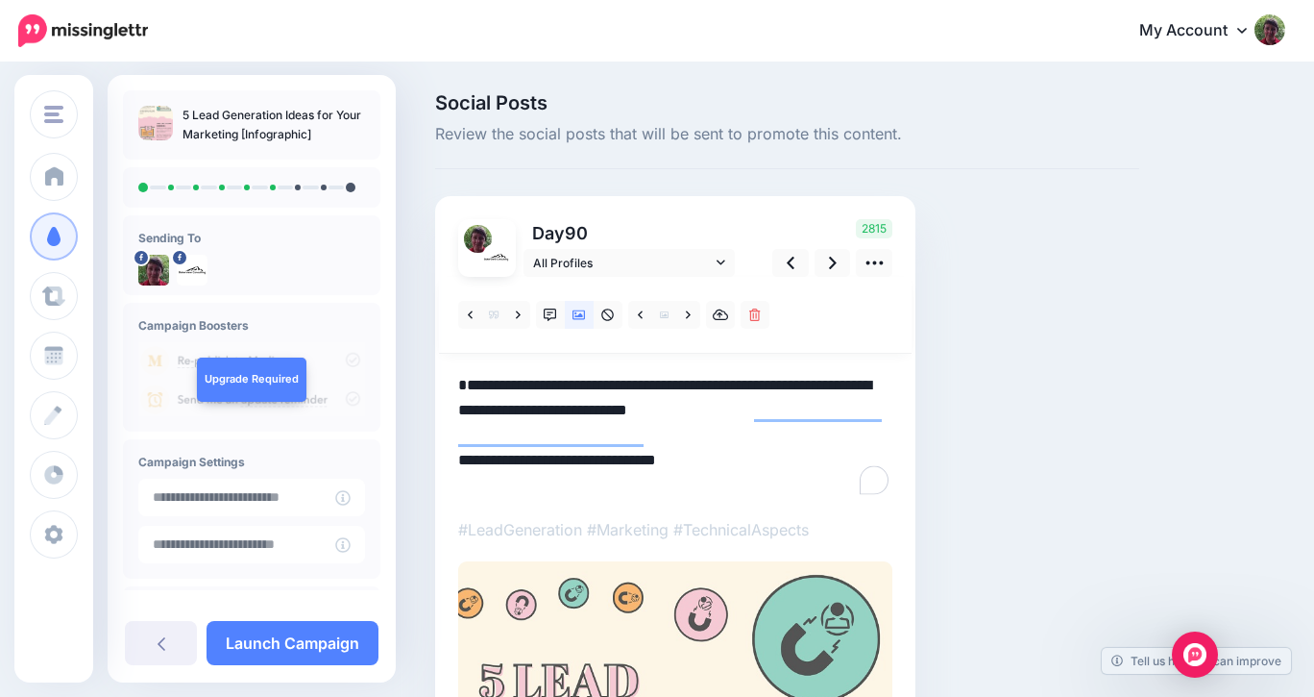
paste textarea "**********"
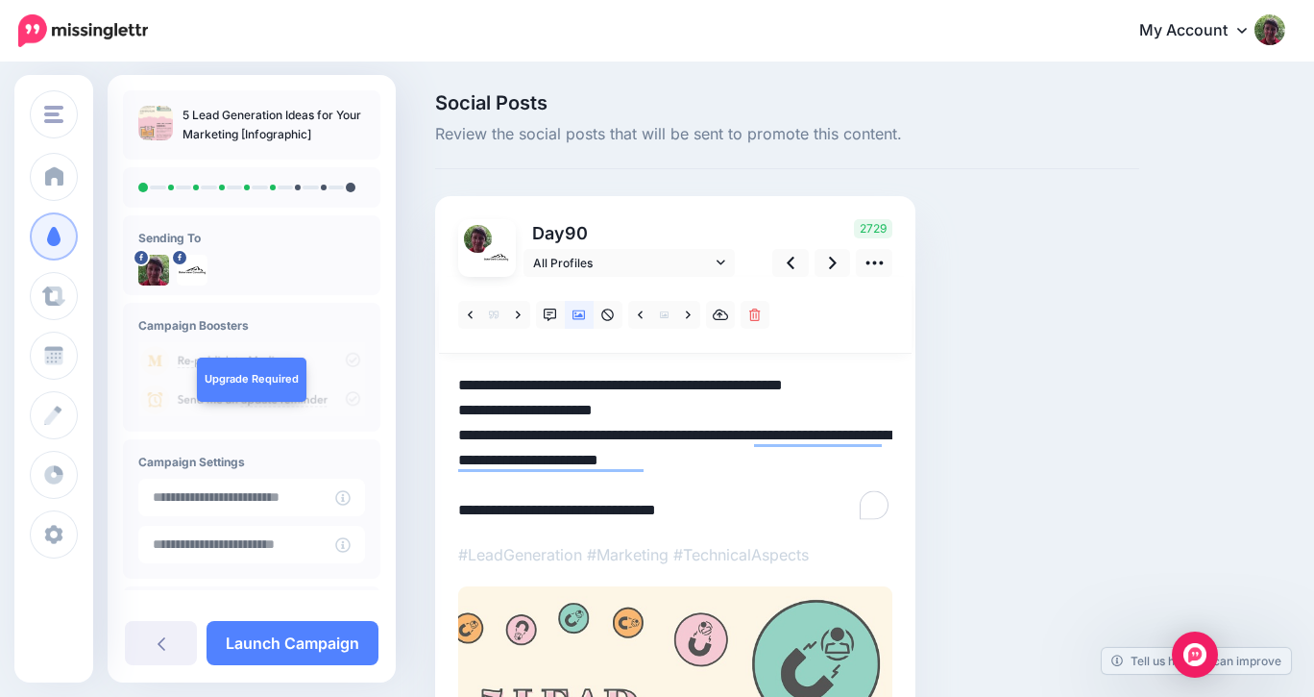
drag, startPoint x: 621, startPoint y: 410, endPoint x: 456, endPoint y: 423, distance: 164.8
click at [831, 260] on icon at bounding box center [833, 263] width 8 height 20
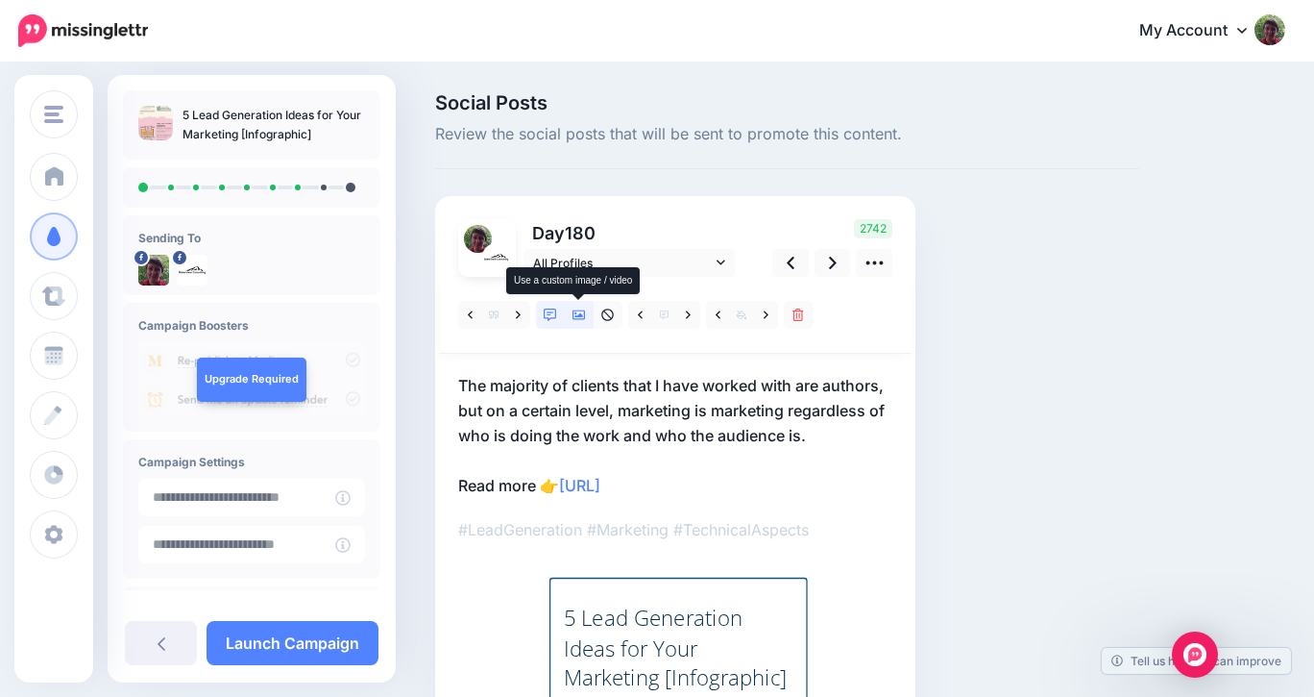
click at [578, 312] on icon at bounding box center [579, 314] width 13 height 13
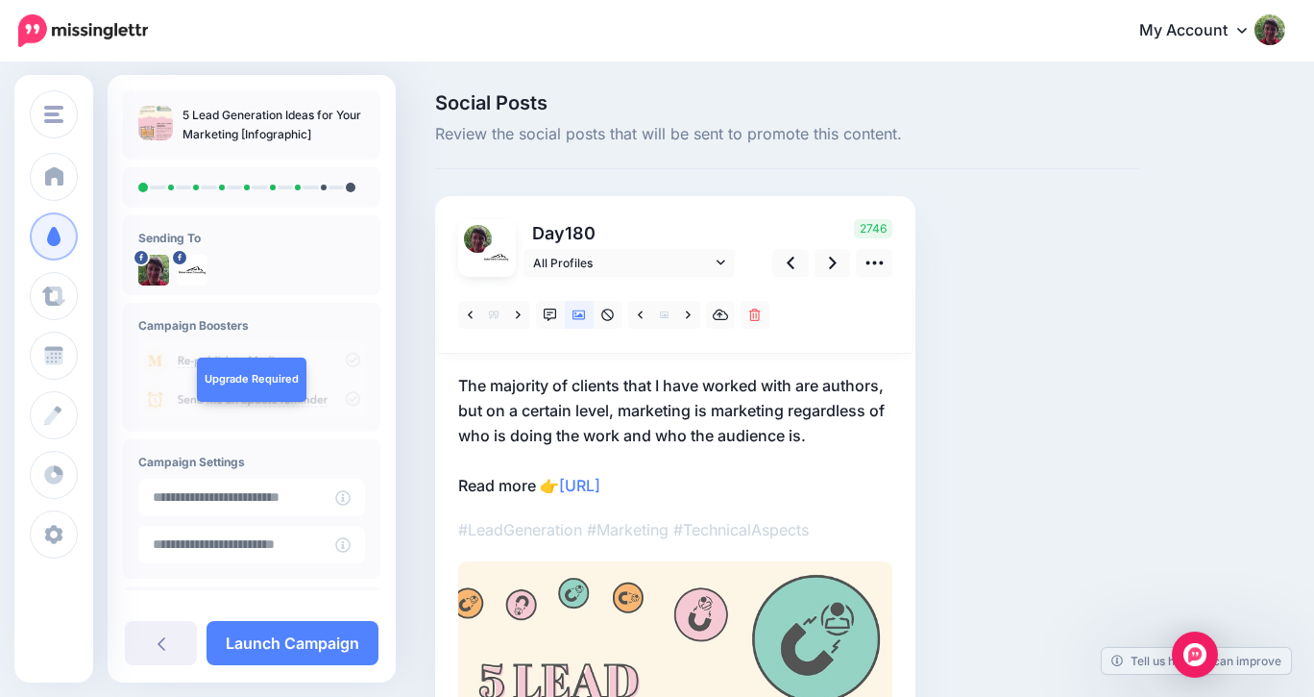
click at [459, 380] on p "The majority of clients that I have worked with are authors, but on a certain l…" at bounding box center [675, 435] width 434 height 125
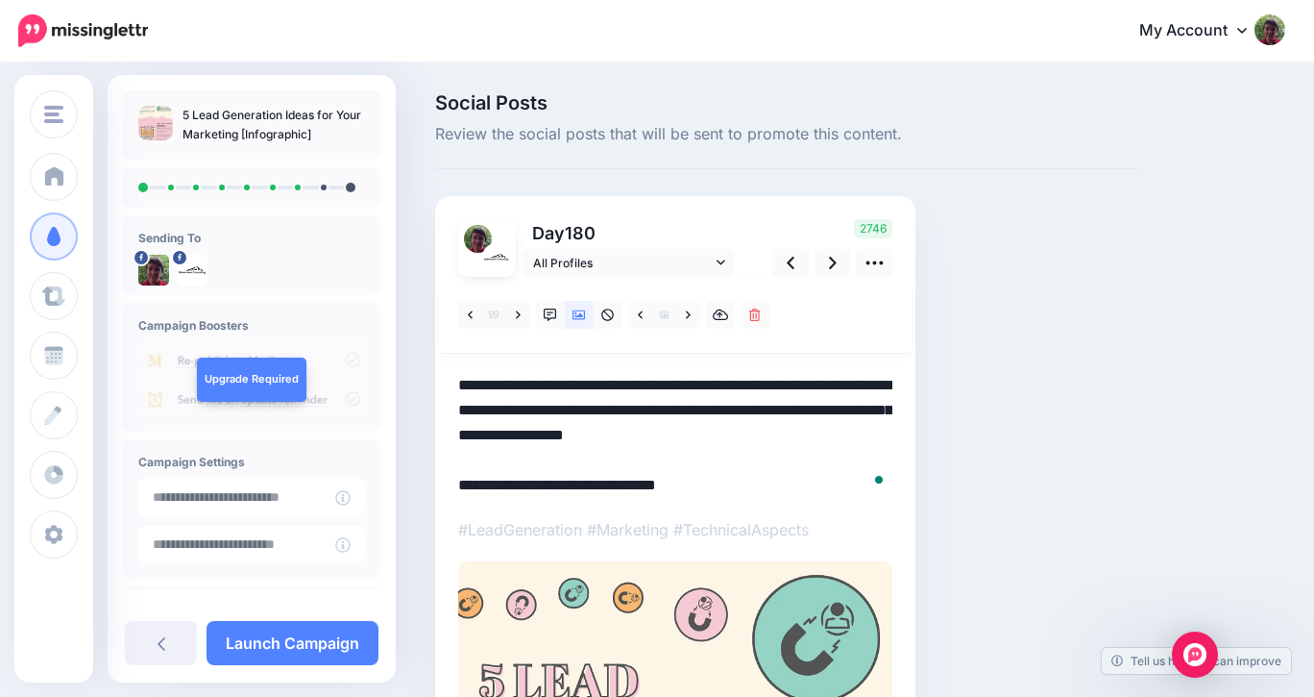
click at [459, 380] on textarea "**********" at bounding box center [675, 435] width 434 height 125
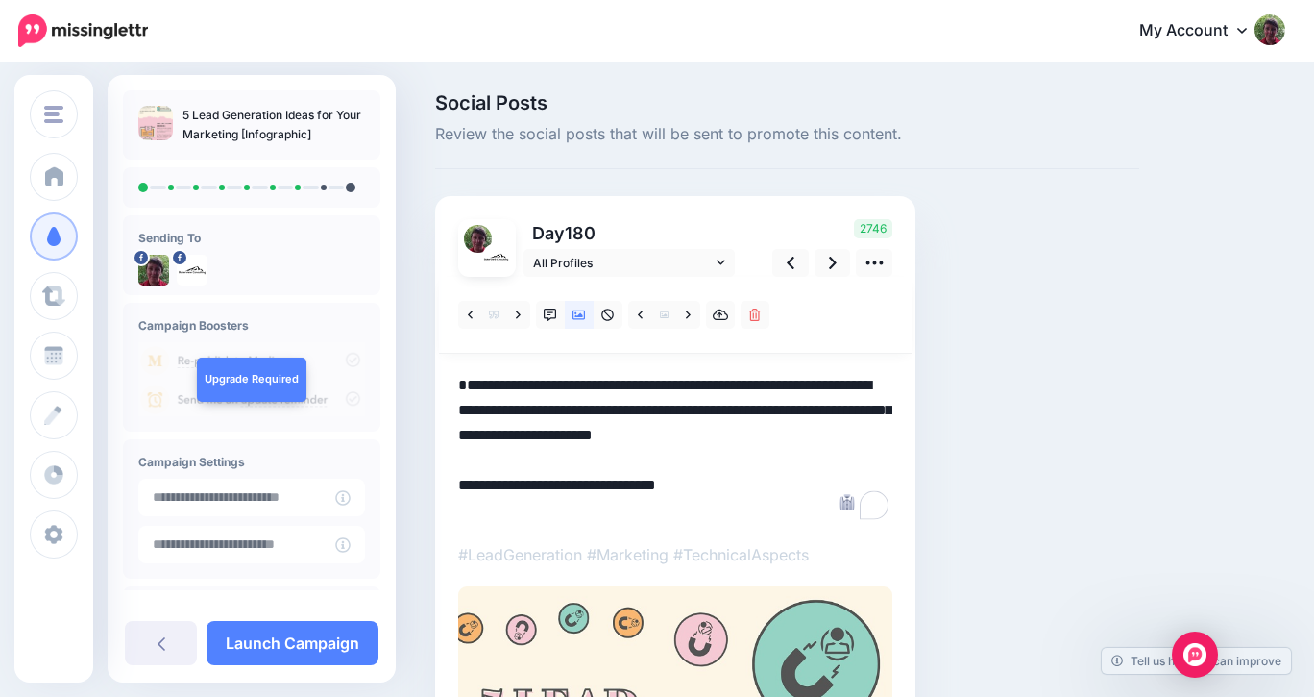
paste textarea "**********"
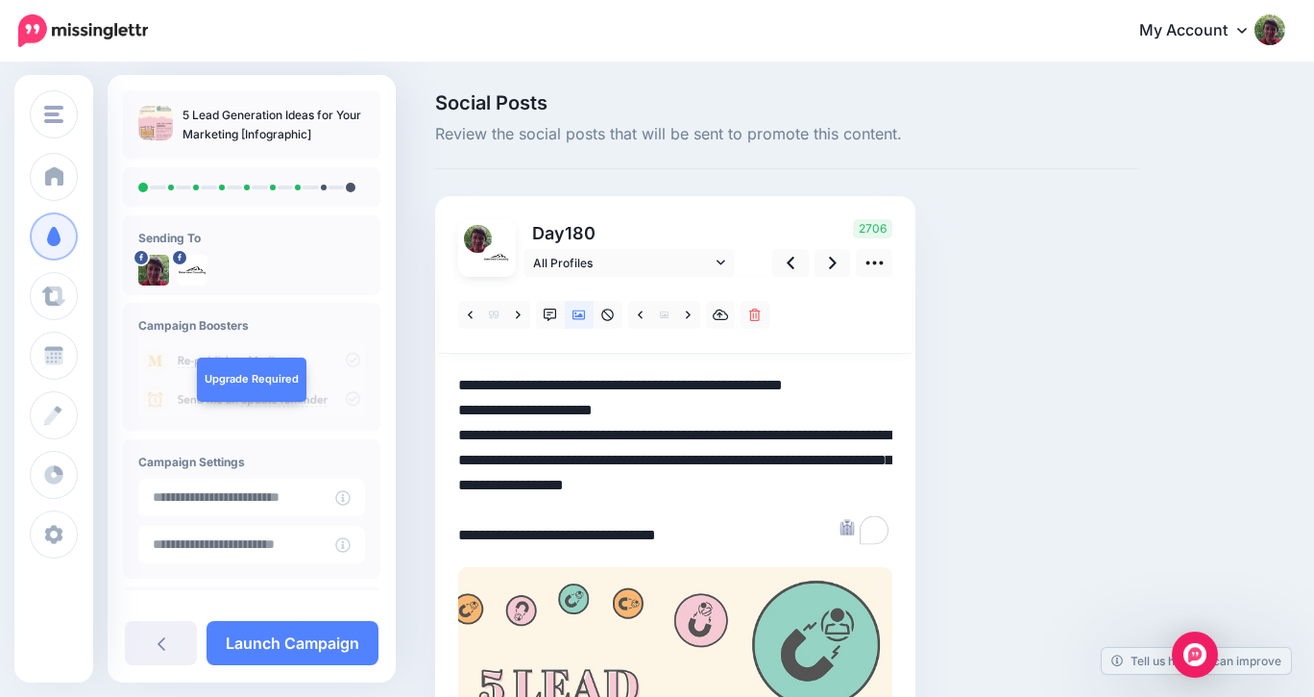
drag, startPoint x: 459, startPoint y: 411, endPoint x: 619, endPoint y: 418, distance: 159.6
click at [619, 418] on textarea "**********" at bounding box center [675, 460] width 434 height 175
click at [830, 259] on icon at bounding box center [833, 263] width 8 height 20
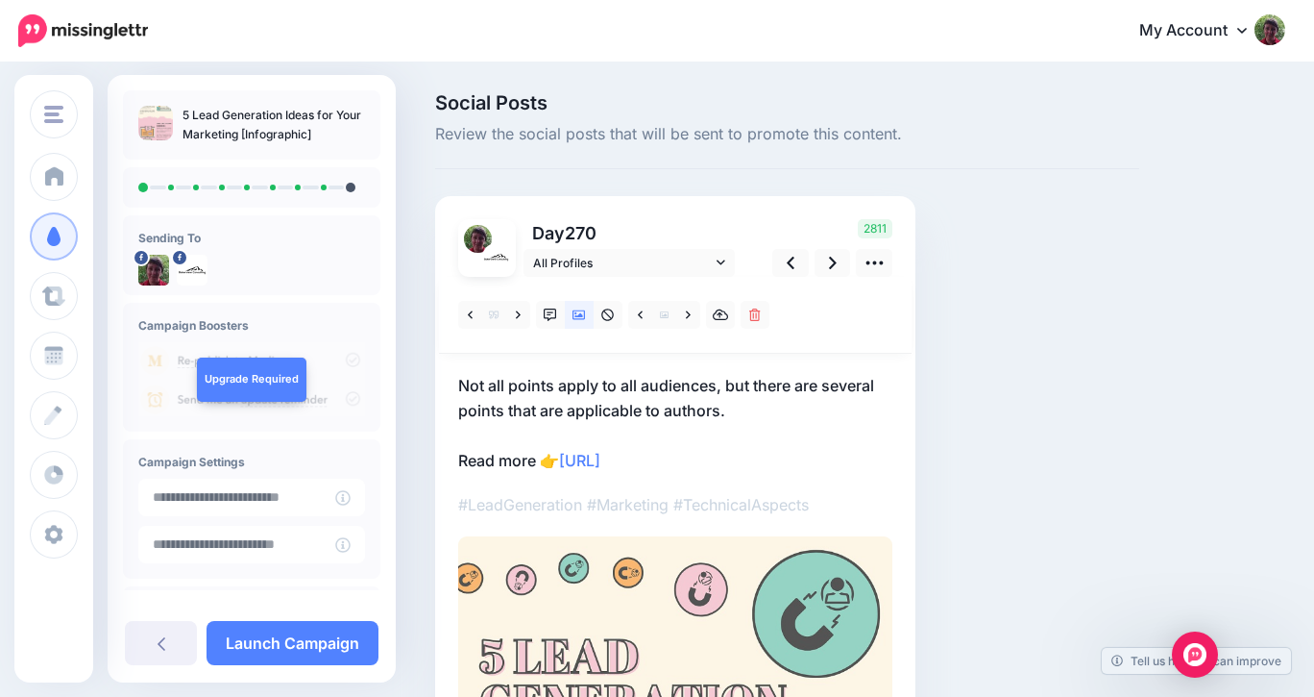
click at [458, 382] on p "Not all points apply to all audiences, but there are several points that are ap…" at bounding box center [675, 423] width 434 height 100
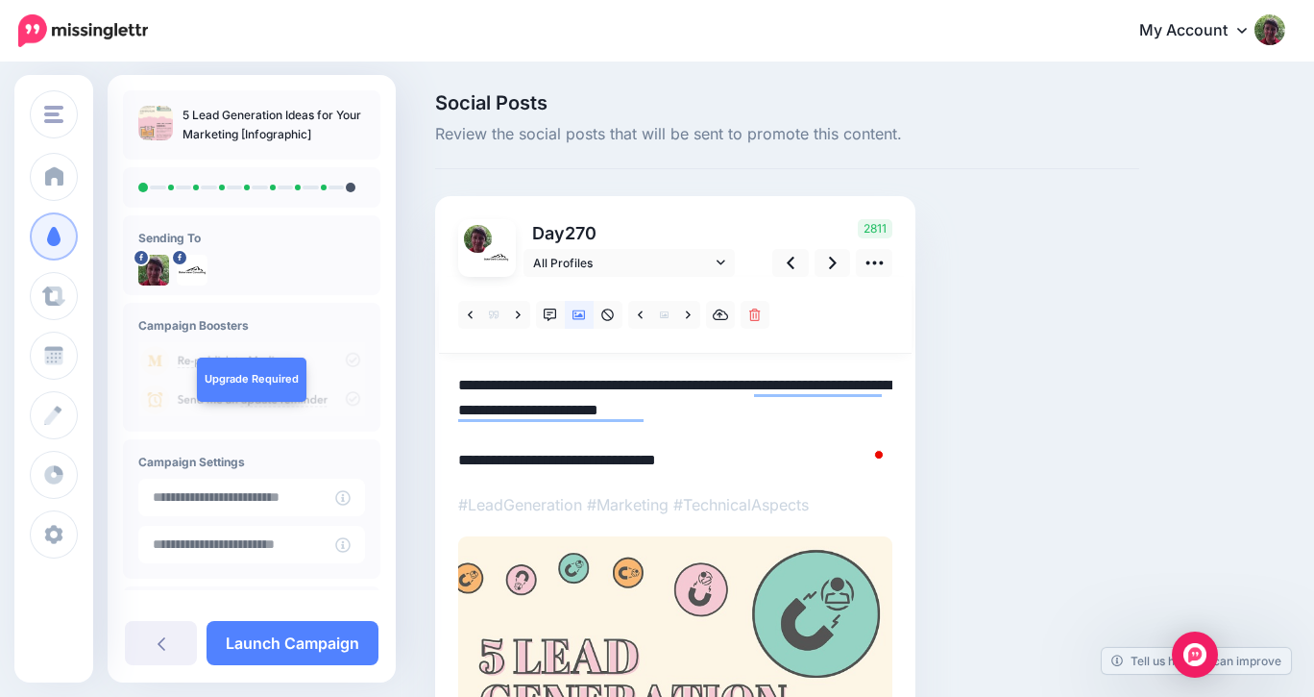
click at [458, 382] on textarea "**********" at bounding box center [675, 423] width 434 height 100
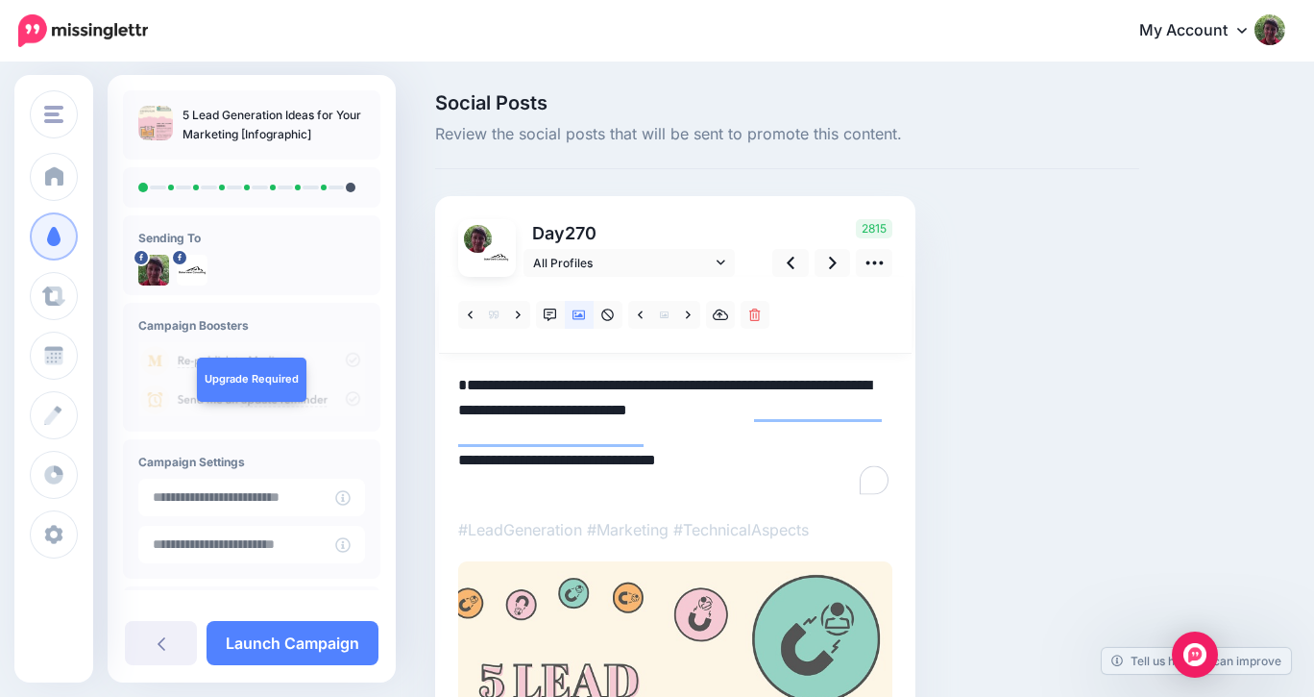
paste textarea "**********"
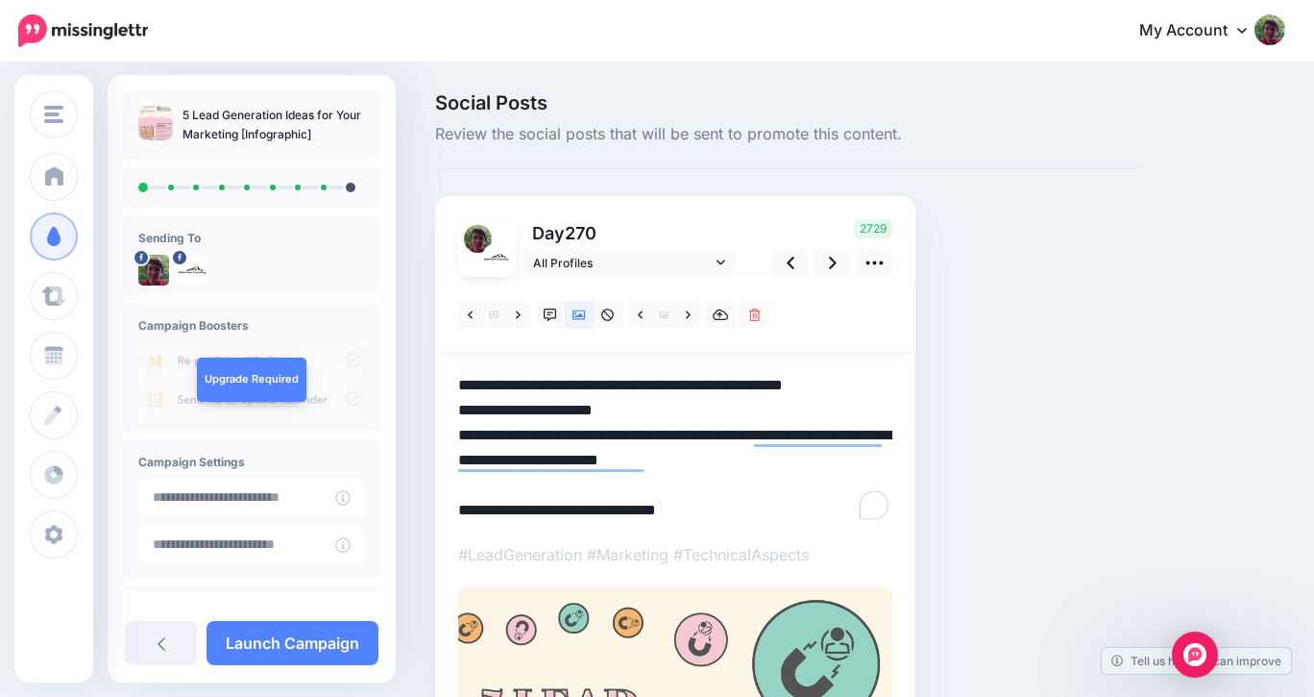
drag, startPoint x: 626, startPoint y: 410, endPoint x: 453, endPoint y: 417, distance: 173.1
click at [835, 260] on icon at bounding box center [833, 263] width 8 height 20
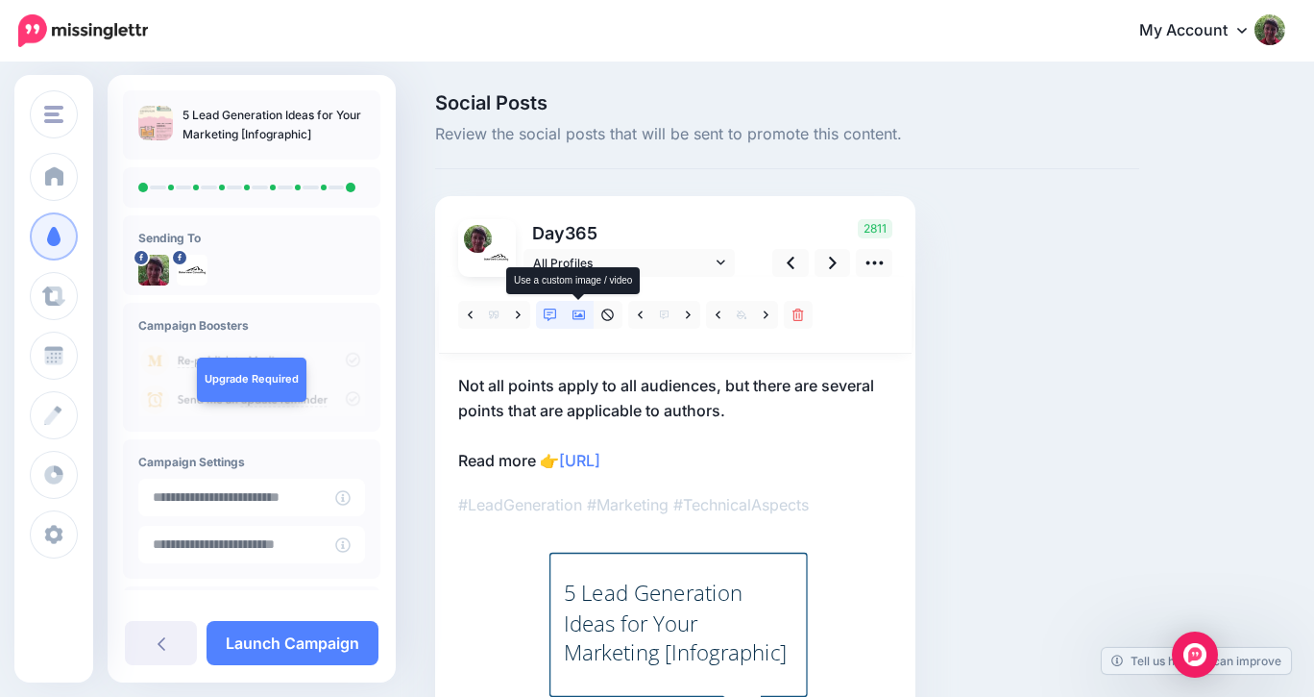
click at [578, 309] on icon at bounding box center [579, 314] width 13 height 13
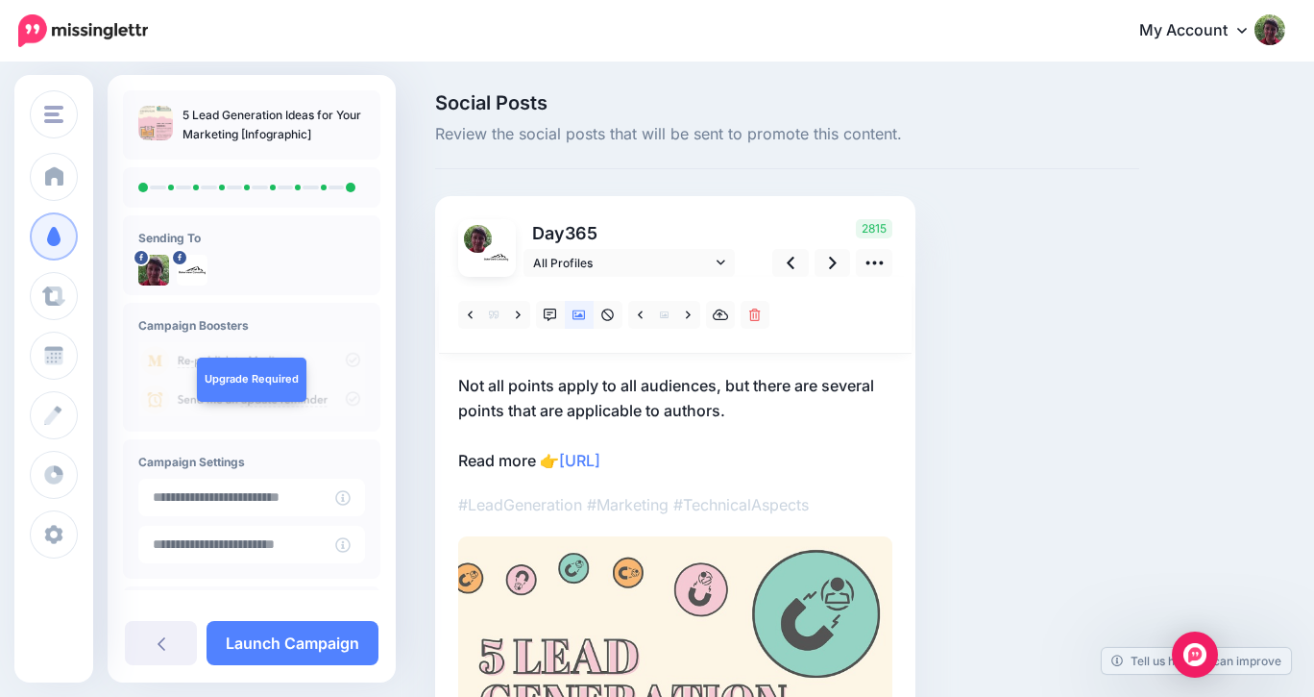
click at [459, 382] on p "Not all points apply to all audiences, but there are several points that are ap…" at bounding box center [675, 423] width 434 height 100
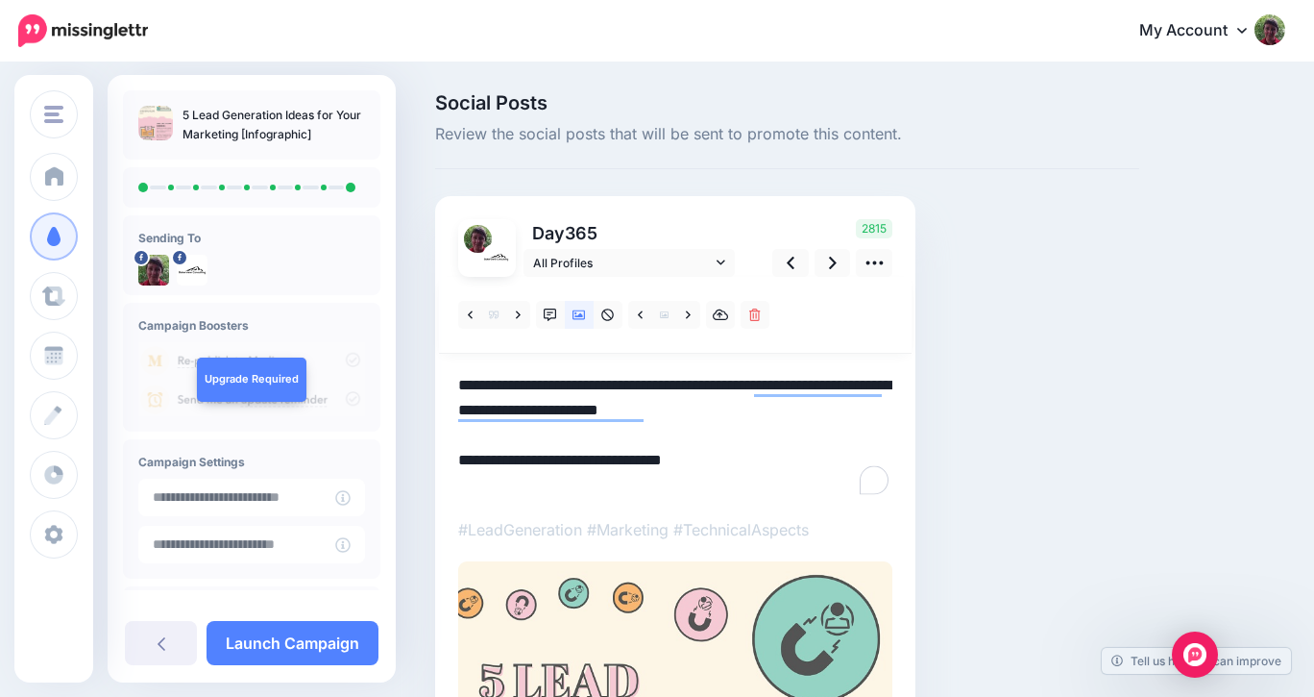
paste textarea "**********"
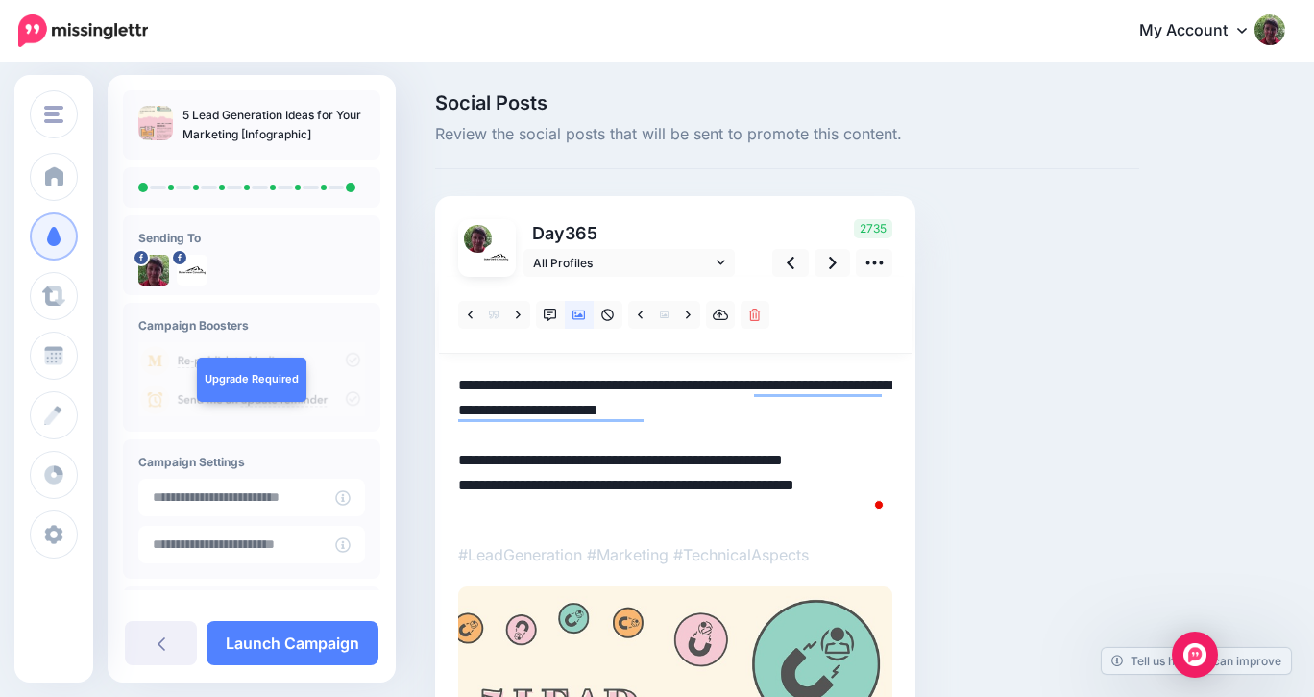
click at [458, 382] on textarea "**********" at bounding box center [675, 448] width 434 height 150
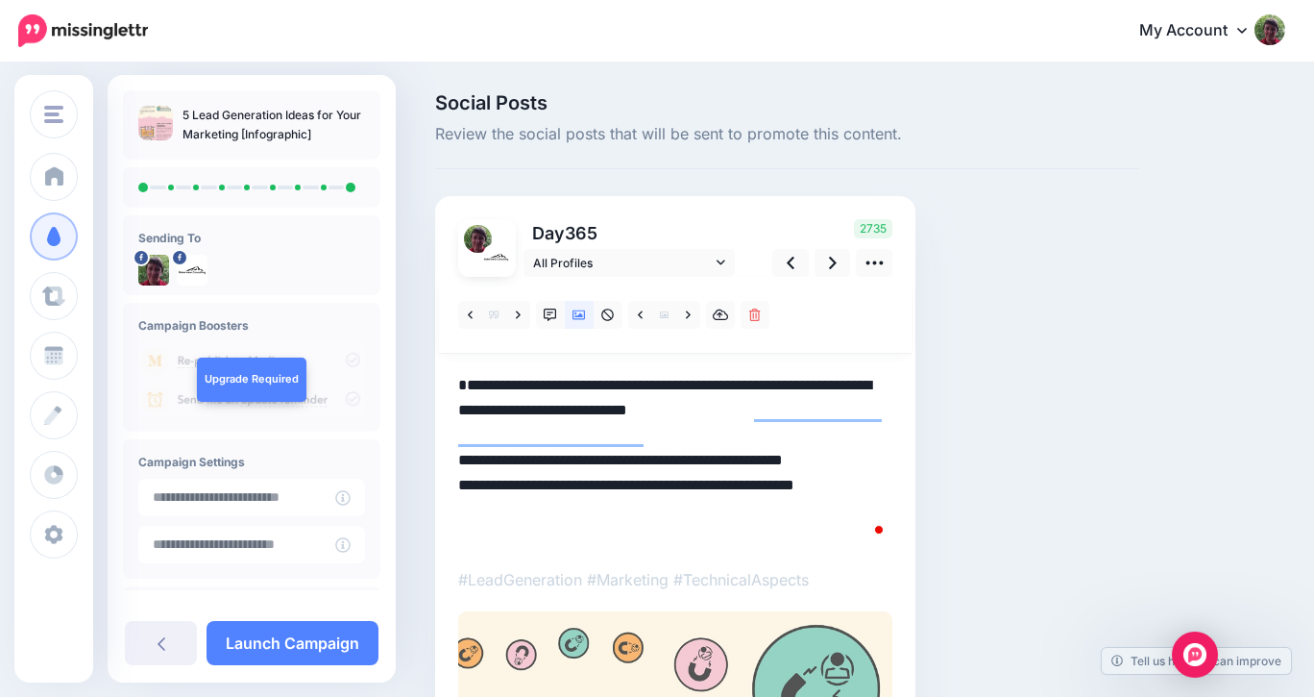
paste textarea "**********"
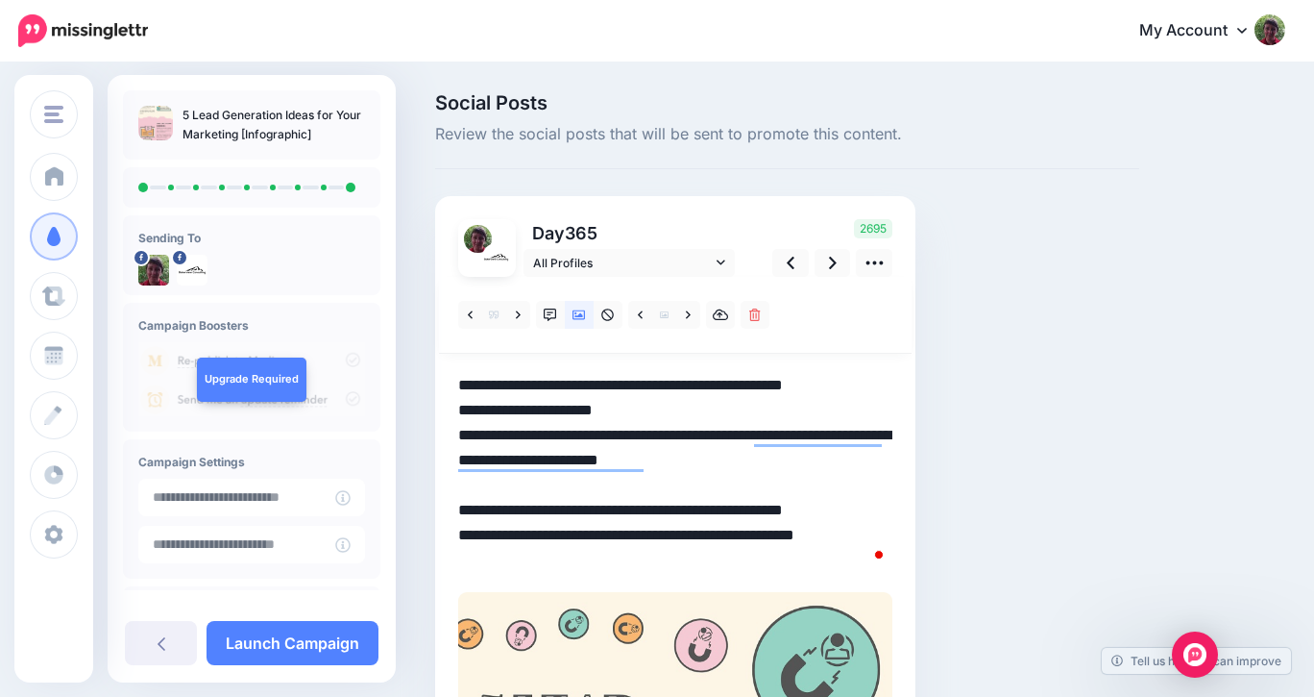
drag, startPoint x: 620, startPoint y: 408, endPoint x: 451, endPoint y: 416, distance: 169.3
drag, startPoint x: 456, startPoint y: 510, endPoint x: 512, endPoint y: 526, distance: 58.1
drag, startPoint x: 617, startPoint y: 532, endPoint x: 459, endPoint y: 509, distance: 159.2
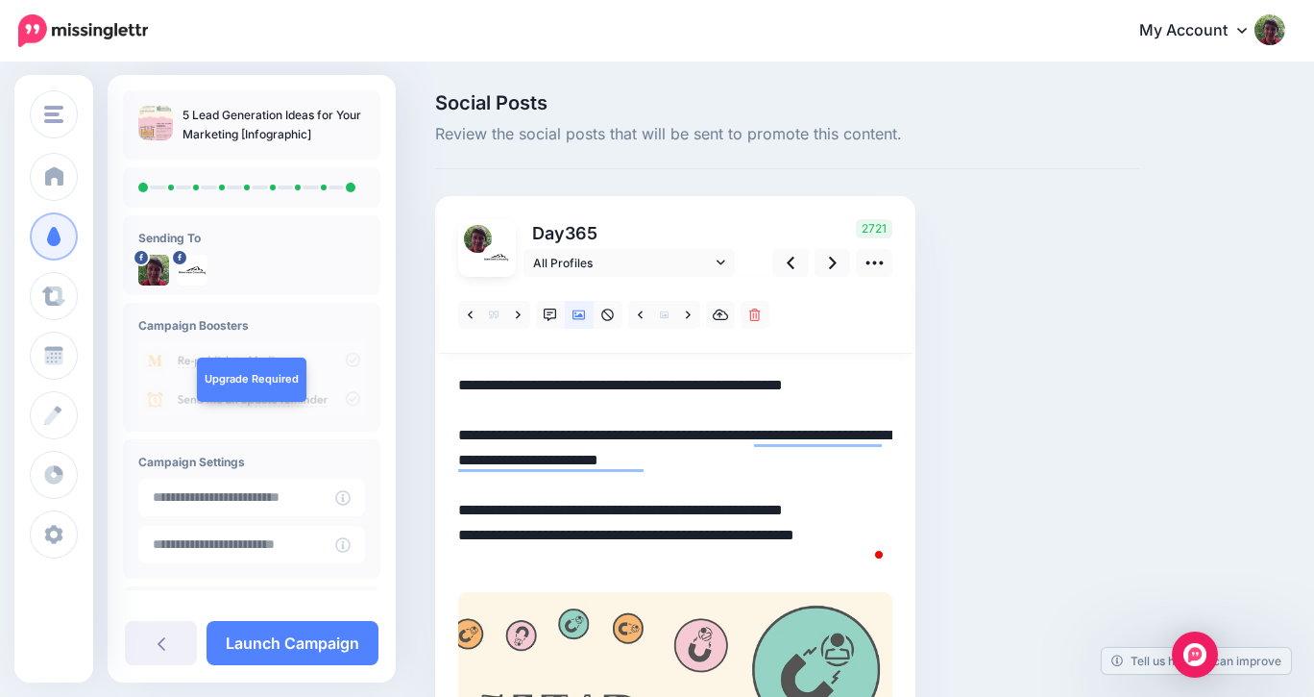
click at [459, 509] on textarea "**********" at bounding box center [675, 473] width 434 height 200
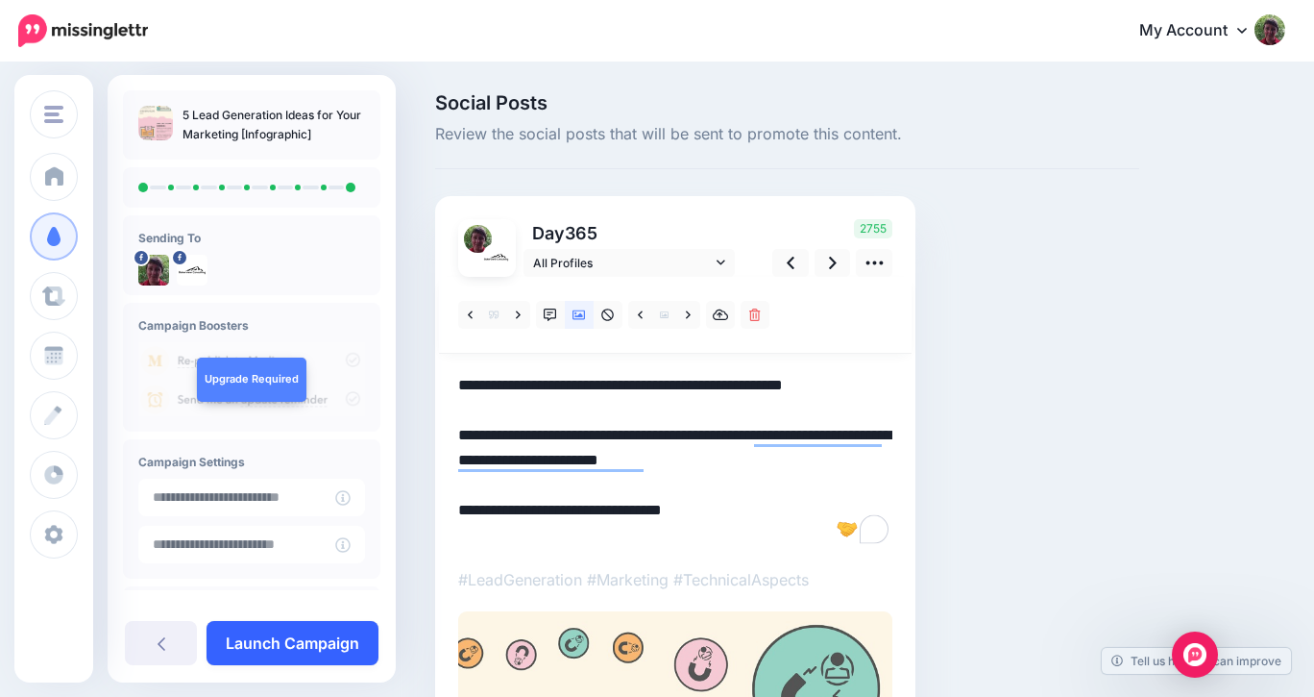
type textarea "**********"
click at [255, 638] on link "Launch Campaign" at bounding box center [293, 643] width 172 height 44
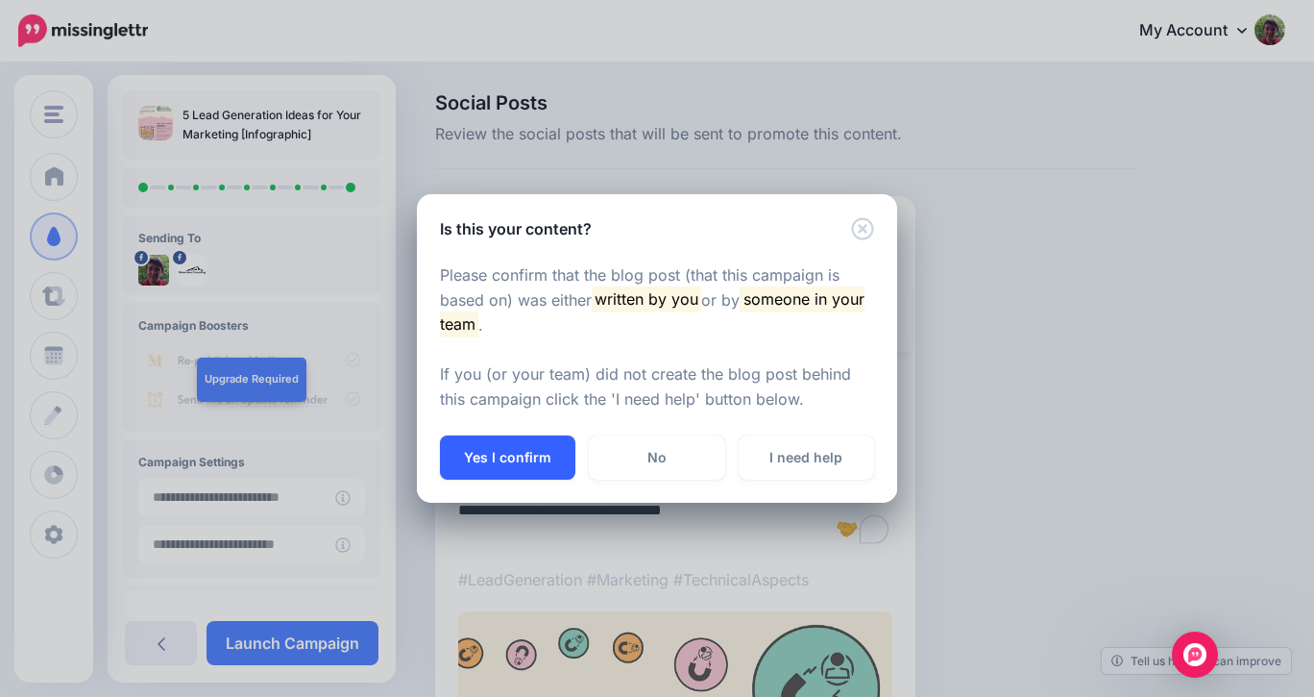
click at [545, 453] on button "Yes I confirm" at bounding box center [507, 457] width 135 height 44
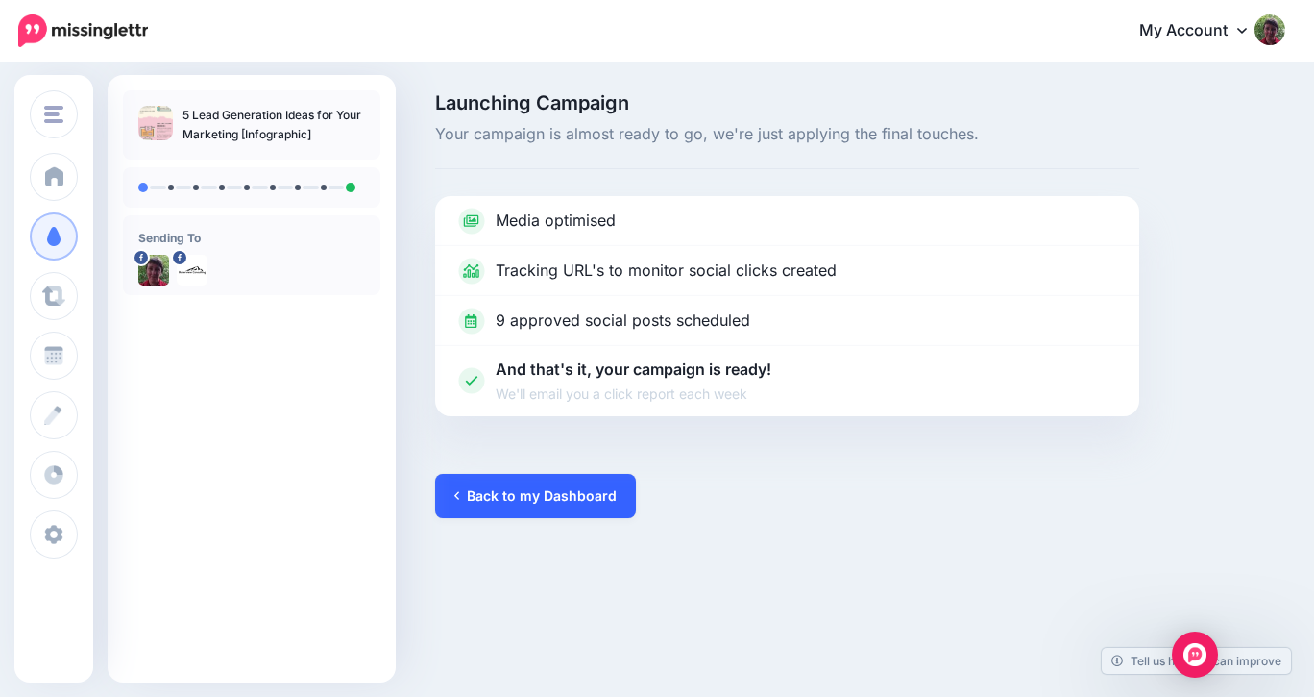
click at [549, 498] on link "Back to my Dashboard" at bounding box center [535, 496] width 201 height 44
